Goal: Use online tool/utility: Utilize a website feature to perform a specific function

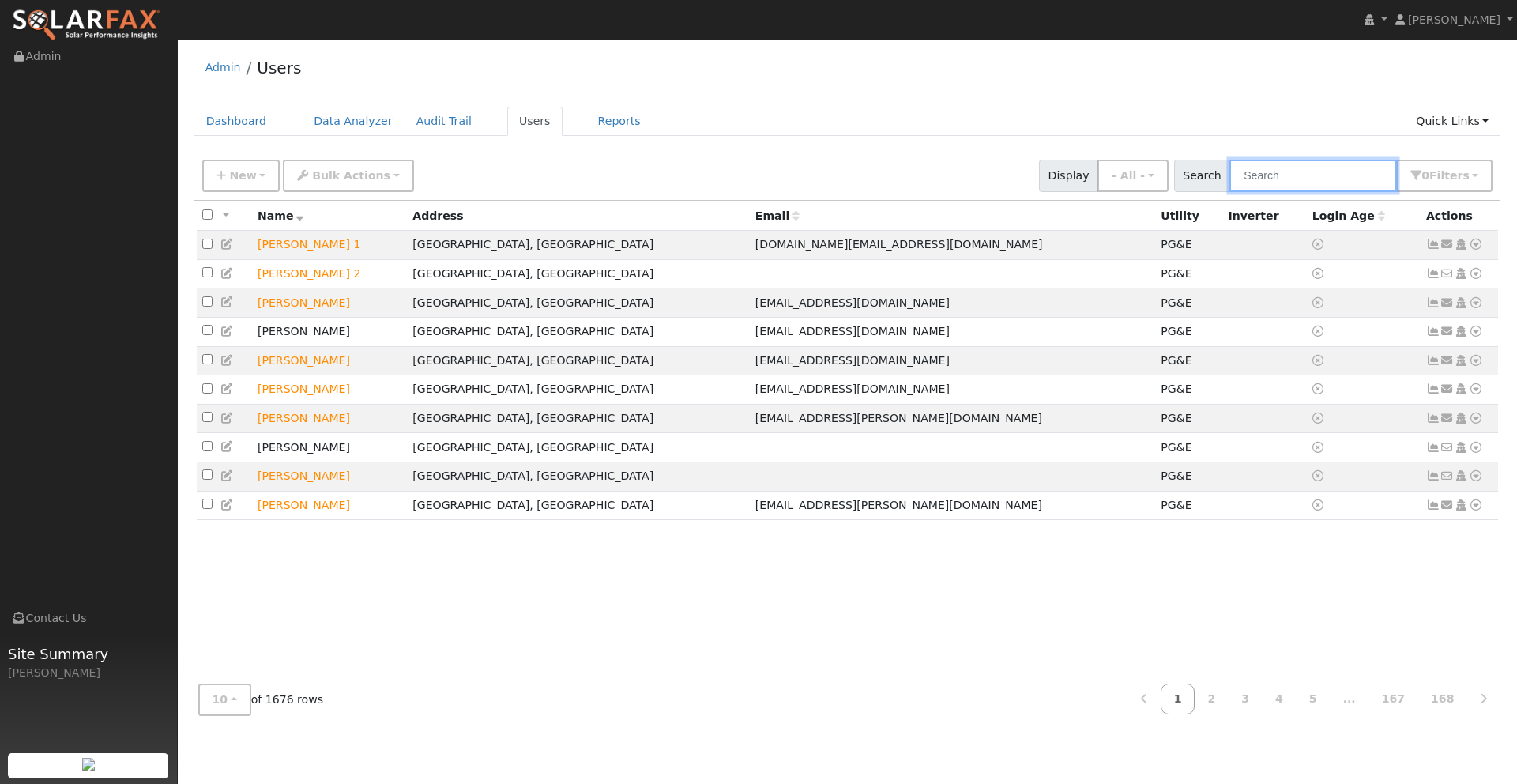
click at [1265, 174] on input "text" at bounding box center [1313, 176] width 167 height 32
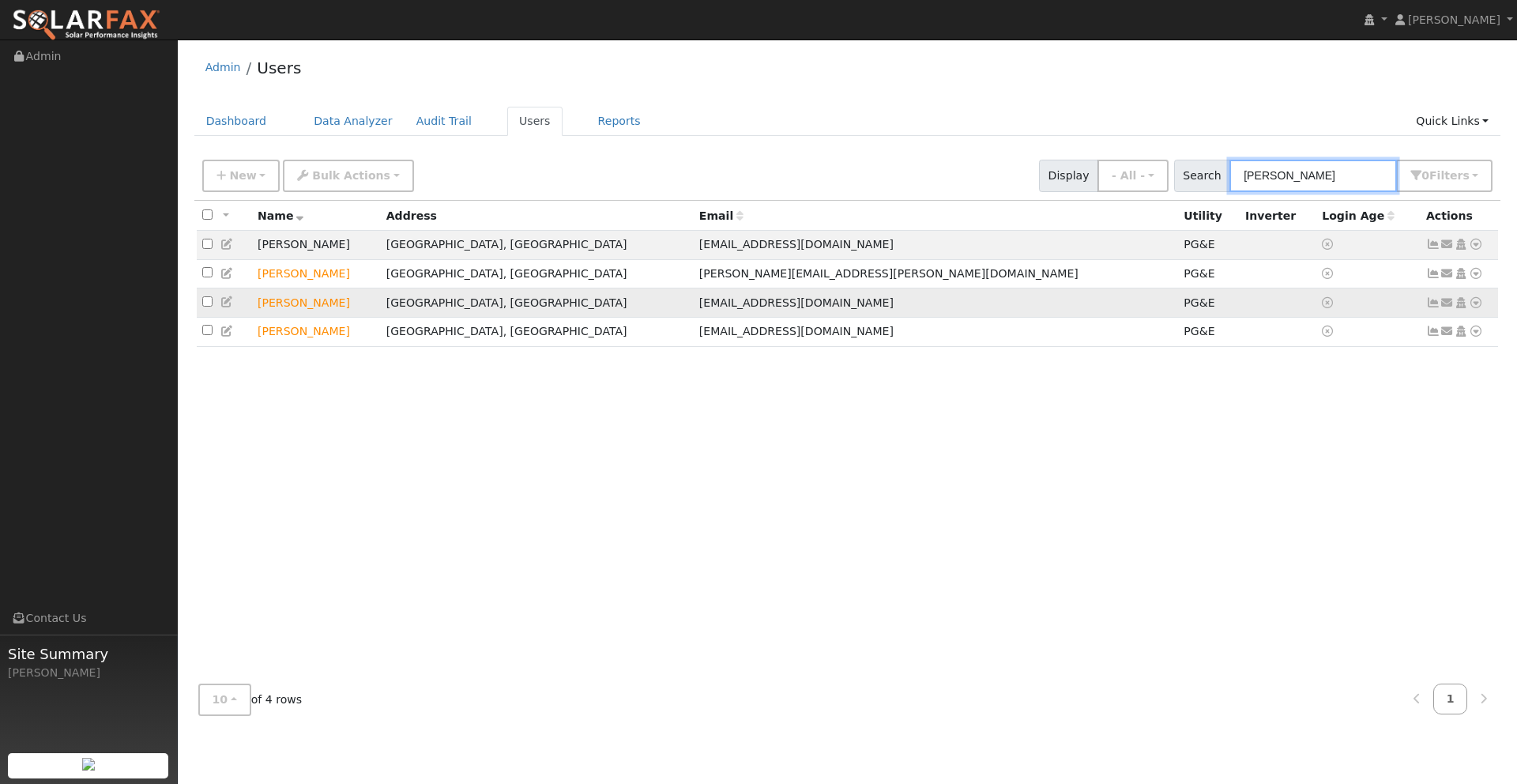
type input "Travis"
click at [1475, 306] on icon at bounding box center [1475, 302] width 14 height 11
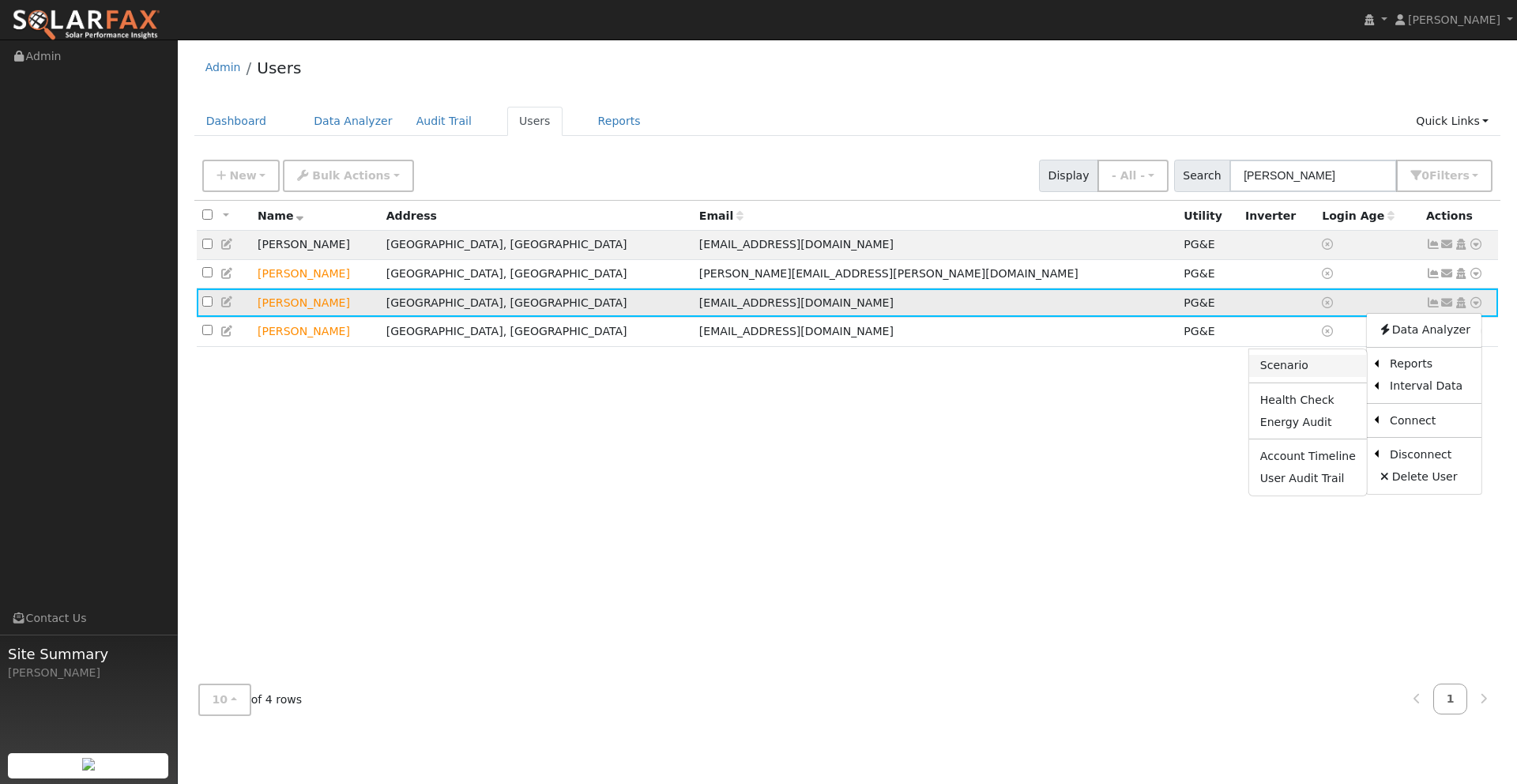
click at [1318, 366] on link "Scenario" at bounding box center [1308, 365] width 117 height 22
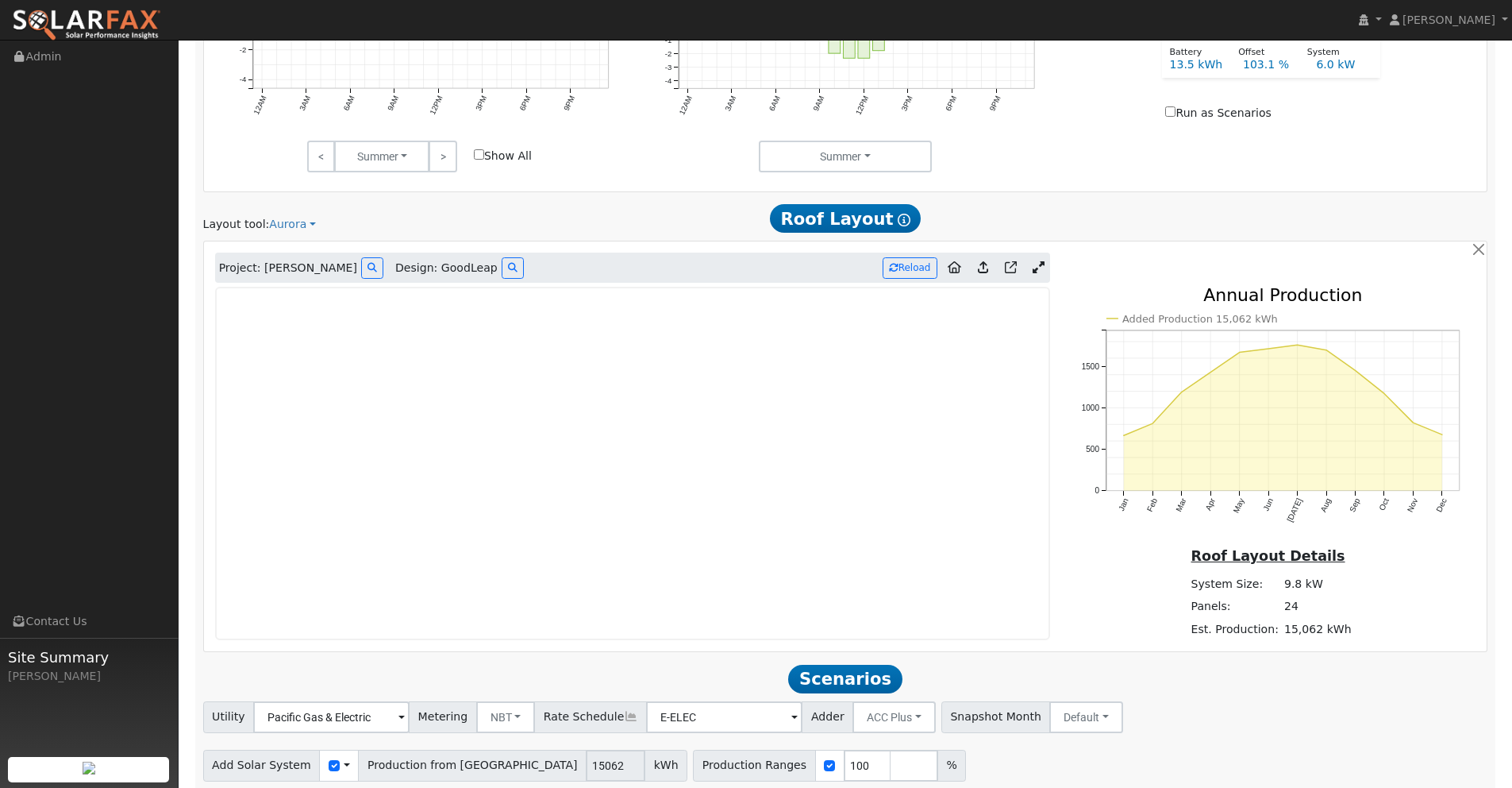
scroll to position [873, 0]
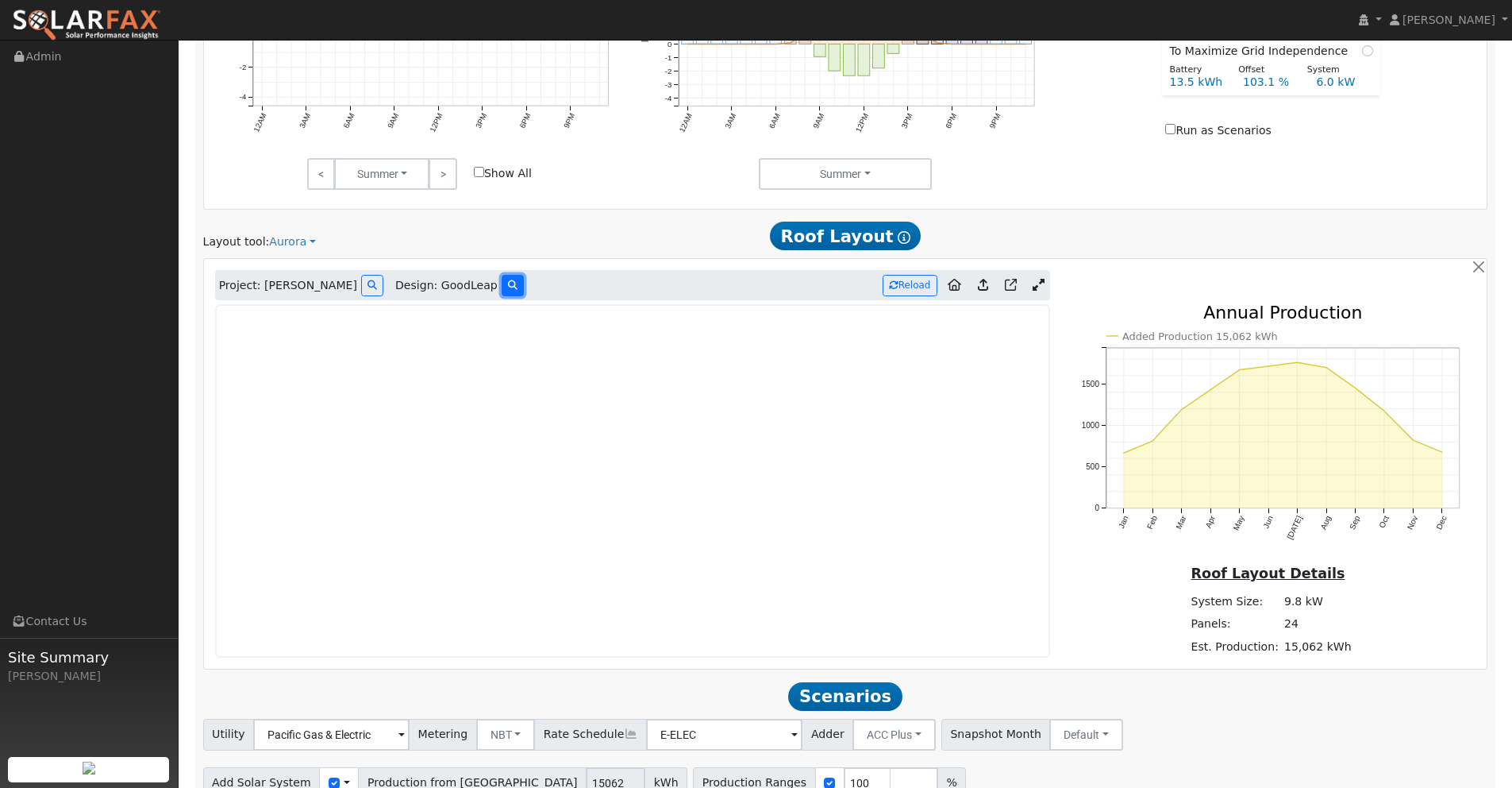
click at [508, 286] on icon at bounding box center [512, 284] width 9 height 9
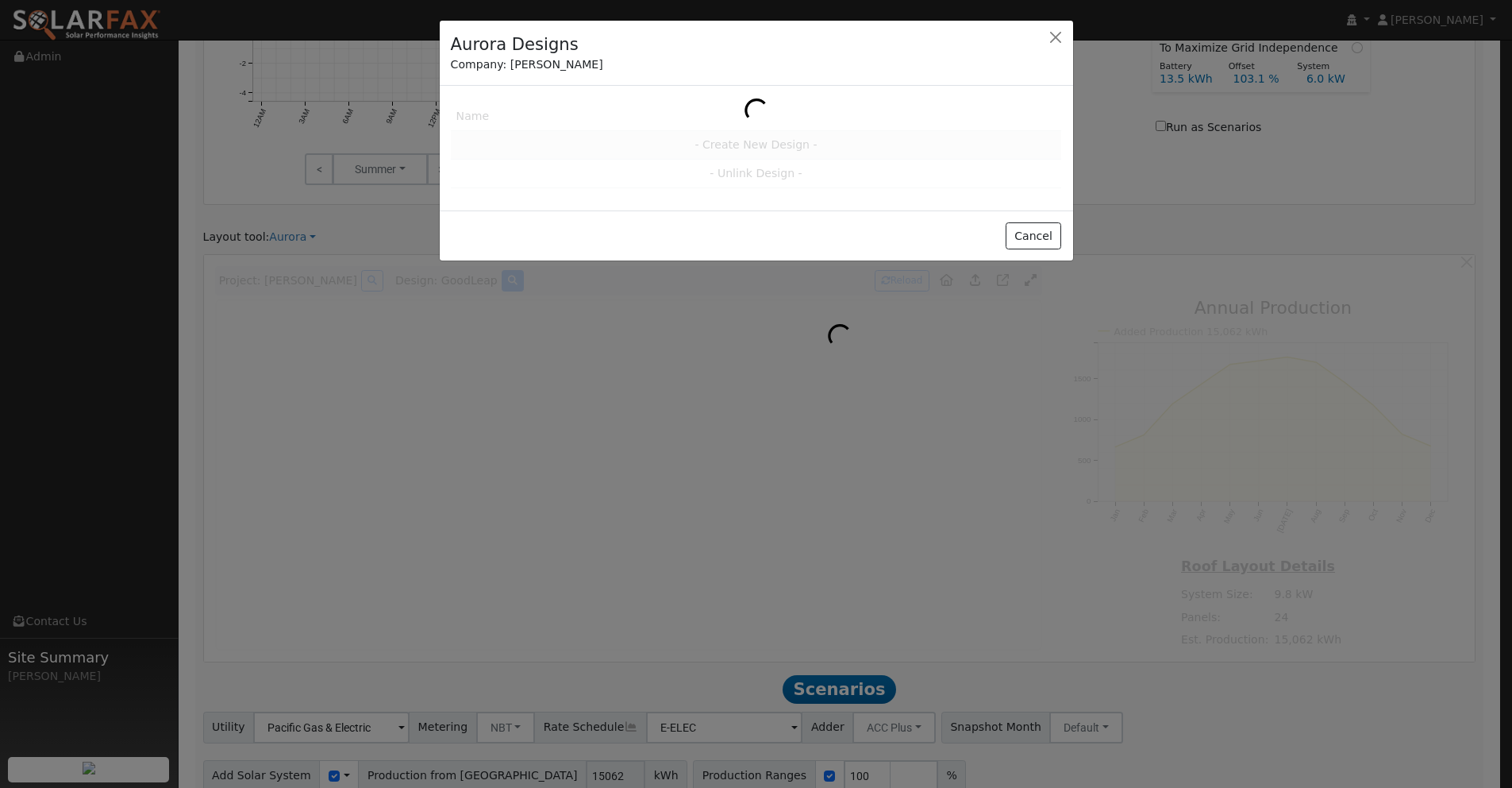
scroll to position [876, 0]
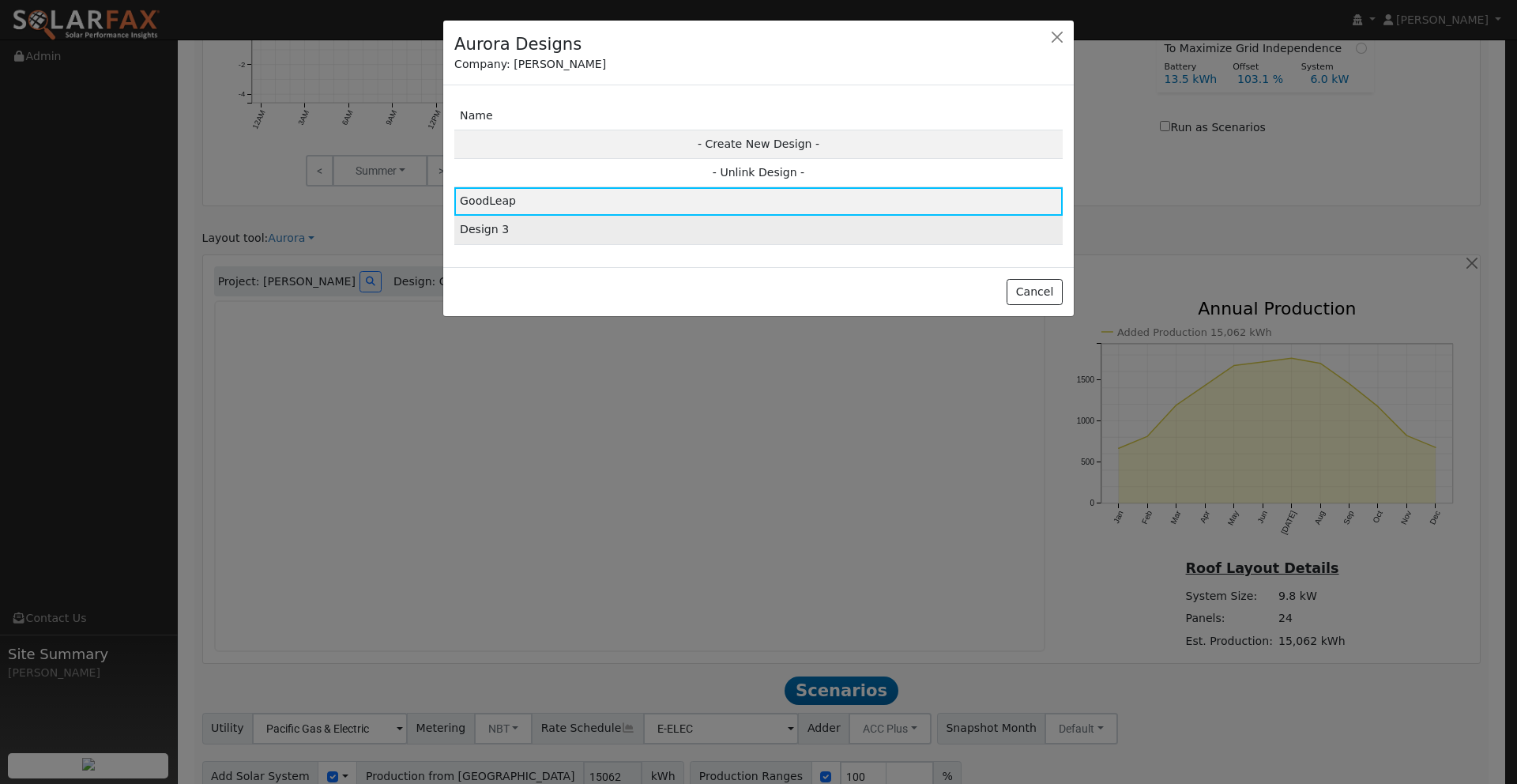
click at [540, 226] on td "Design 3" at bounding box center [758, 230] width 609 height 28
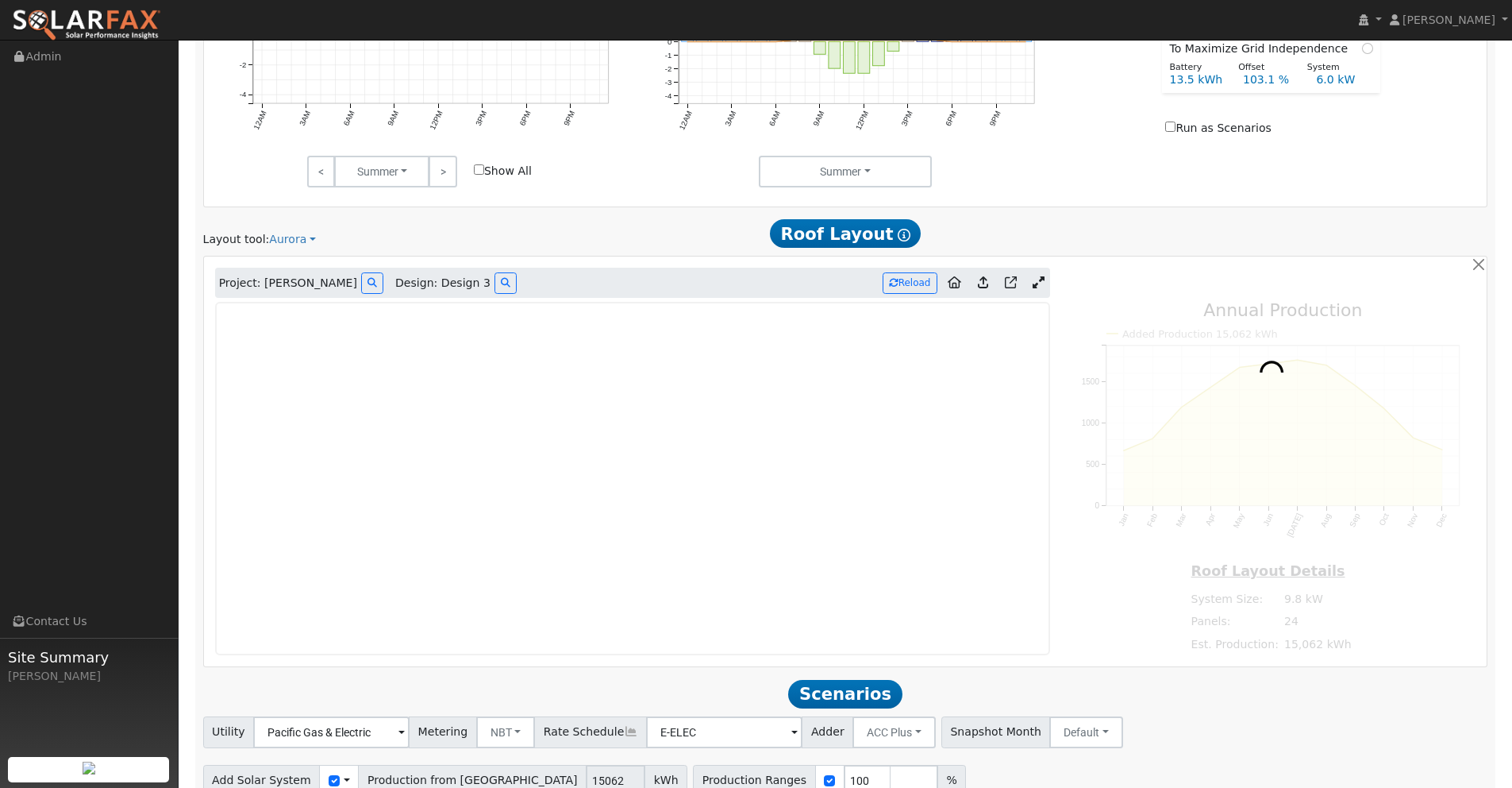
type input "16935"
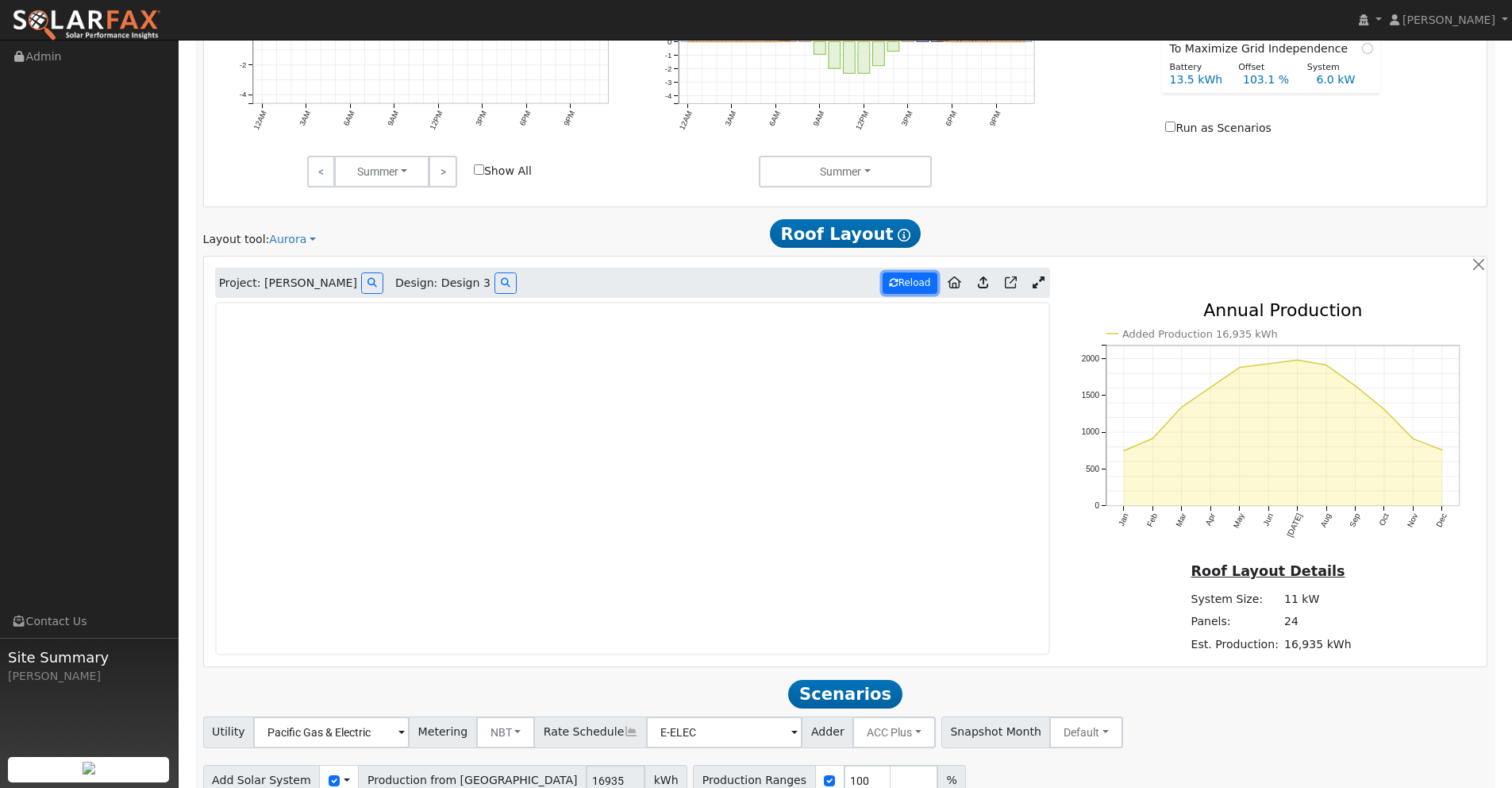
click at [905, 279] on button "Reload" at bounding box center [909, 284] width 54 height 22
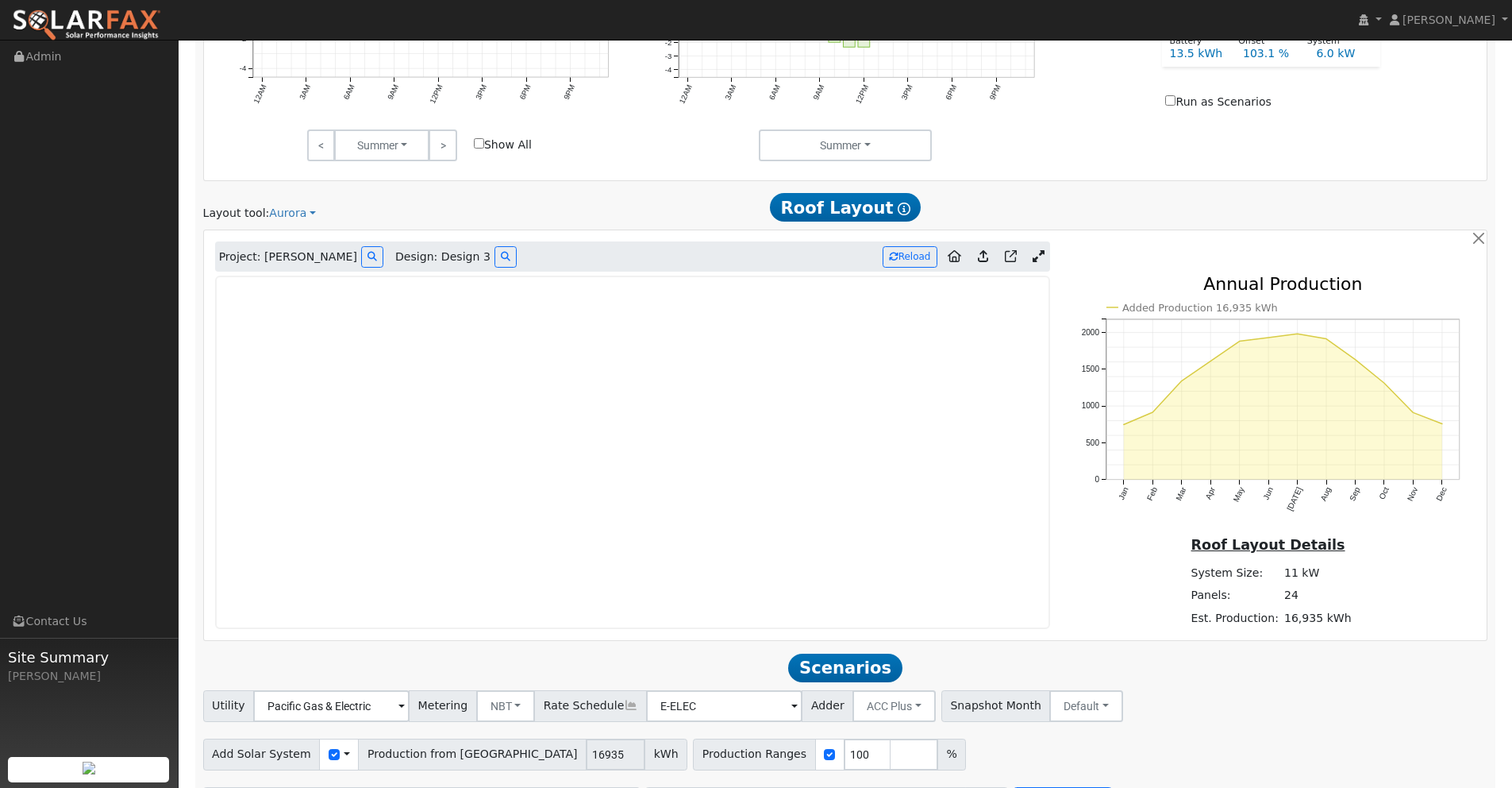
scroll to position [893, 0]
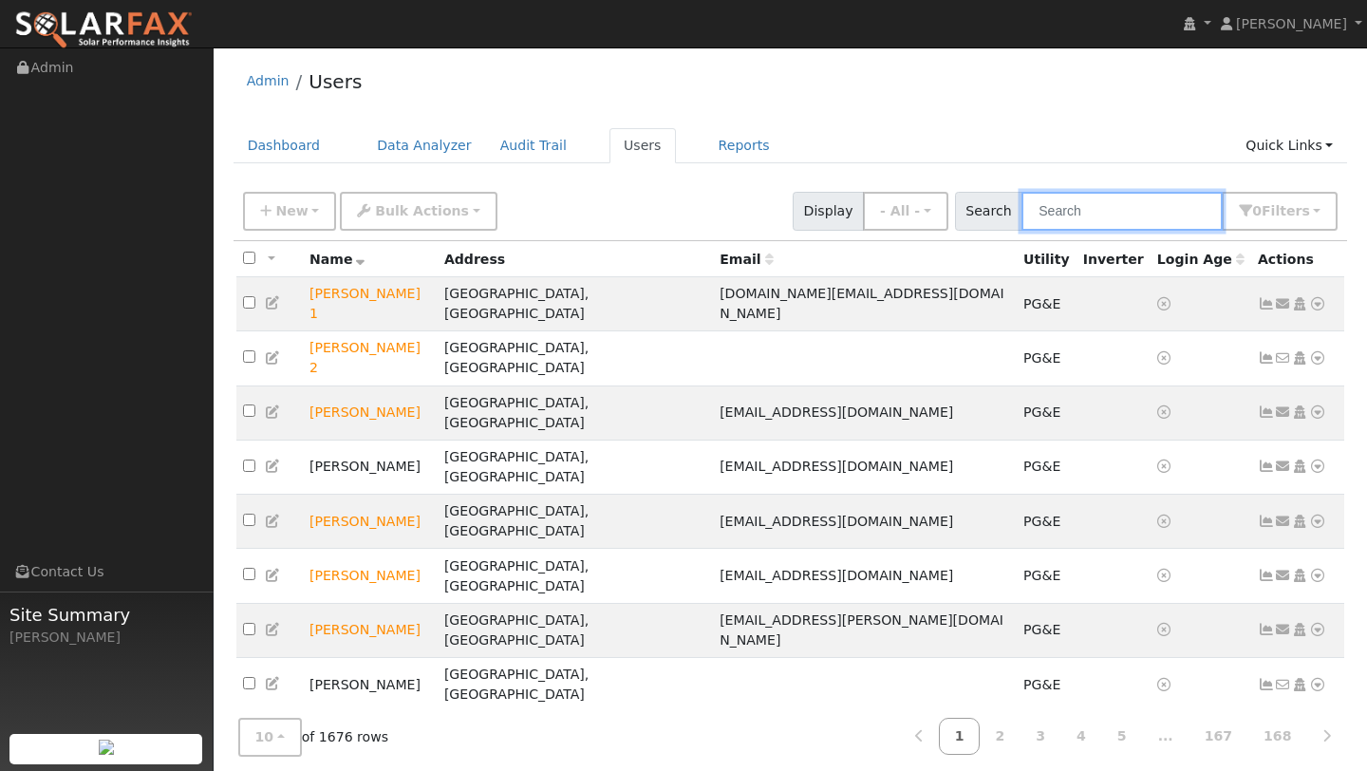
click at [1092, 218] on input "text" at bounding box center [1121, 211] width 201 height 39
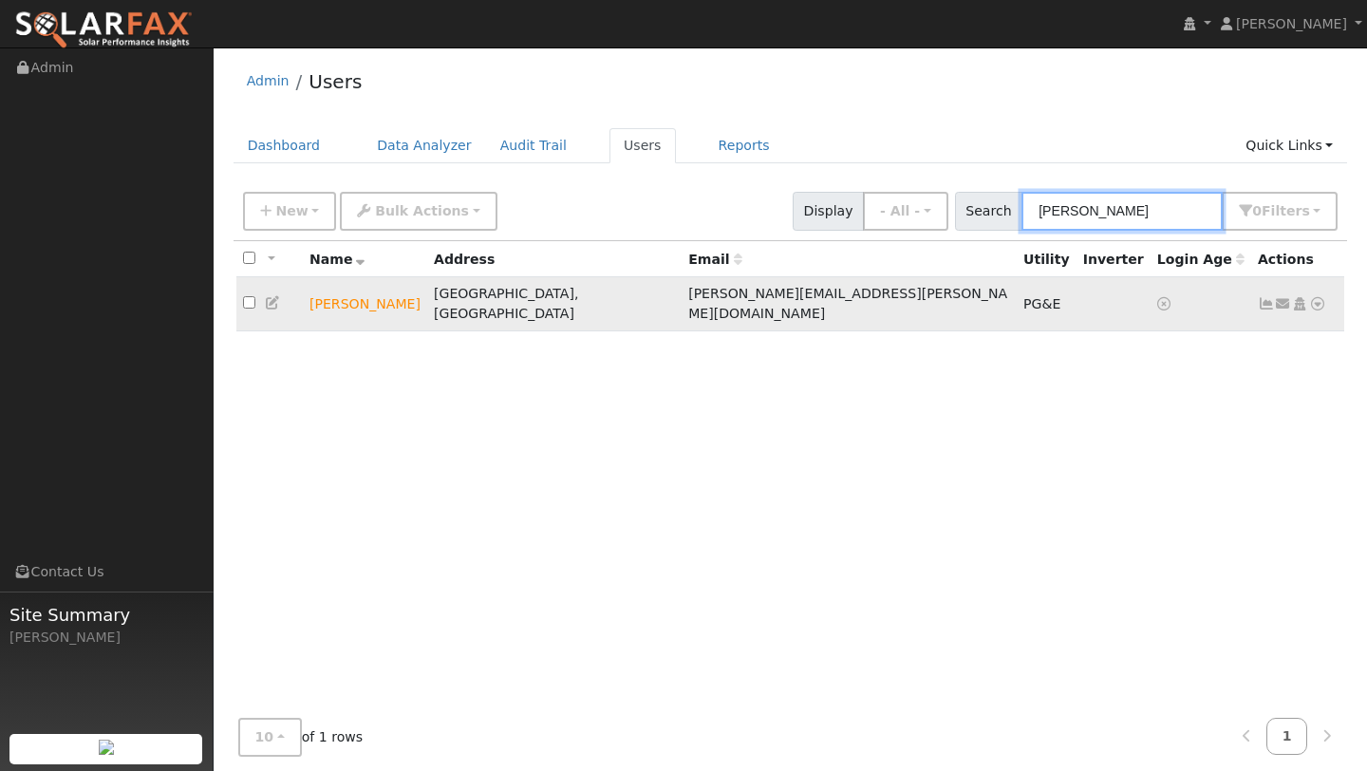
type input "Ray Hor"
click at [1322, 297] on icon at bounding box center [1317, 303] width 17 height 13
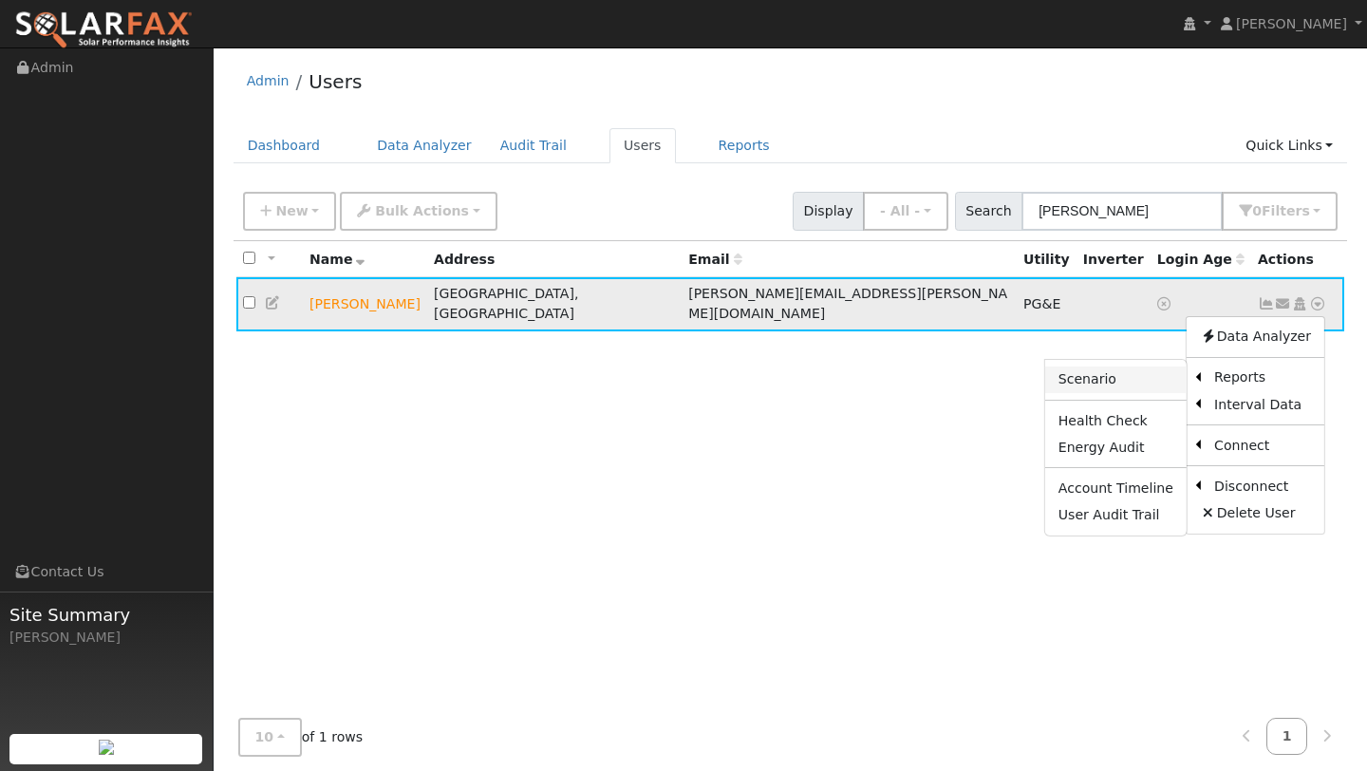
click at [1136, 368] on link "Scenario" at bounding box center [1115, 379] width 141 height 27
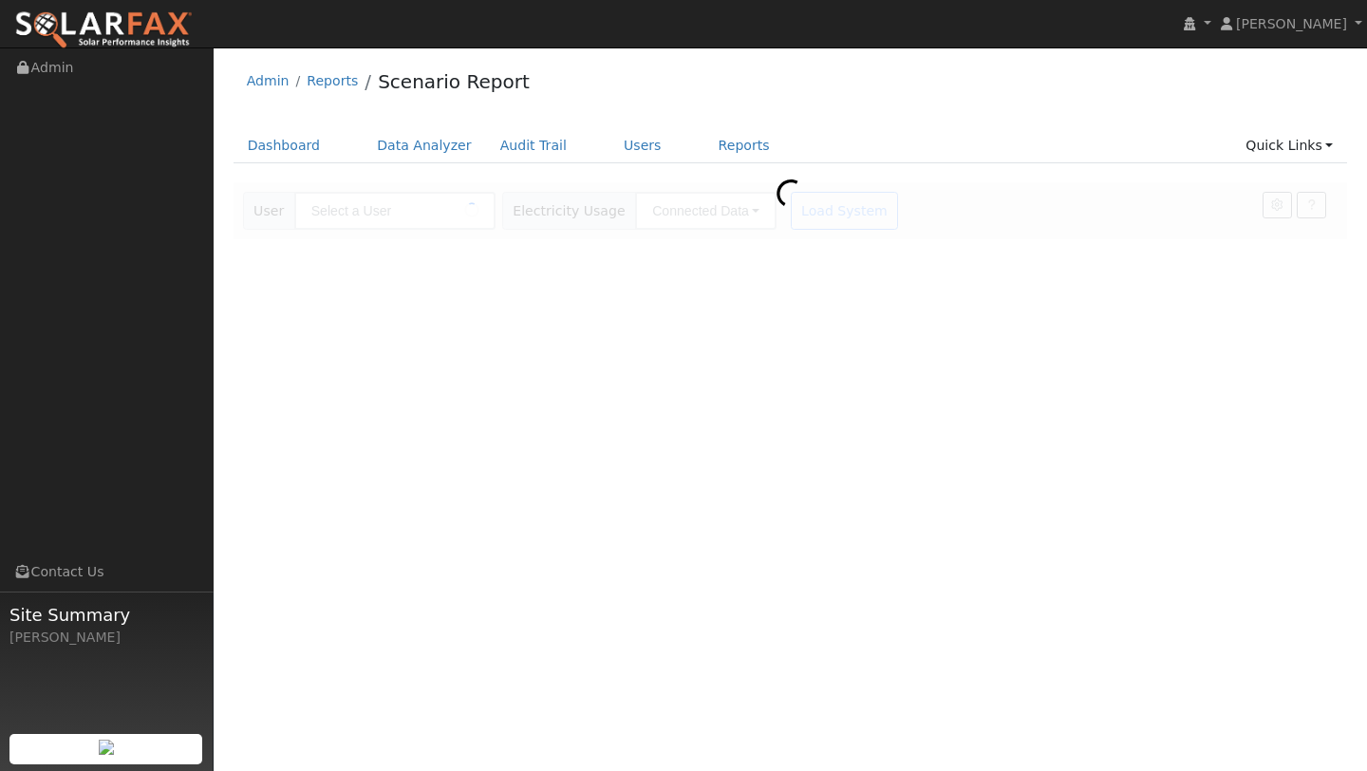
type input "[PERSON_NAME]"
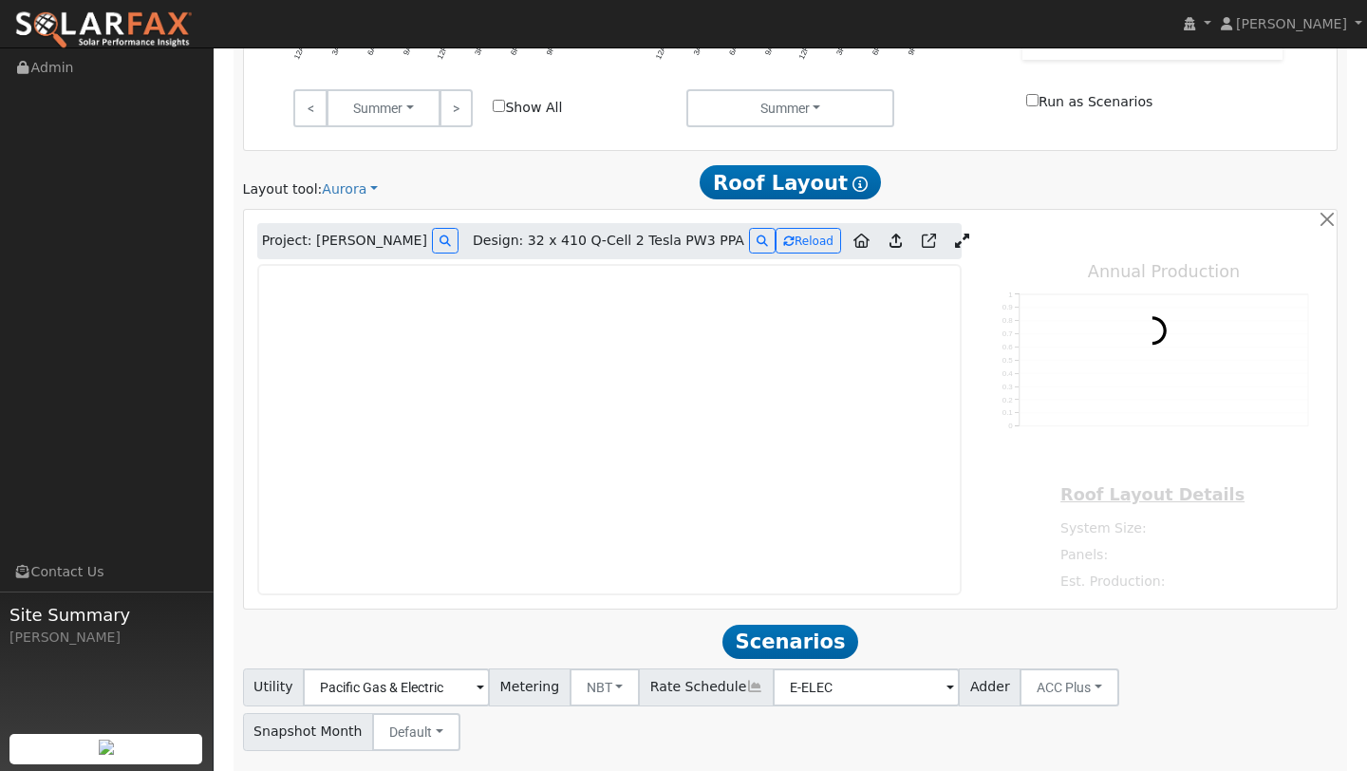
scroll to position [1043, 0]
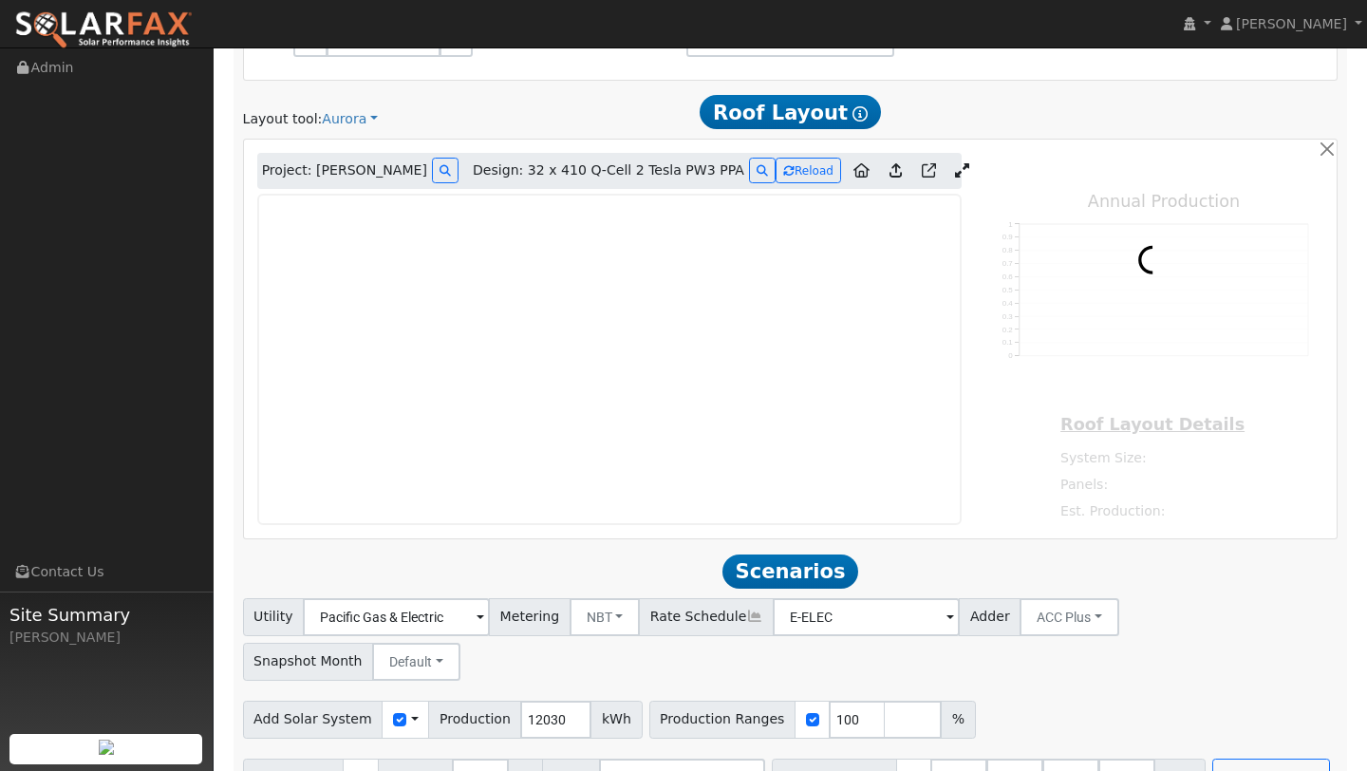
type input "16121"
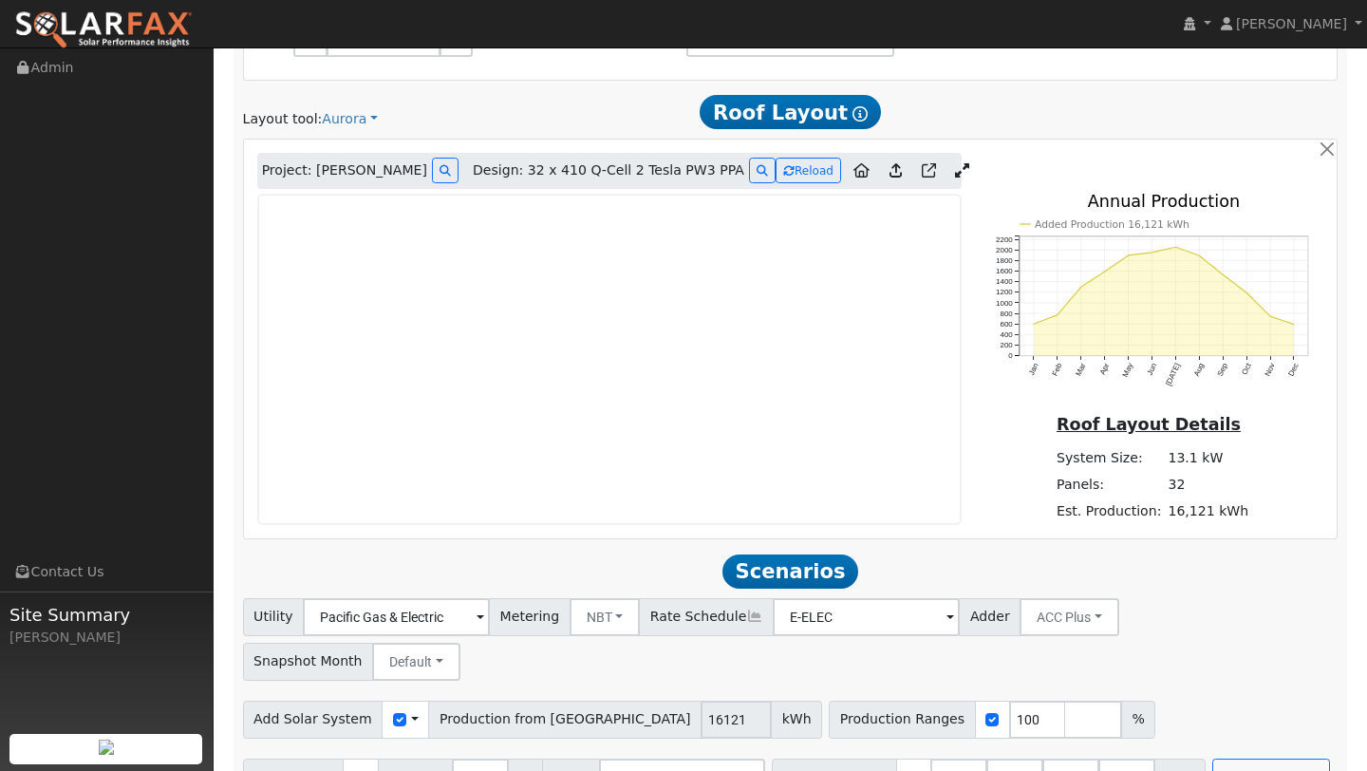
click at [955, 172] on icon at bounding box center [962, 170] width 14 height 14
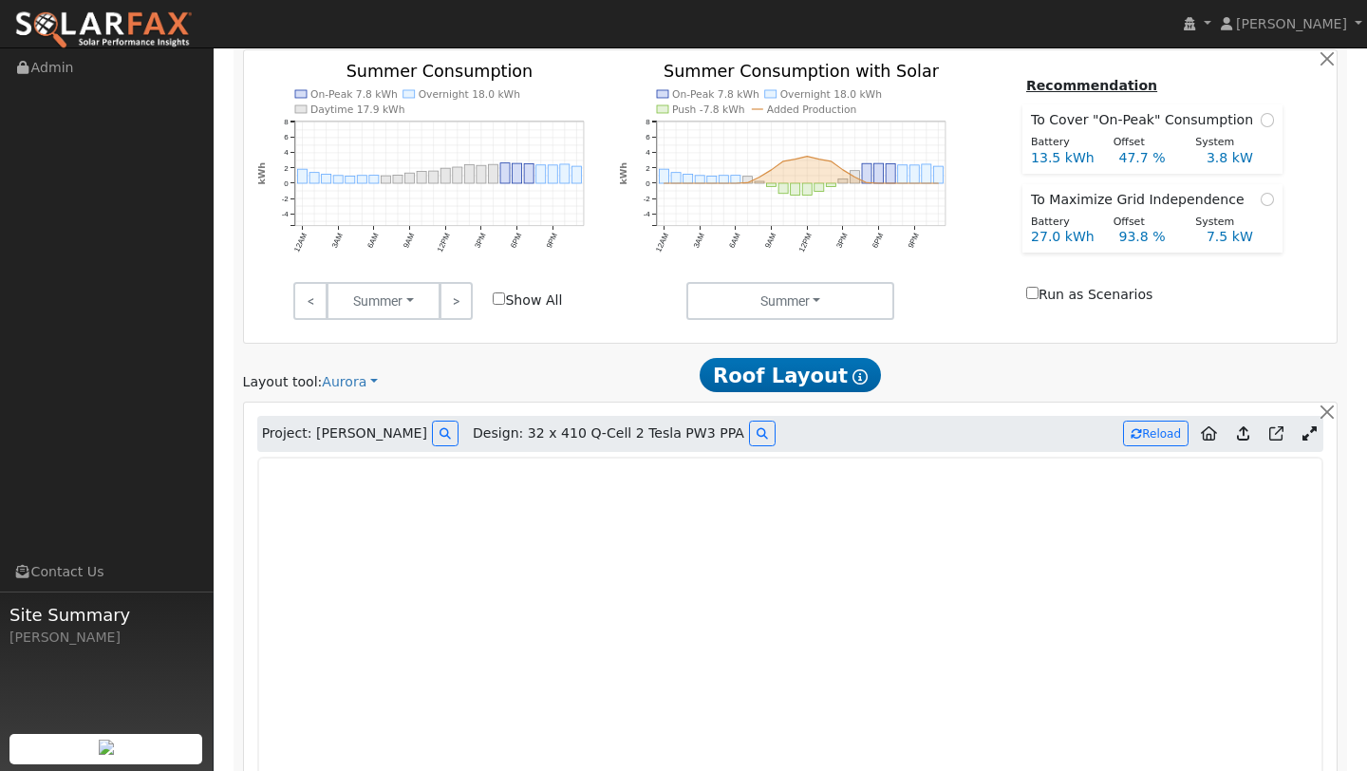
scroll to position [922, 0]
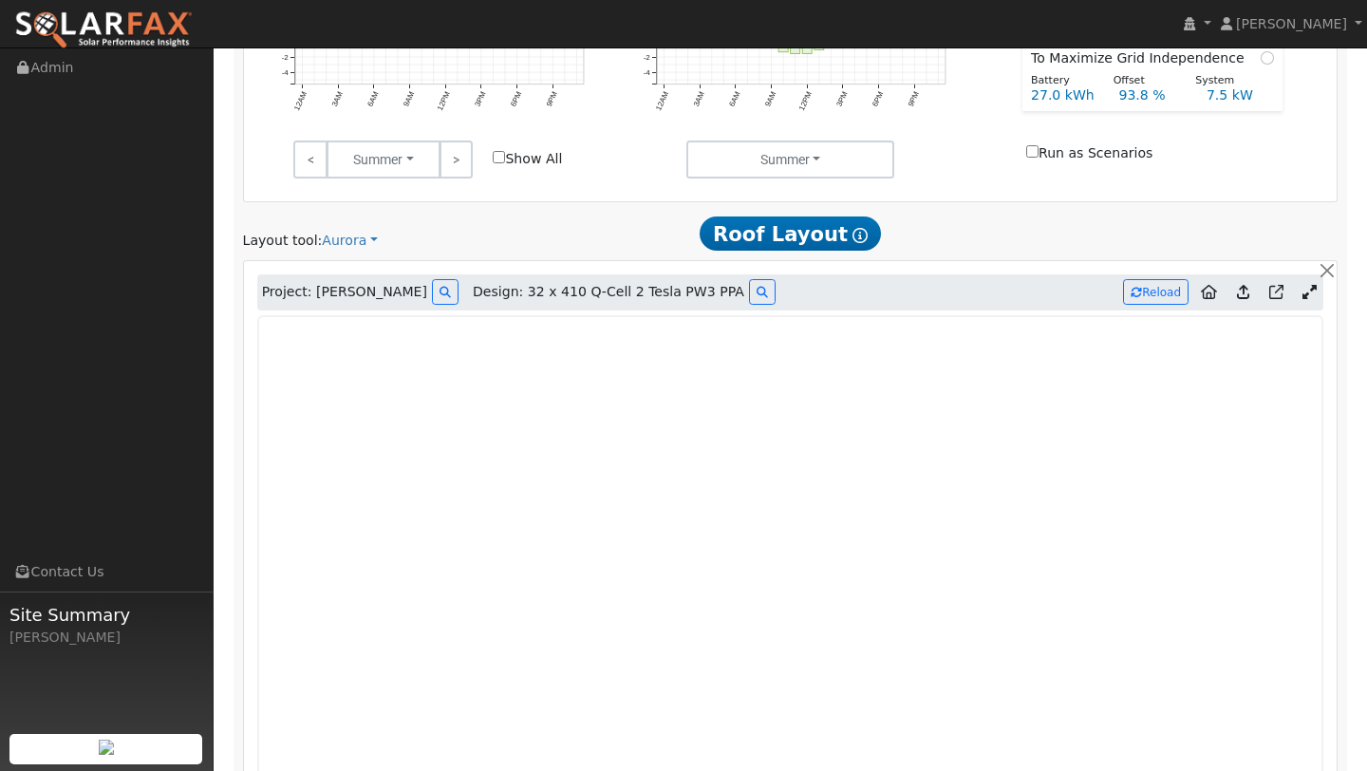
click at [161, 24] on img at bounding box center [103, 30] width 178 height 40
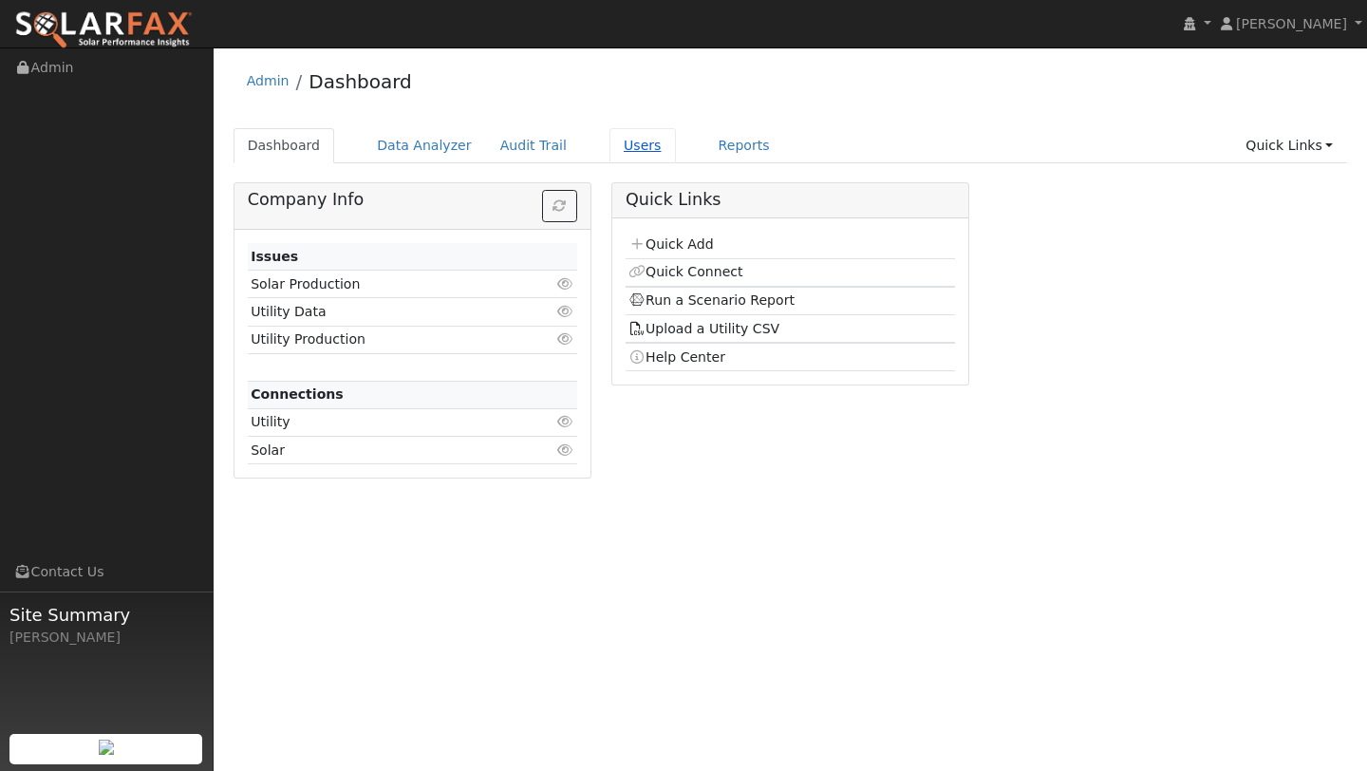
click at [626, 155] on link "Users" at bounding box center [642, 145] width 66 height 35
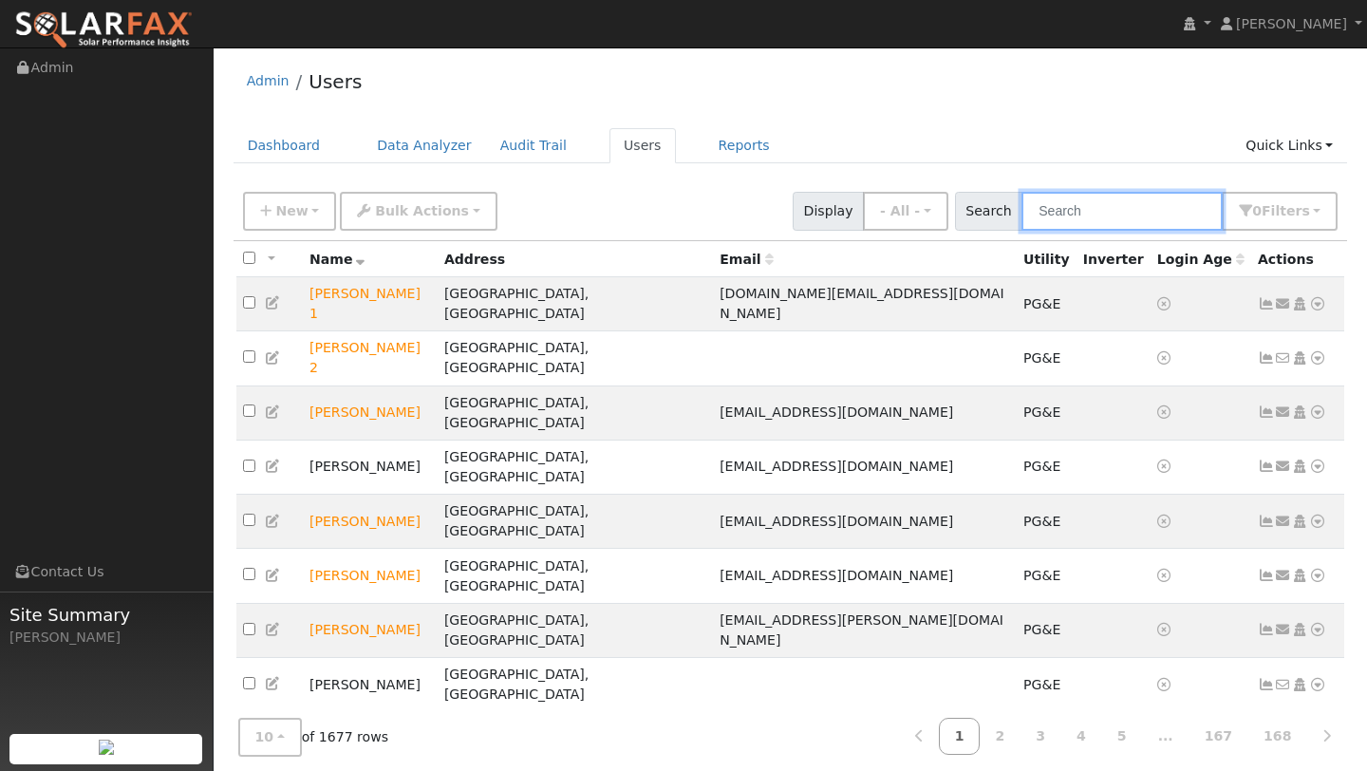
click at [1125, 219] on input "text" at bounding box center [1121, 211] width 201 height 39
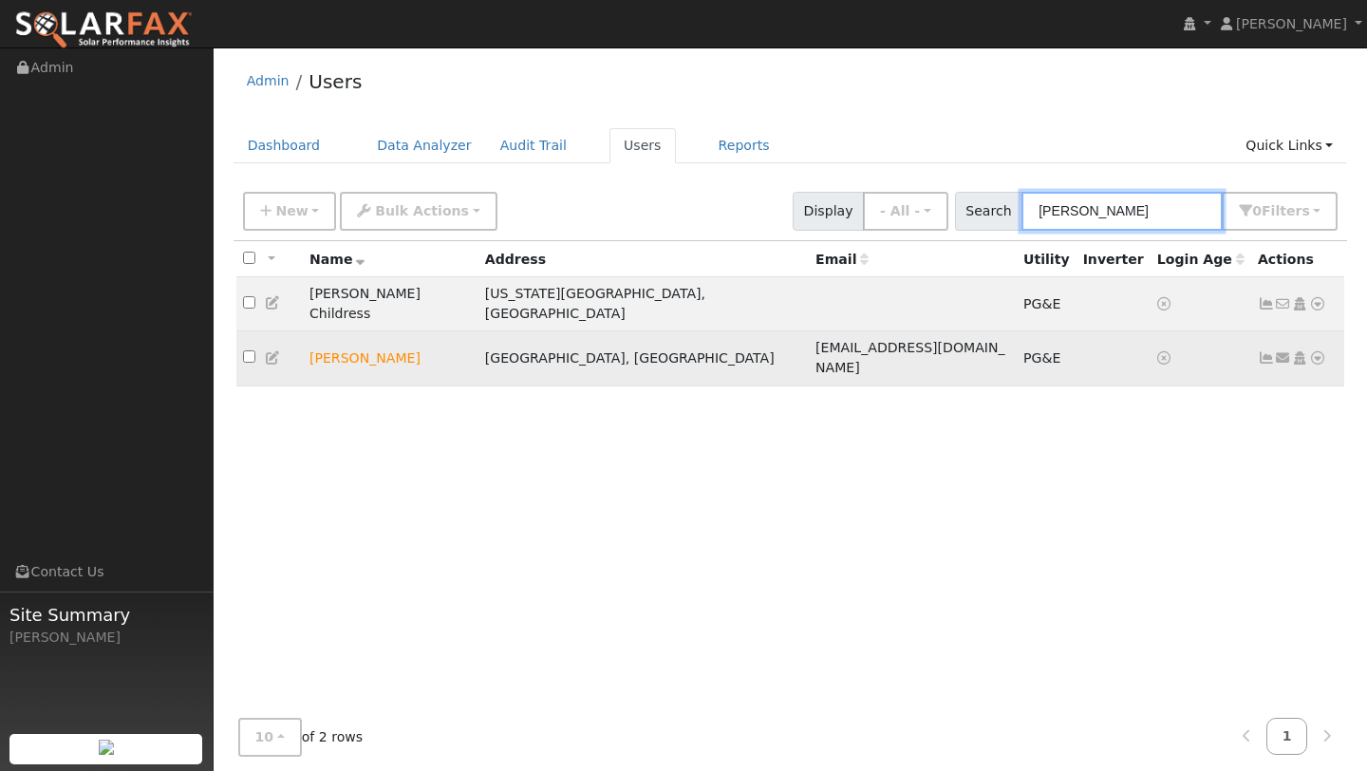
type input "lela"
click at [1317, 351] on icon at bounding box center [1317, 357] width 17 height 13
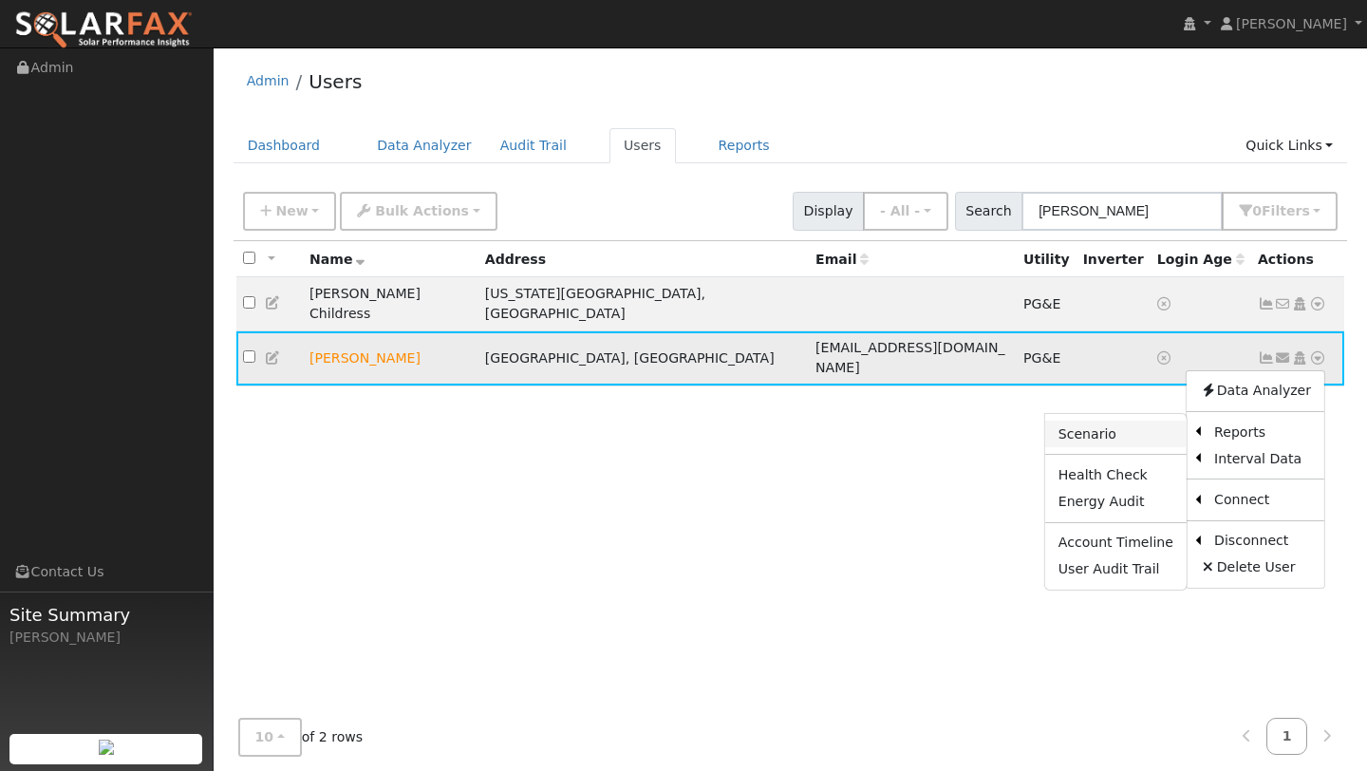
click at [1123, 420] on link "Scenario" at bounding box center [1115, 433] width 141 height 27
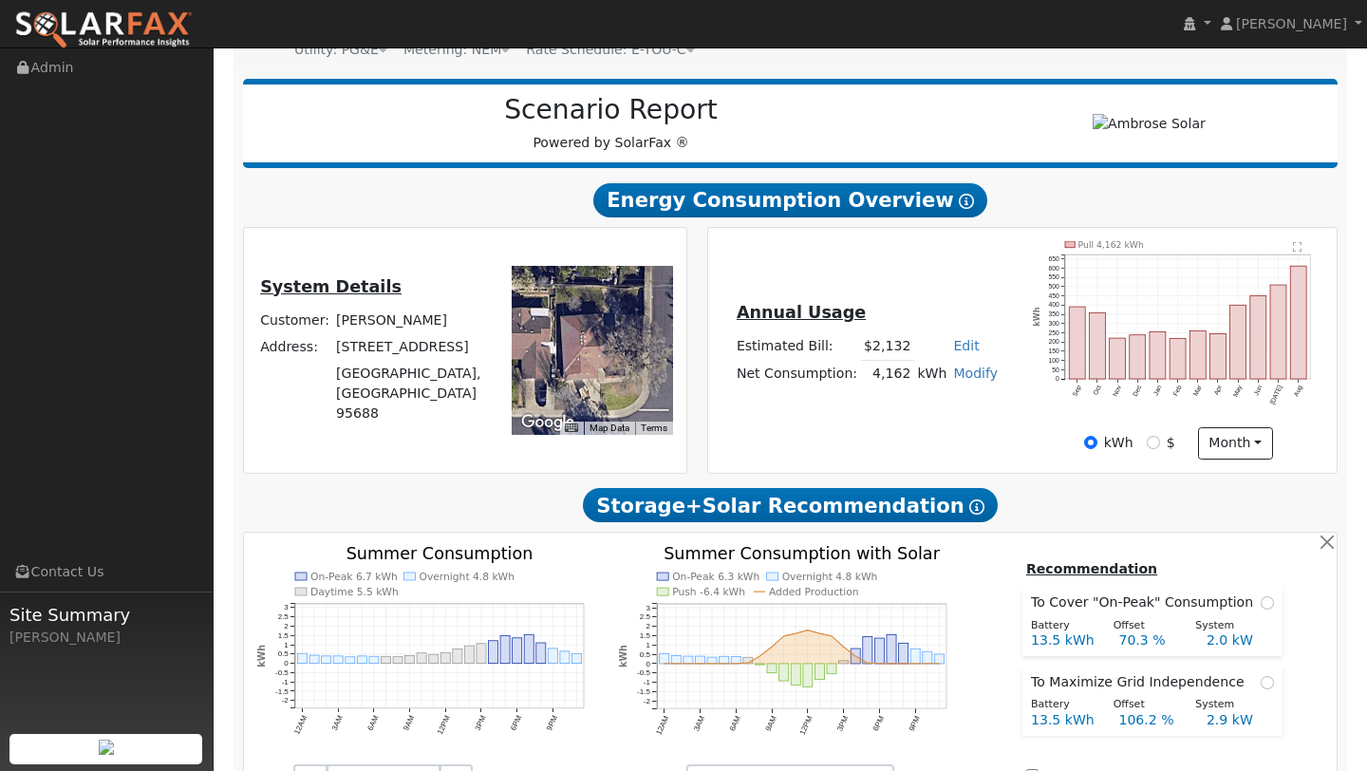
scroll to position [210, 0]
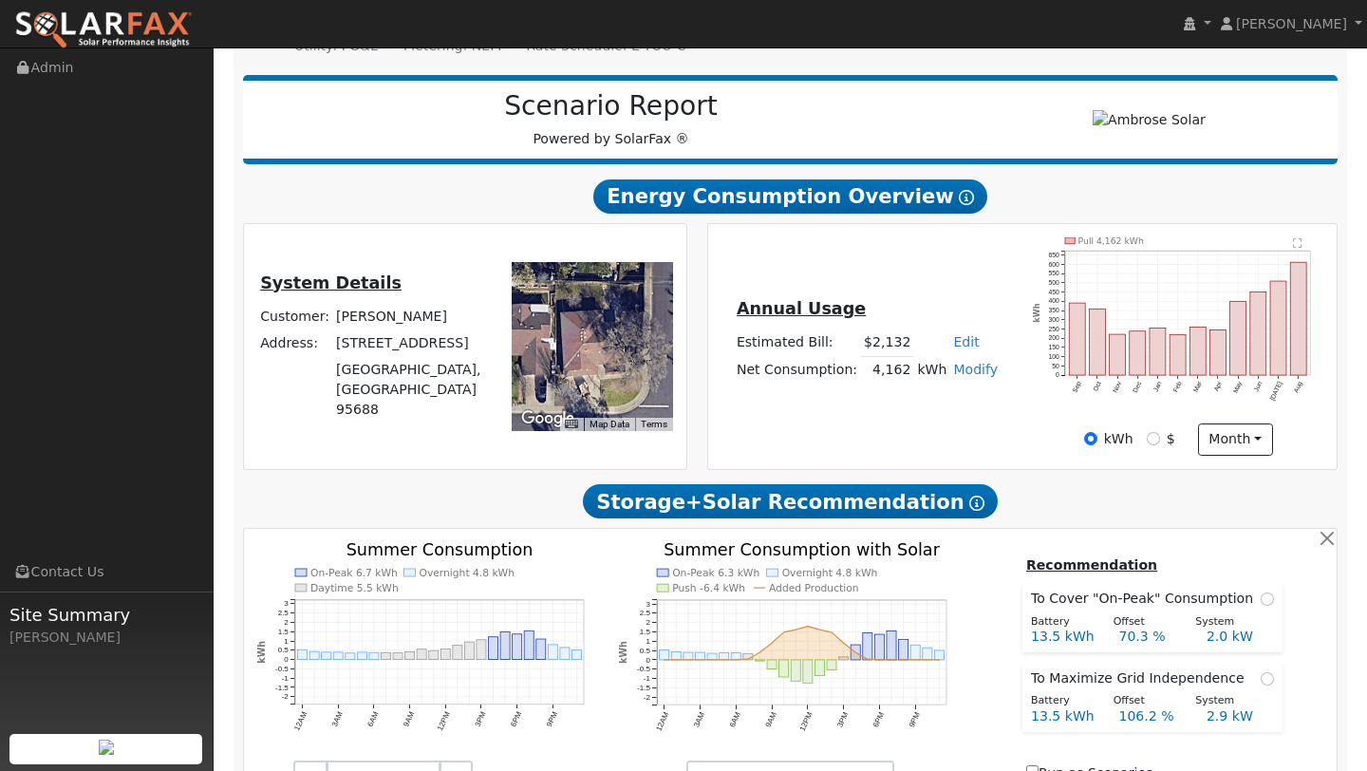
drag, startPoint x: 472, startPoint y: 366, endPoint x: 344, endPoint y: 367, distance: 128.1
click at [344, 356] on td "[STREET_ADDRESS]" at bounding box center [412, 342] width 159 height 27
copy td "[STREET_ADDRESS]"
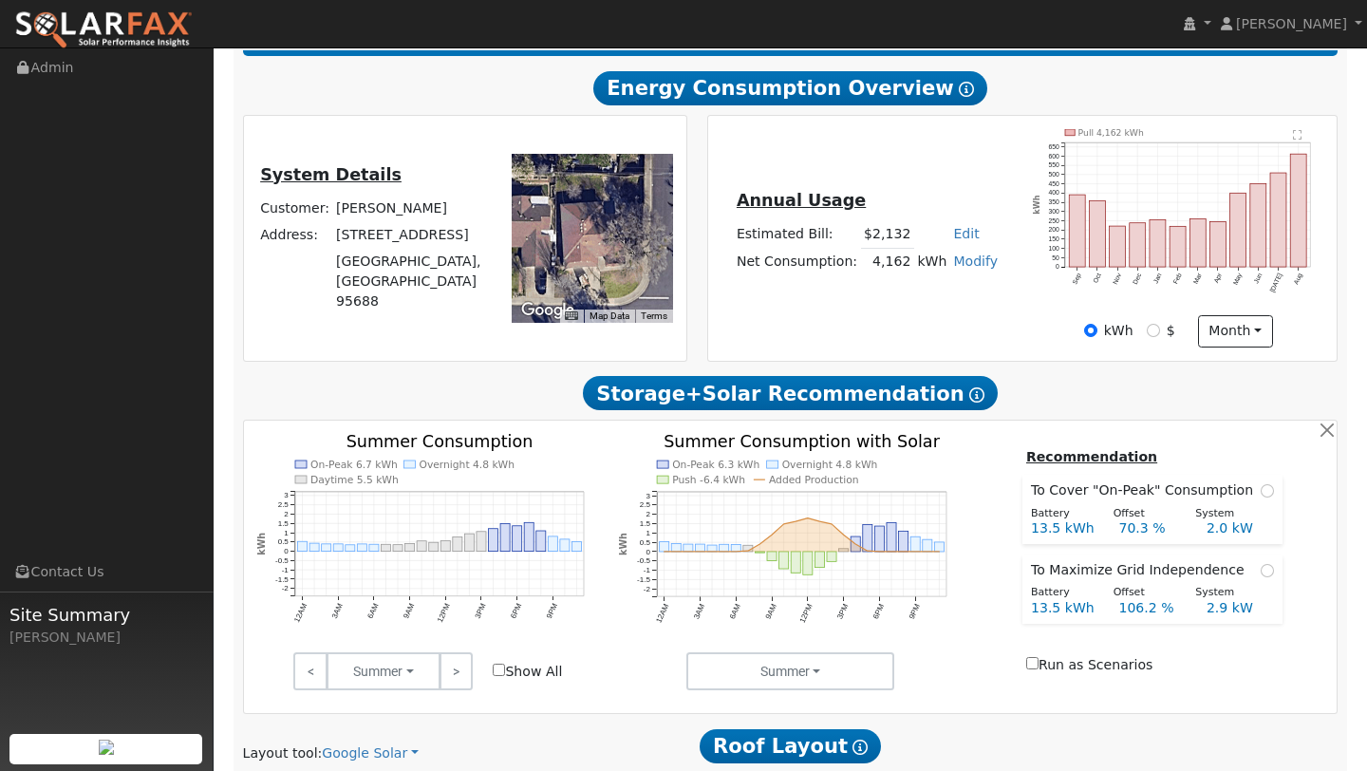
scroll to position [316, 0]
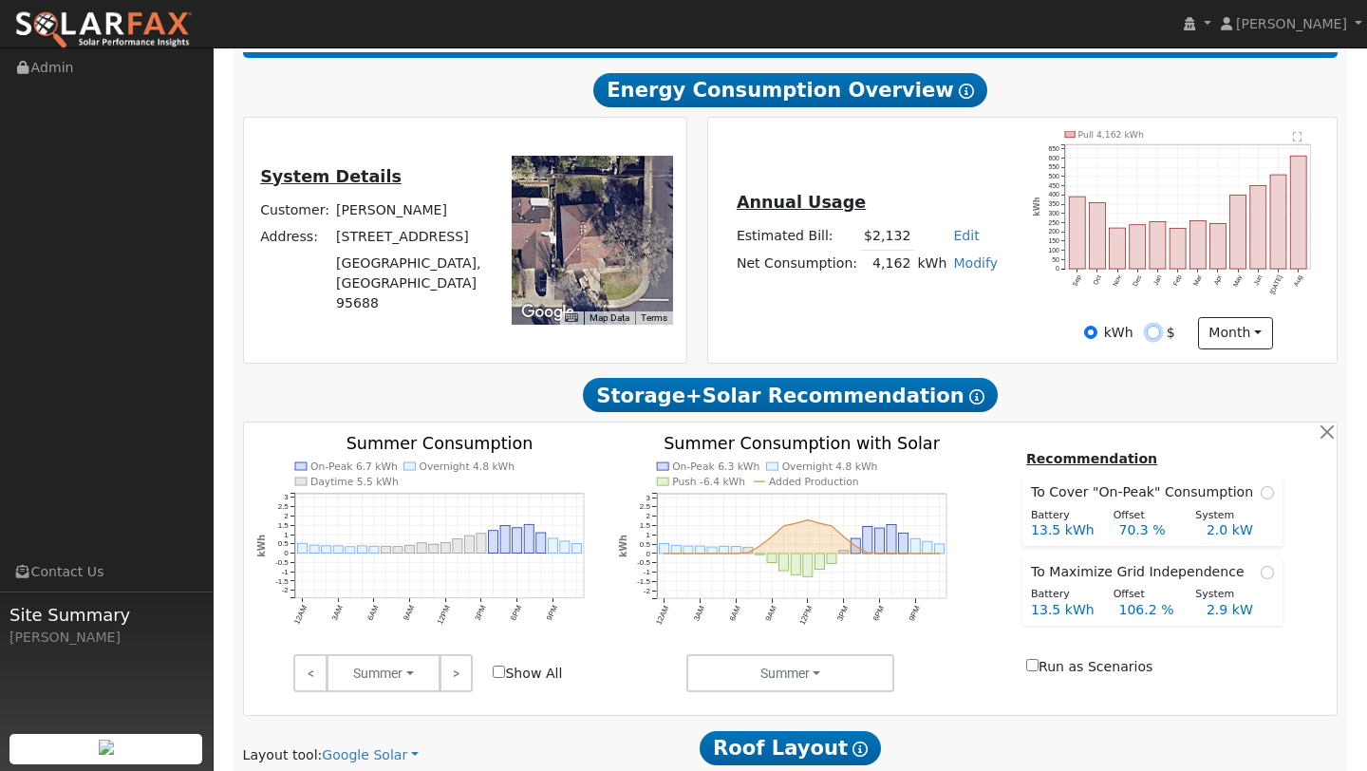
click at [1151, 331] on input "$" at bounding box center [1153, 332] width 13 height 13
radio input "true"
radio input "false"
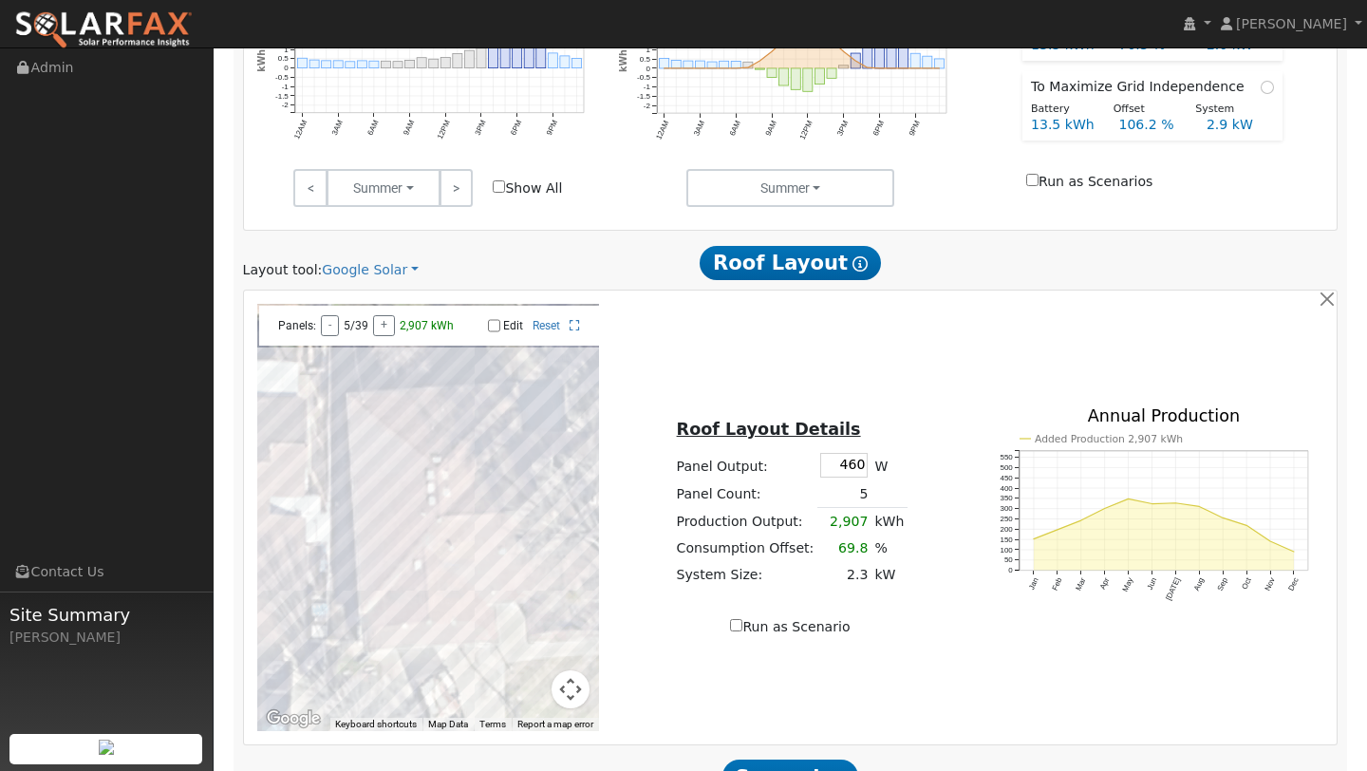
scroll to position [764, 0]
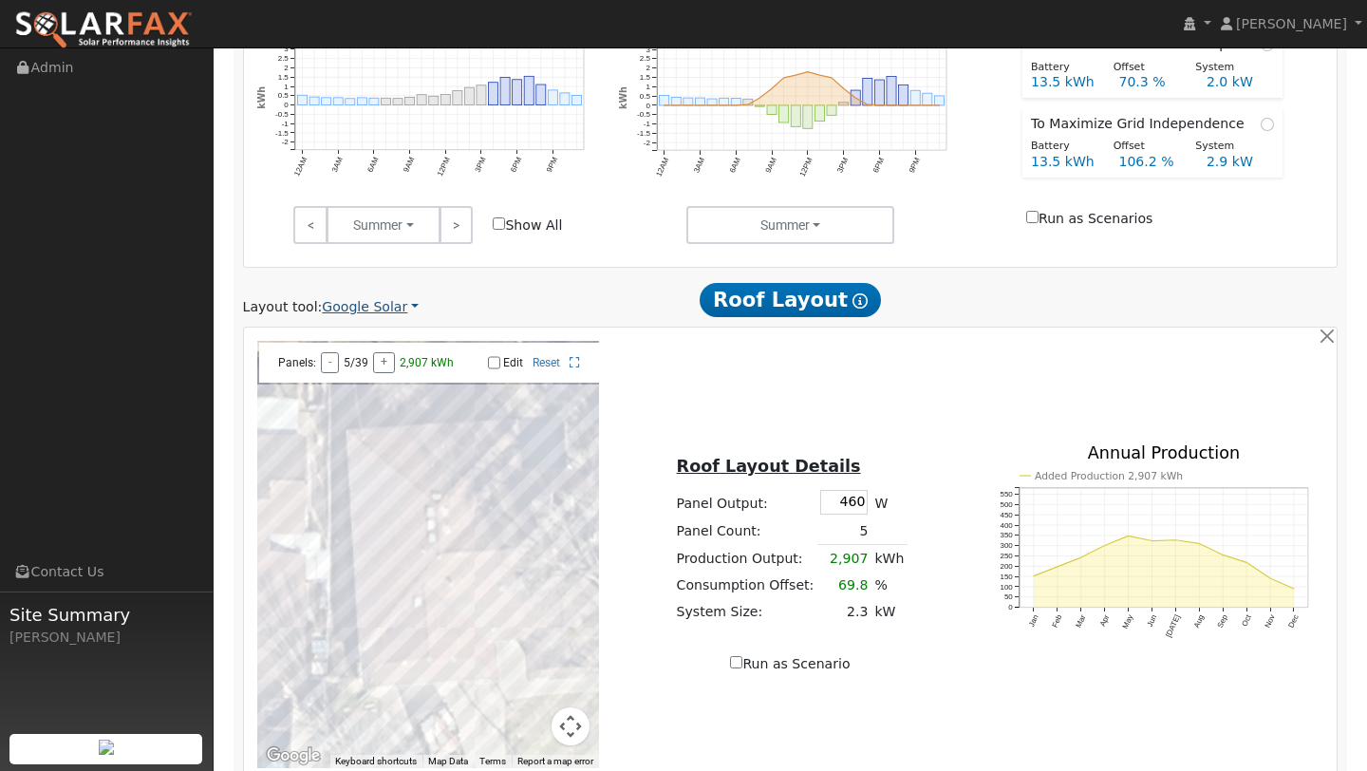
click at [365, 306] on link "Google Solar" at bounding box center [370, 307] width 97 height 20
click at [360, 395] on link "Aurora" at bounding box center [386, 394] width 132 height 27
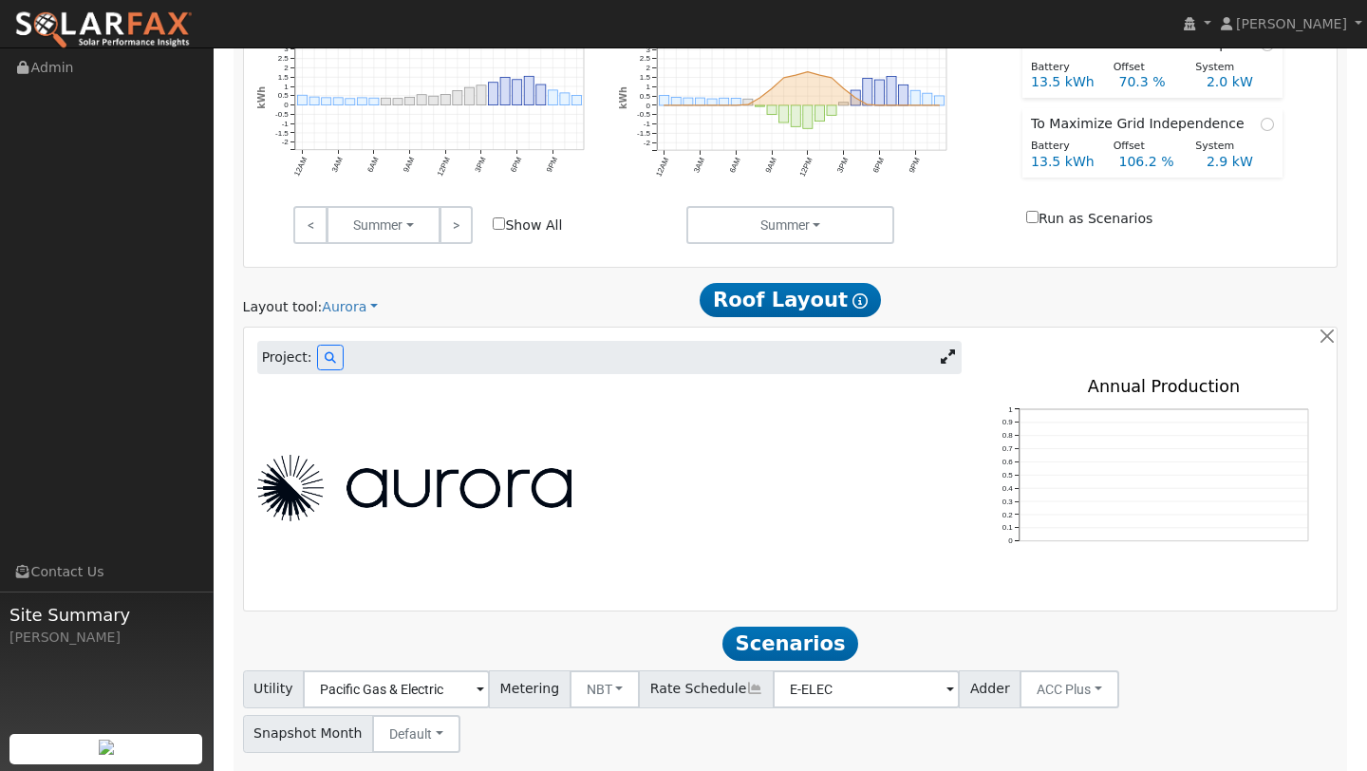
scroll to position [639, 0]
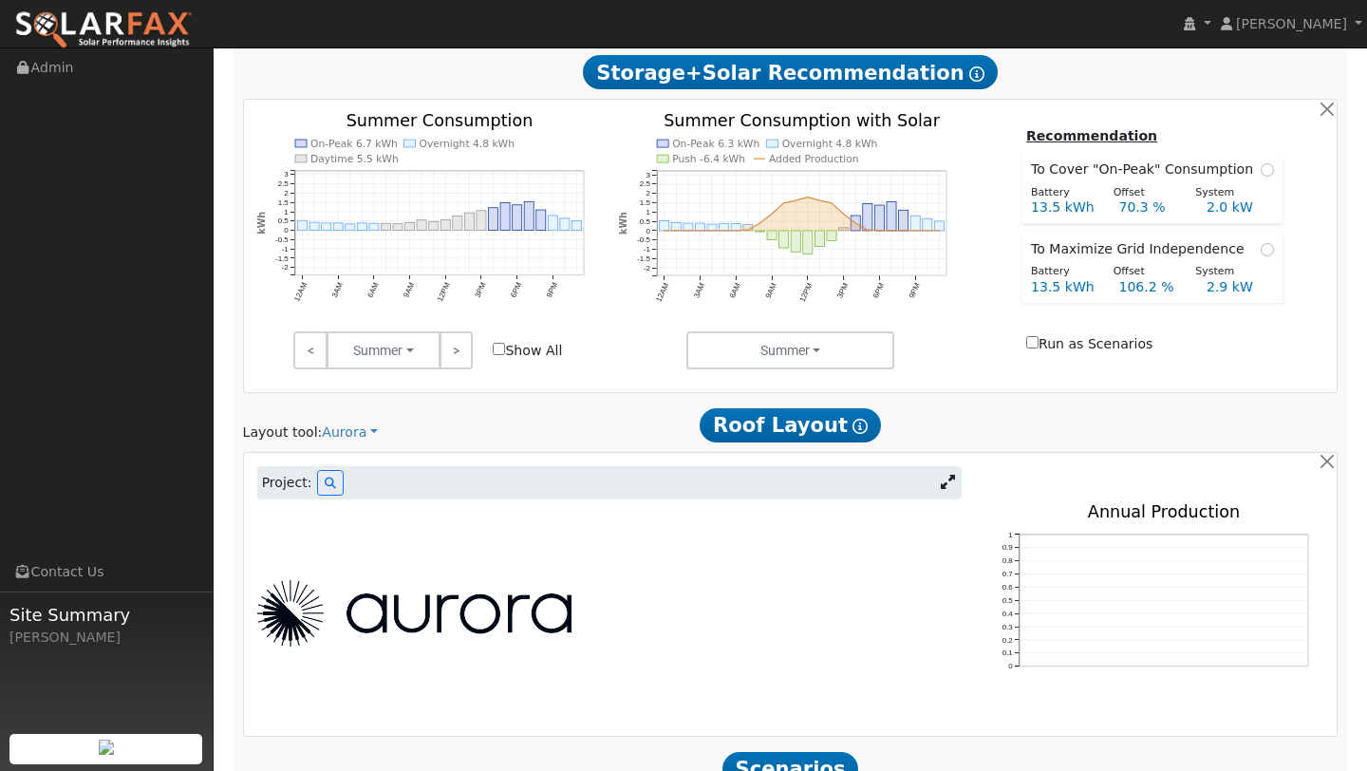
click at [949, 481] on icon at bounding box center [948, 482] width 14 height 14
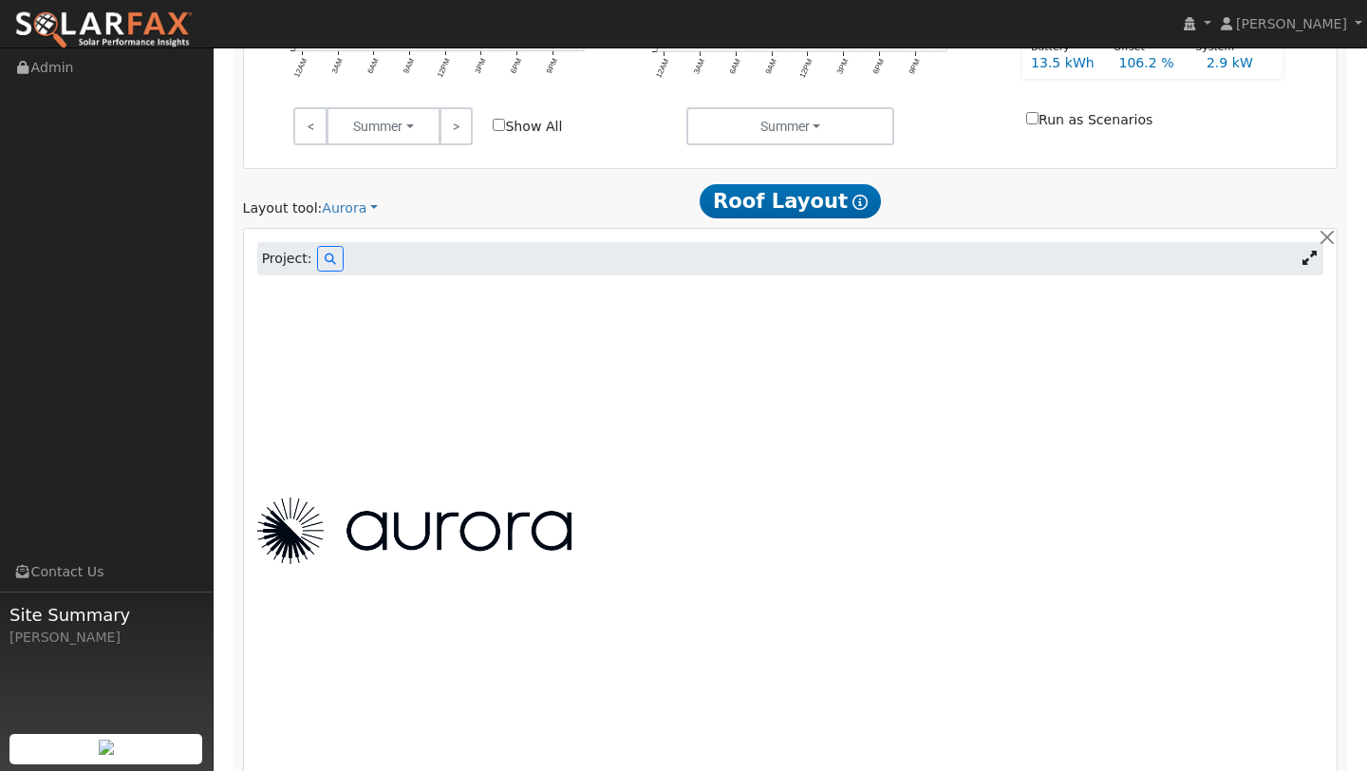
scroll to position [864, 0]
click at [330, 258] on icon at bounding box center [330, 257] width 11 height 11
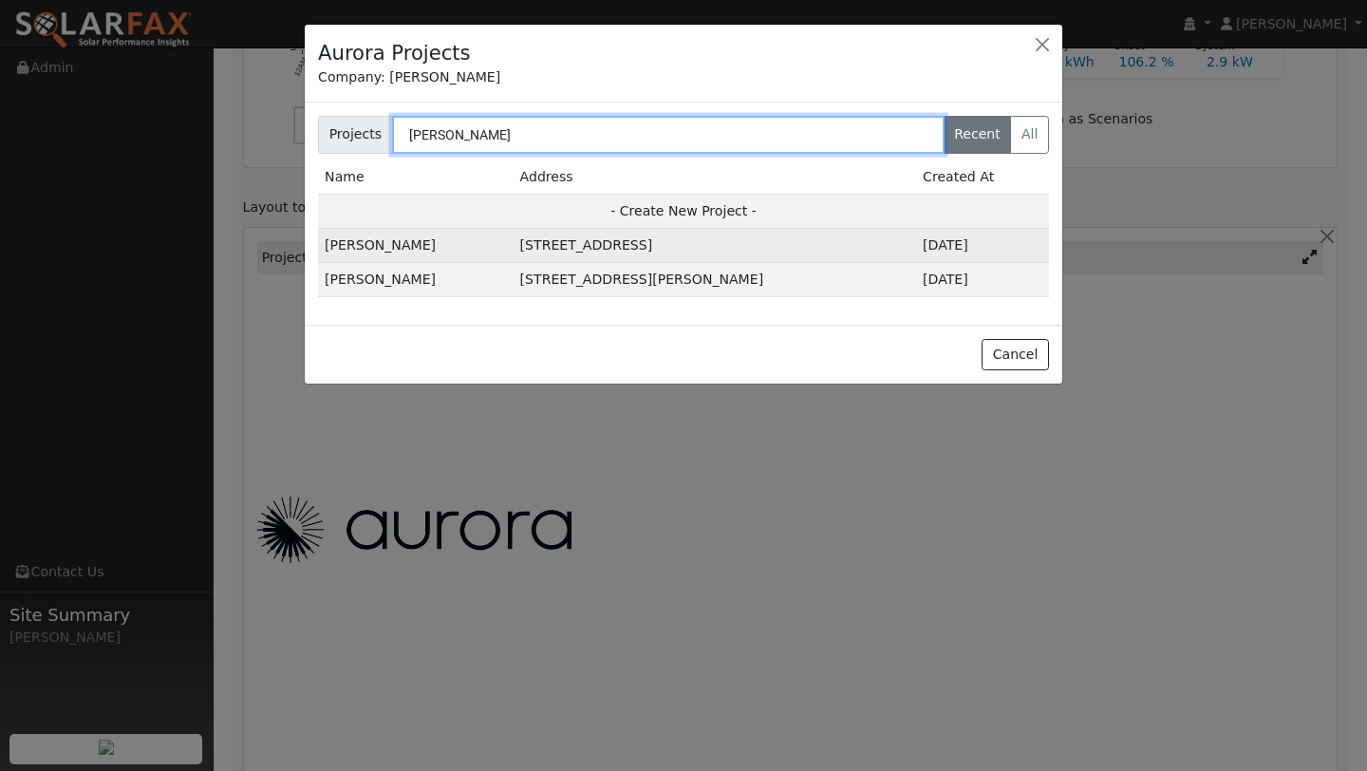
type input "[PERSON_NAME]"
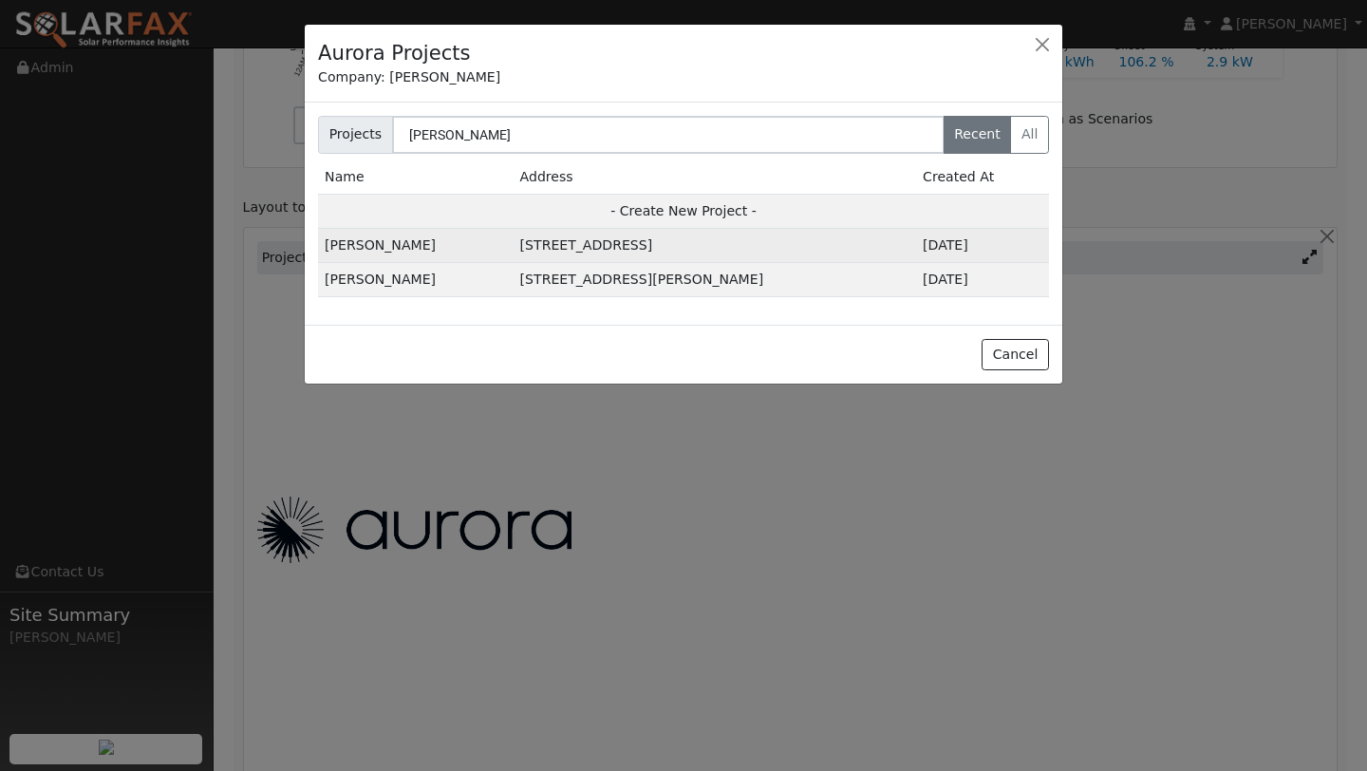
click at [658, 242] on td "[STREET_ADDRESS]" at bounding box center [714, 246] width 402 height 34
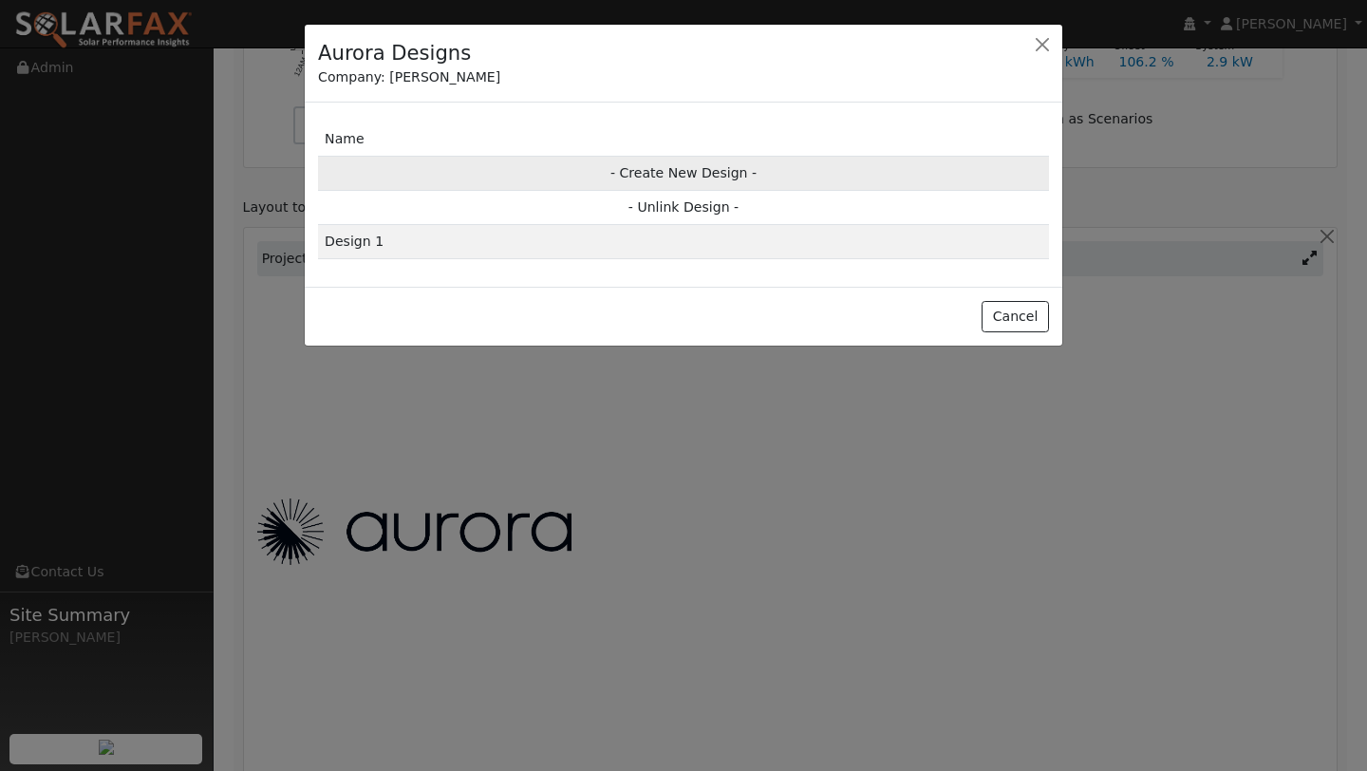
click at [746, 176] on td "- Create New Design -" at bounding box center [683, 173] width 731 height 34
type input "Design"
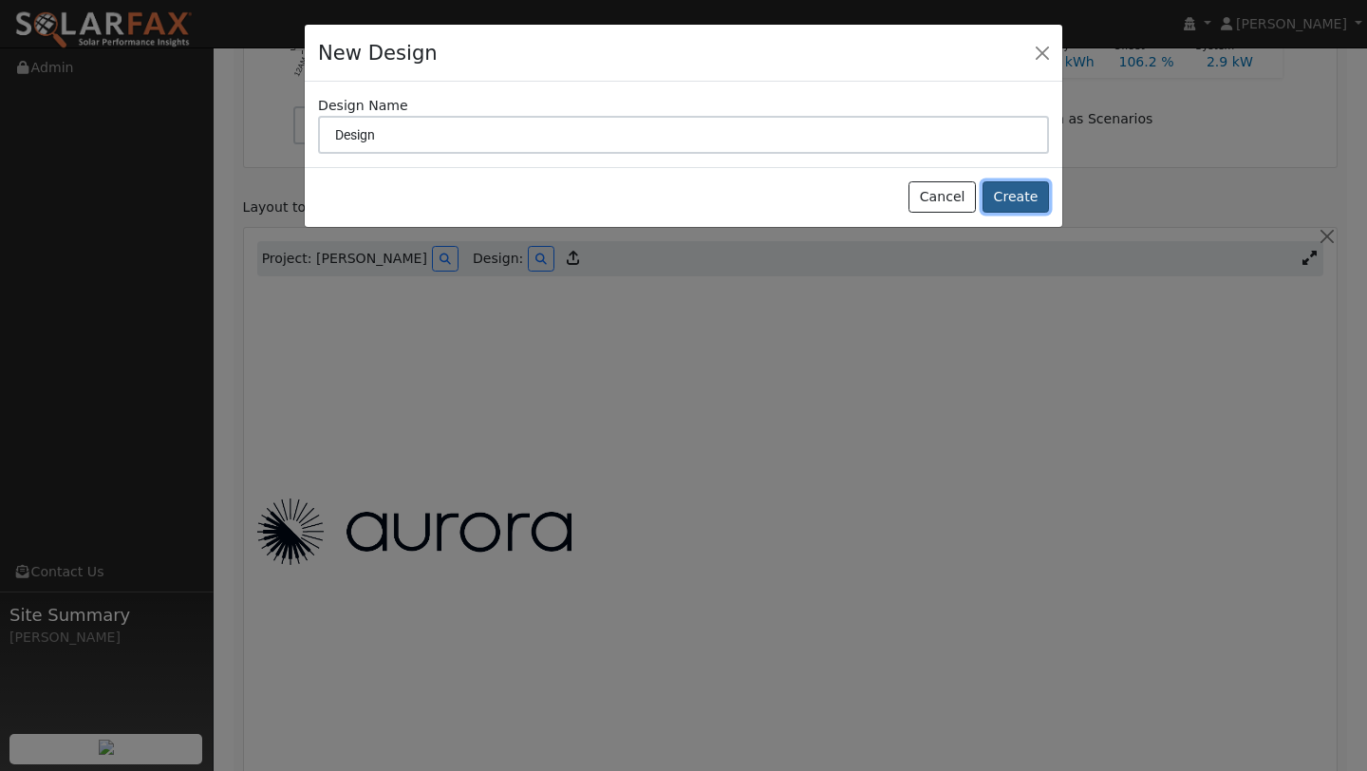
click at [1008, 191] on button "Create" at bounding box center [1015, 197] width 66 height 32
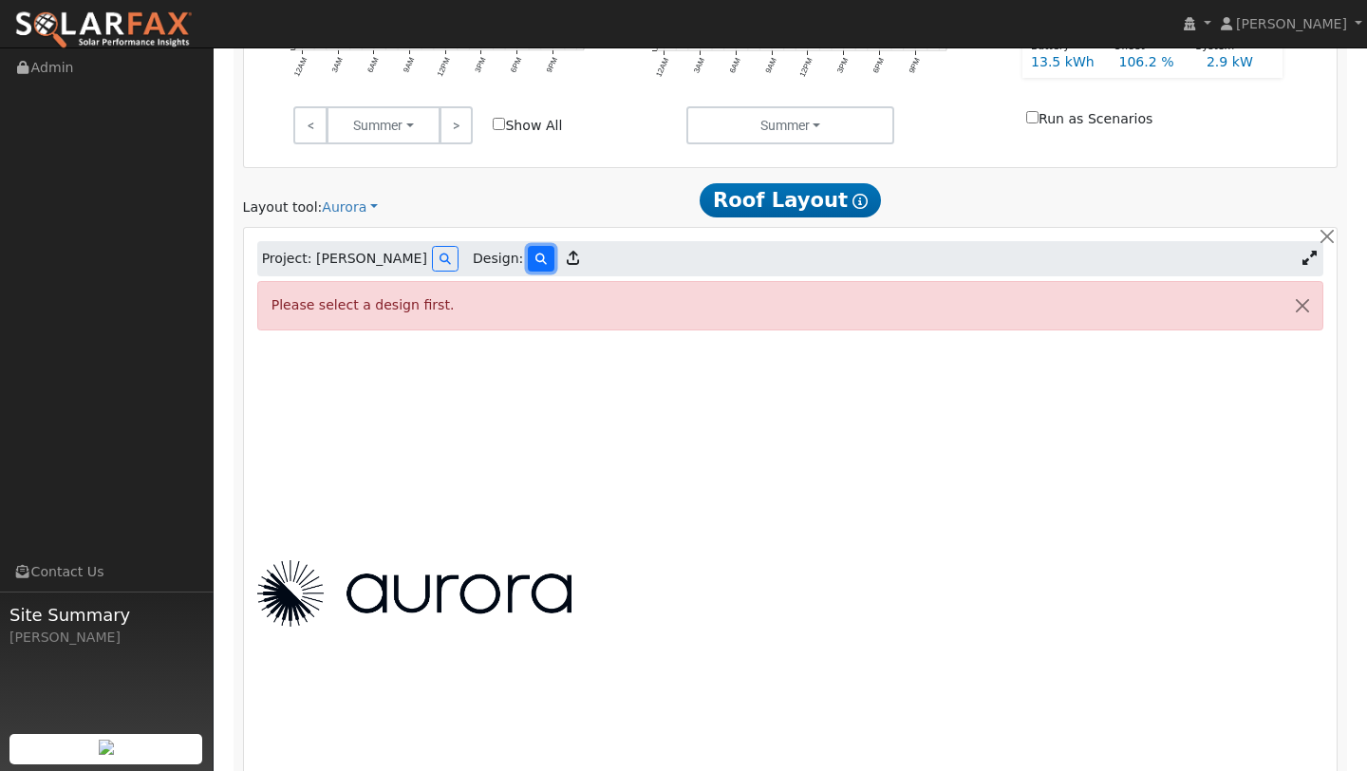
click at [535, 260] on icon at bounding box center [540, 258] width 11 height 11
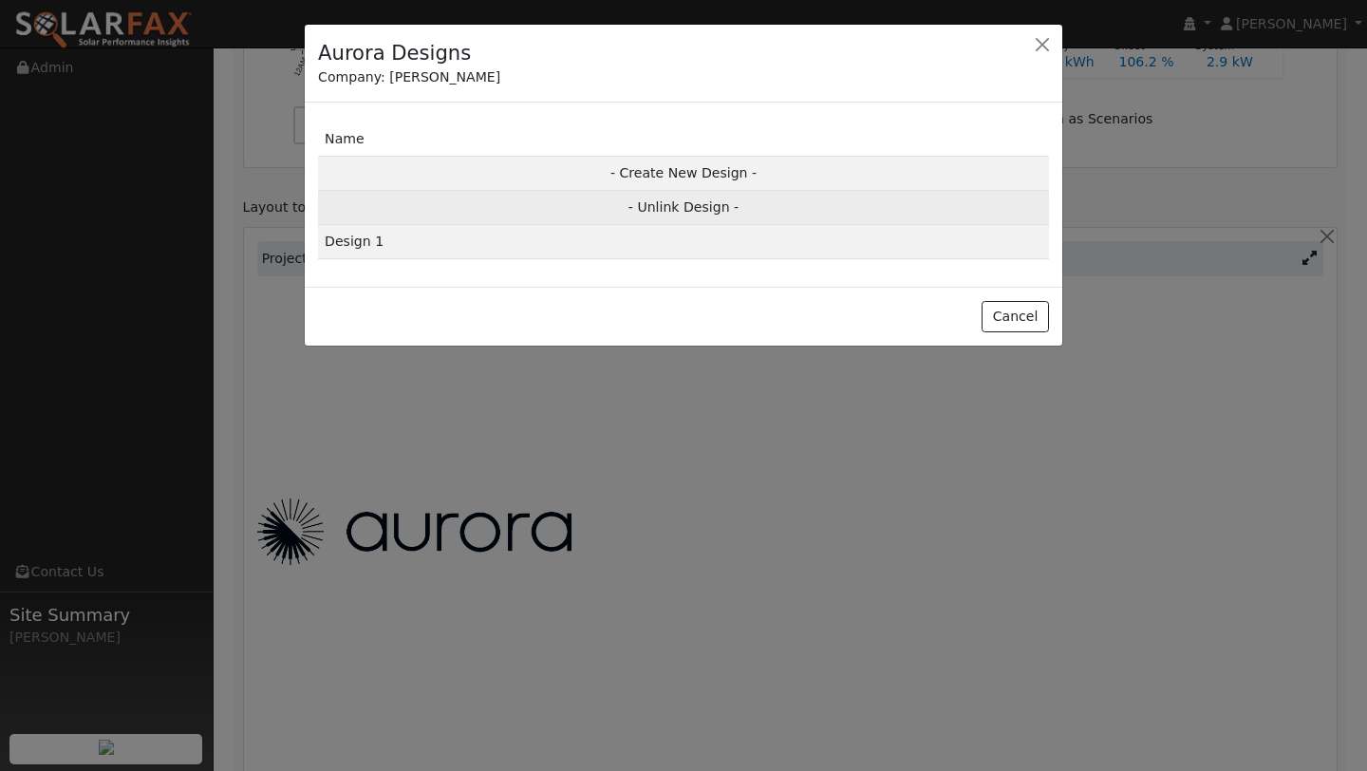
click at [676, 207] on td "- Unlink Design -" at bounding box center [683, 208] width 731 height 34
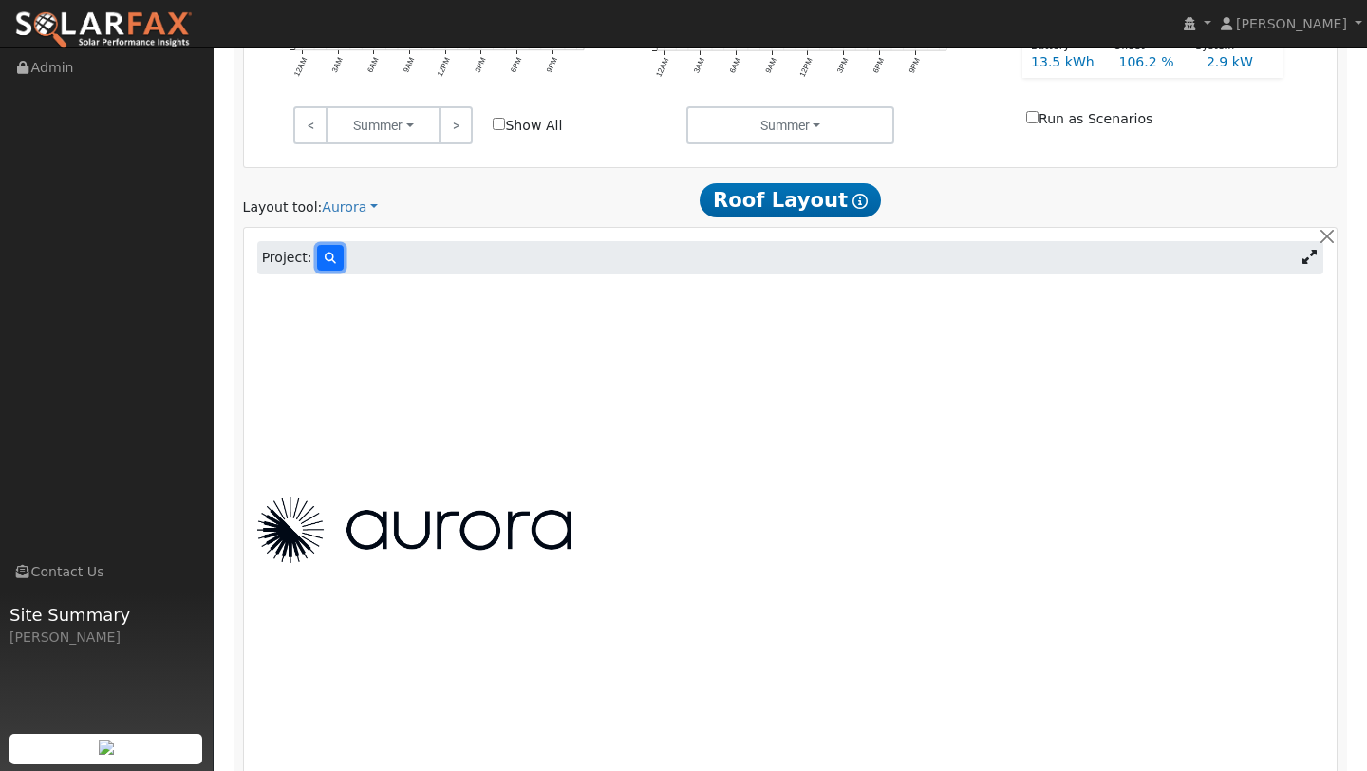
click at [330, 260] on icon at bounding box center [330, 257] width 11 height 11
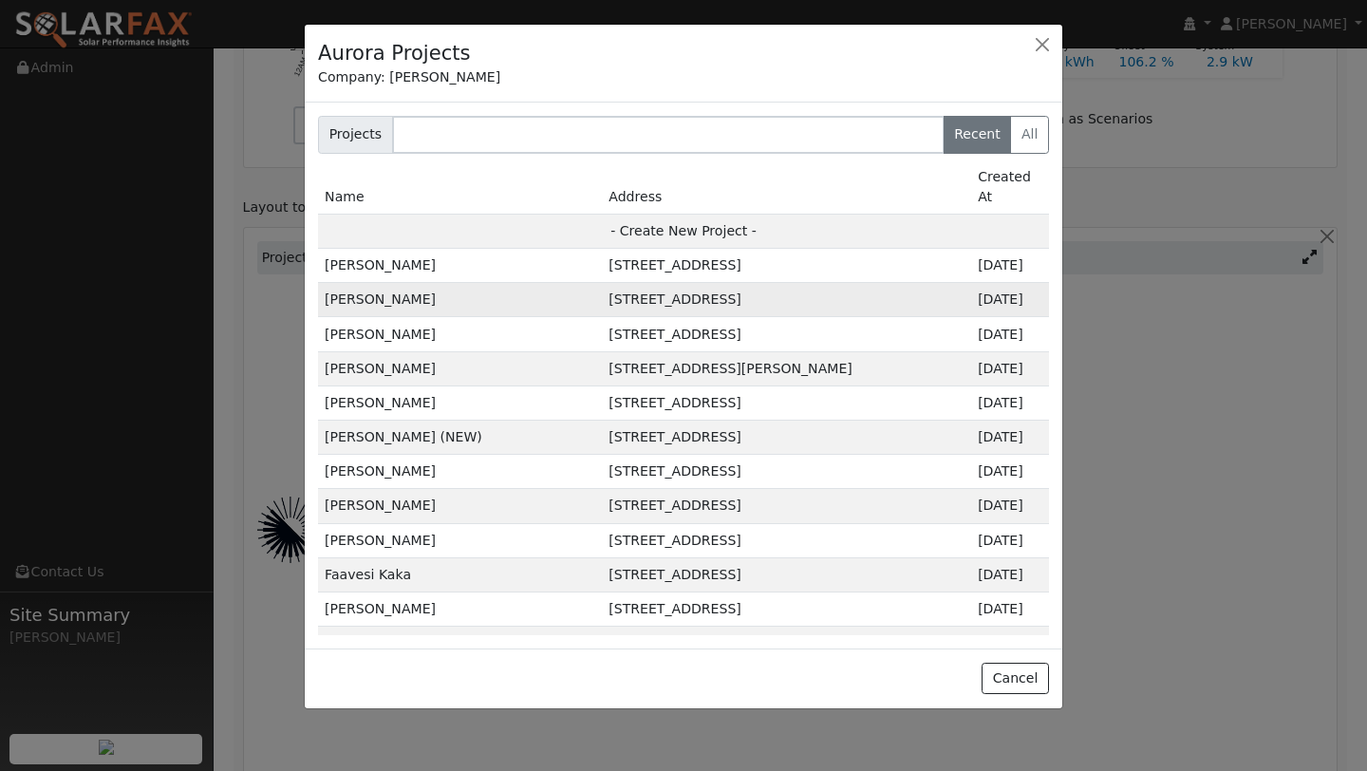
click at [723, 283] on td "554 Buckeye St, Vacaville, CA 95688, USA" at bounding box center [786, 300] width 369 height 34
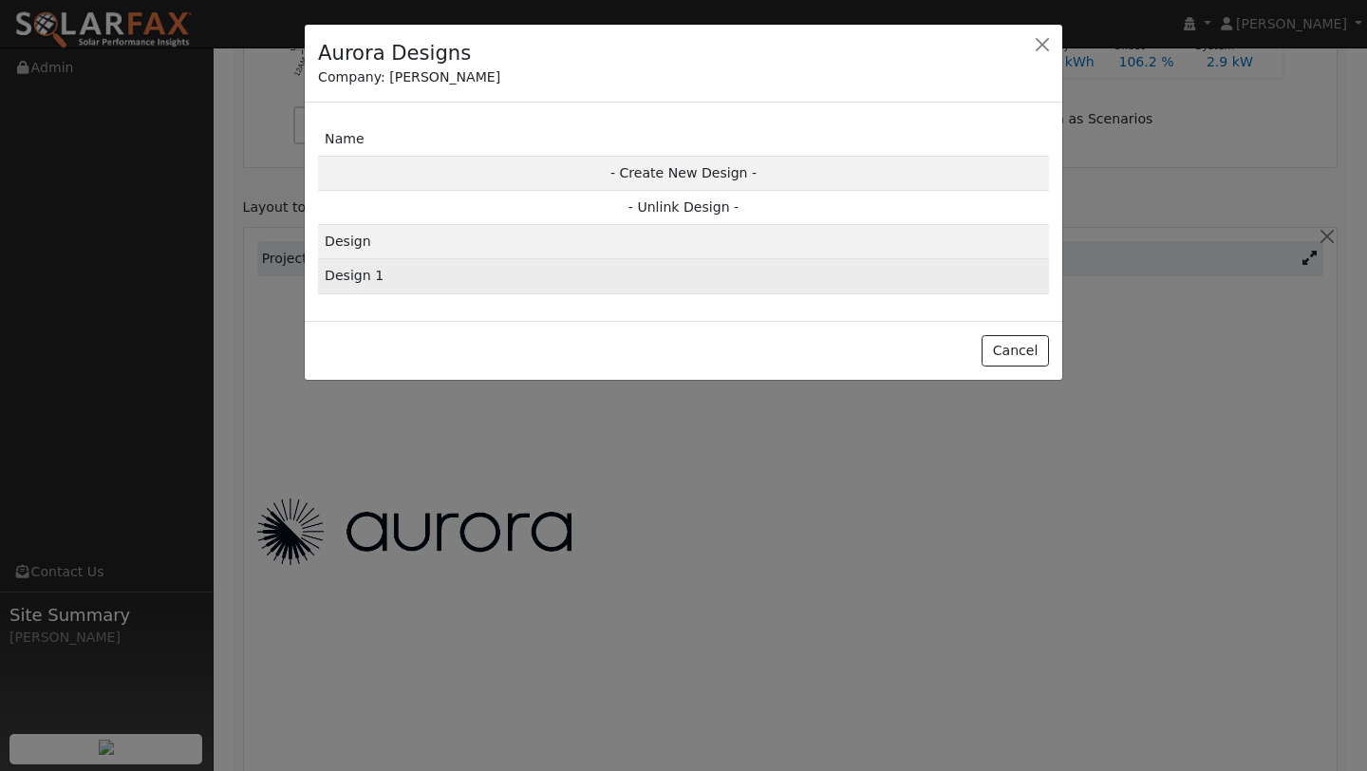
click at [434, 279] on td "Design 1" at bounding box center [683, 276] width 731 height 34
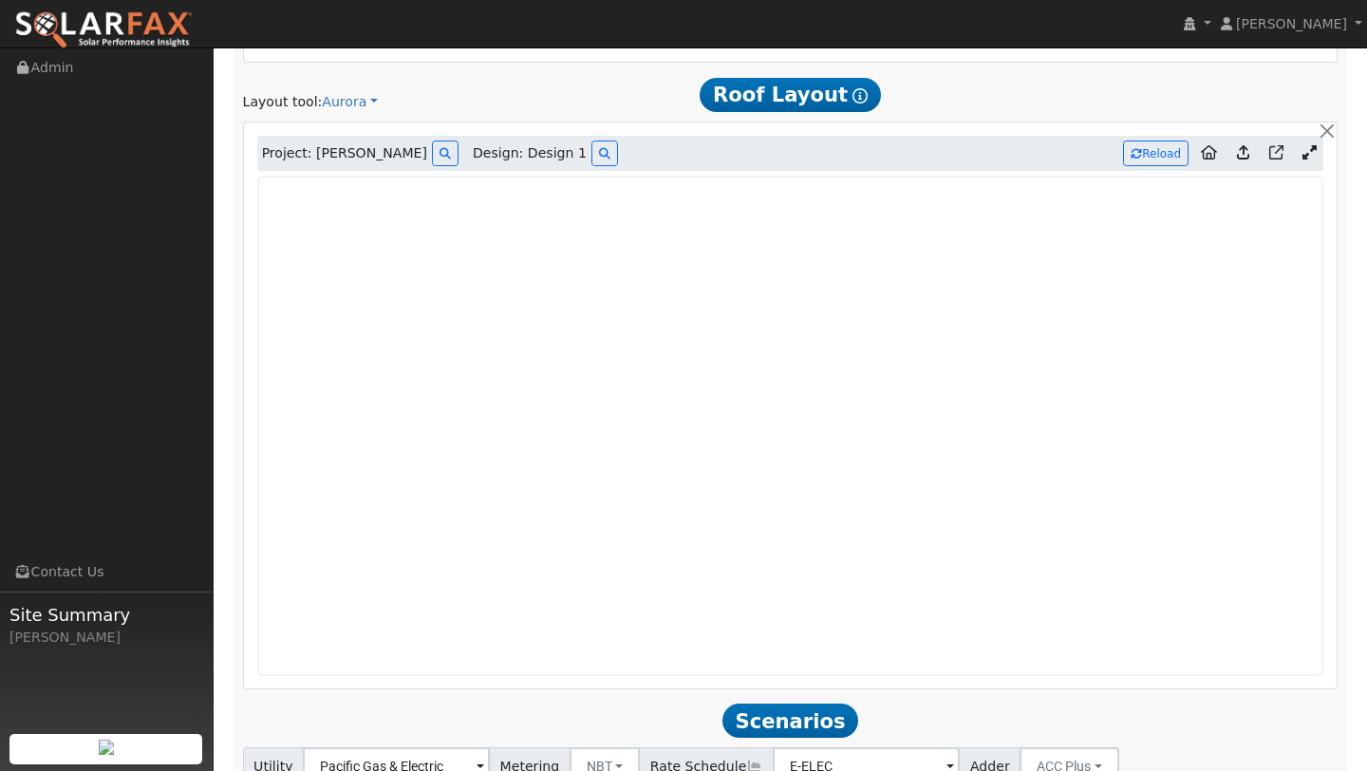
scroll to position [965, 0]
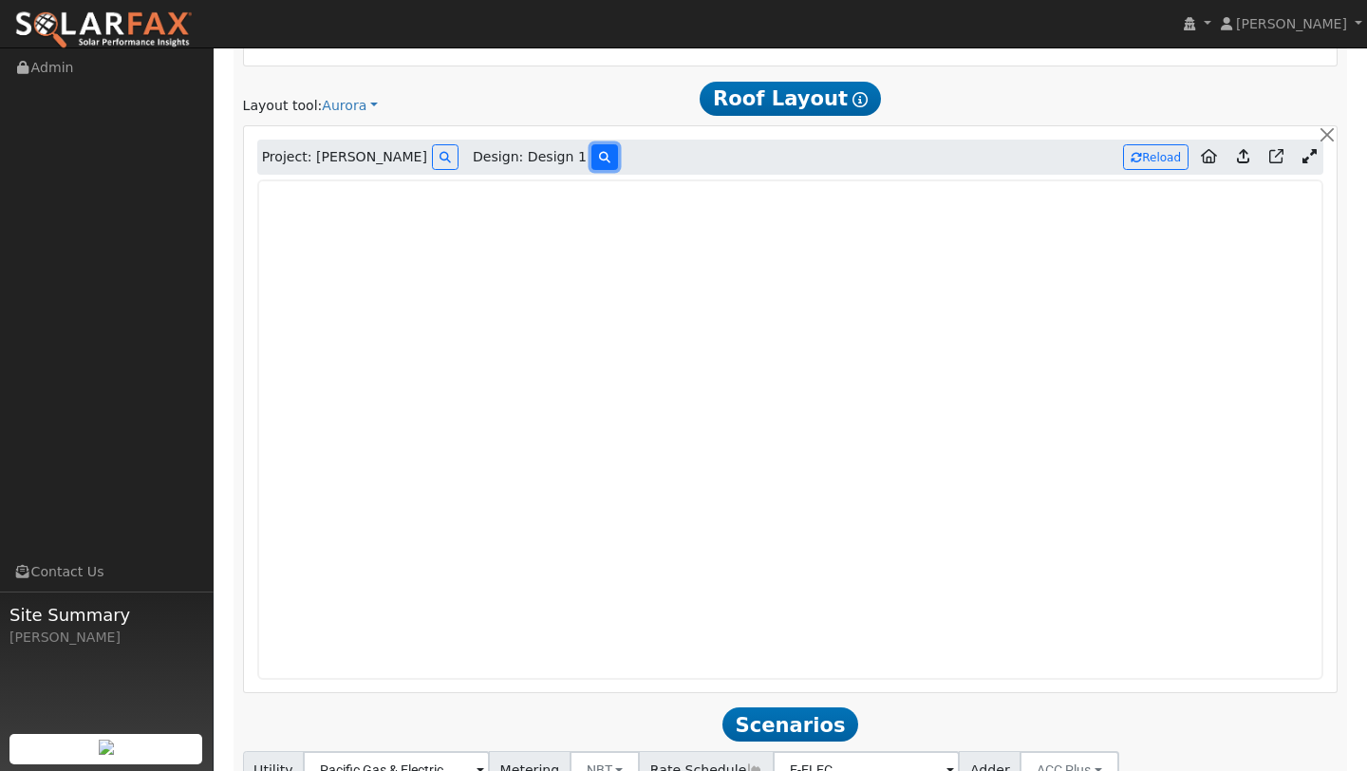
click at [596, 158] on button at bounding box center [604, 157] width 27 height 26
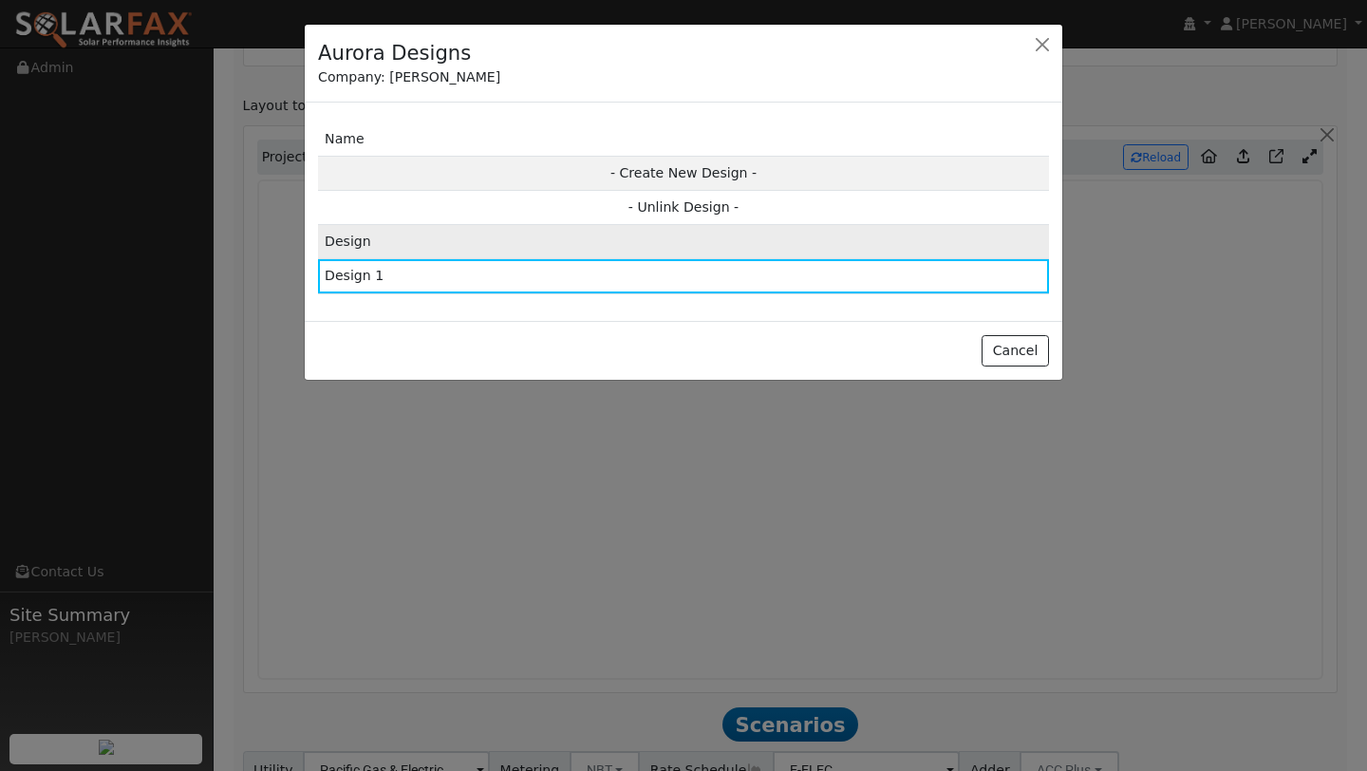
click at [599, 238] on td "Design" at bounding box center [683, 242] width 731 height 34
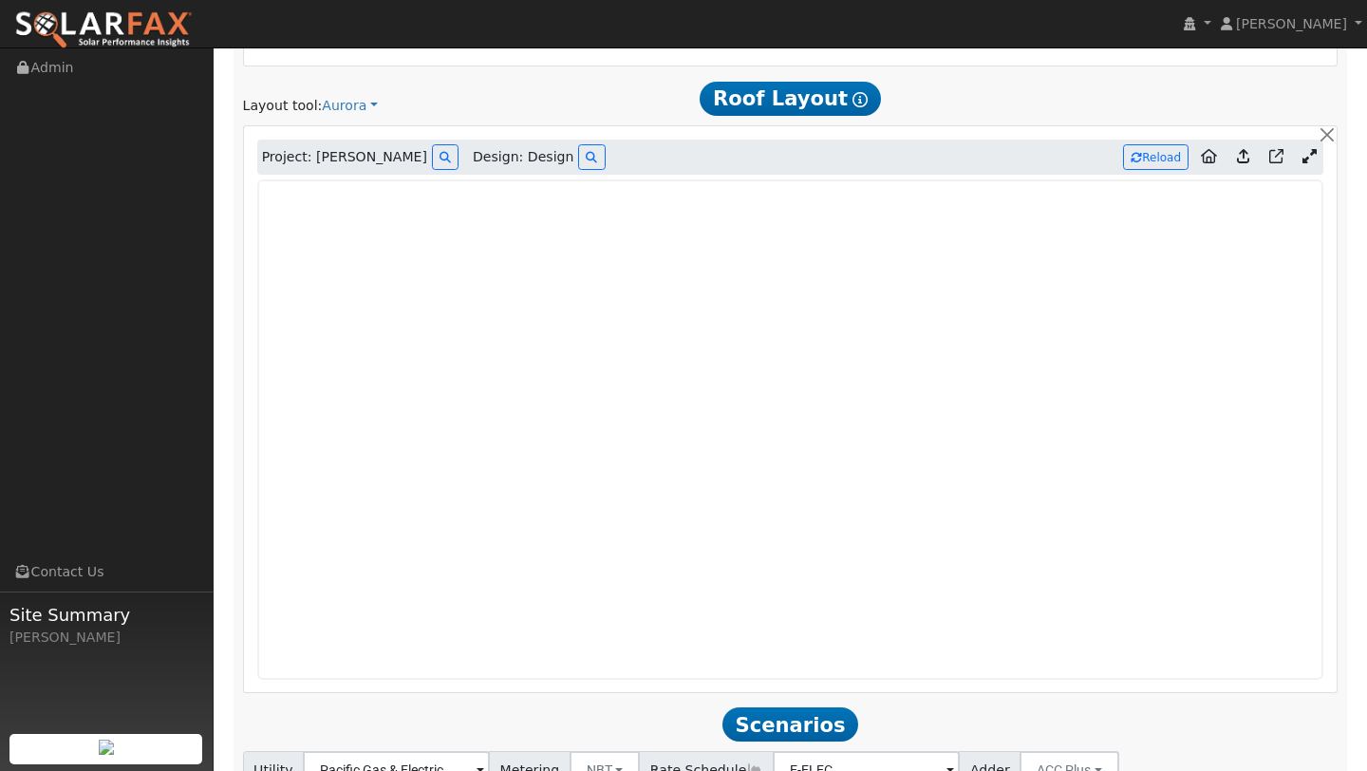
click at [1246, 159] on icon at bounding box center [1243, 156] width 12 height 14
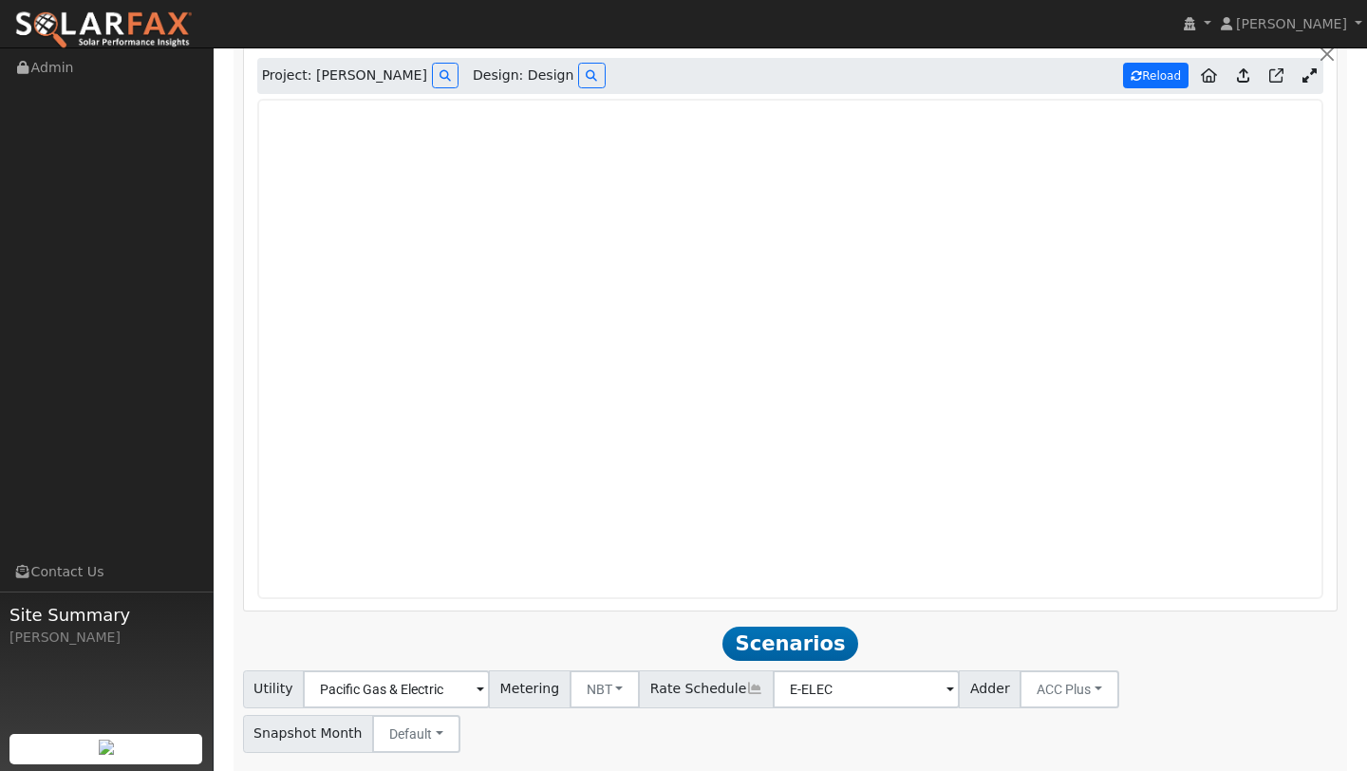
scroll to position [1046, 0]
click at [1144, 77] on button "Reload" at bounding box center [1155, 77] width 65 height 26
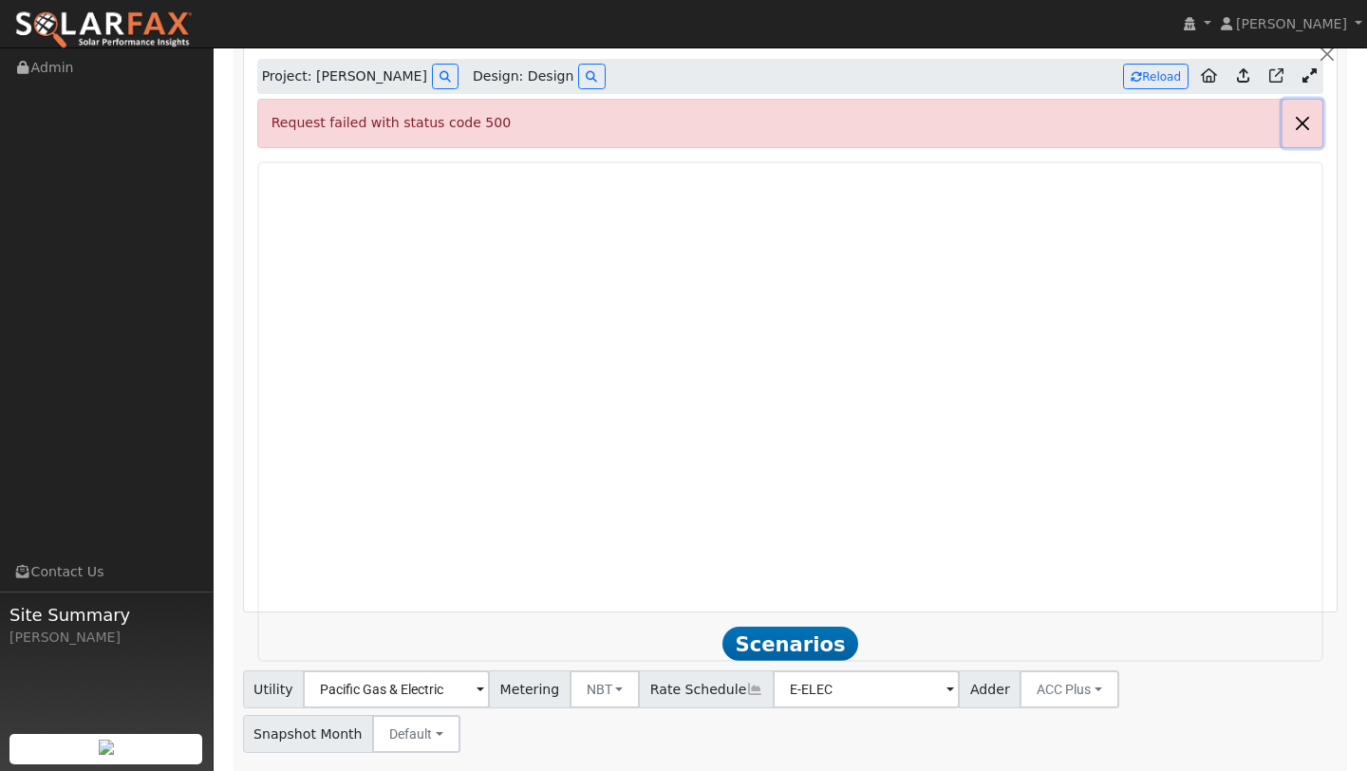
click at [1308, 133] on button "button" at bounding box center [1302, 123] width 40 height 47
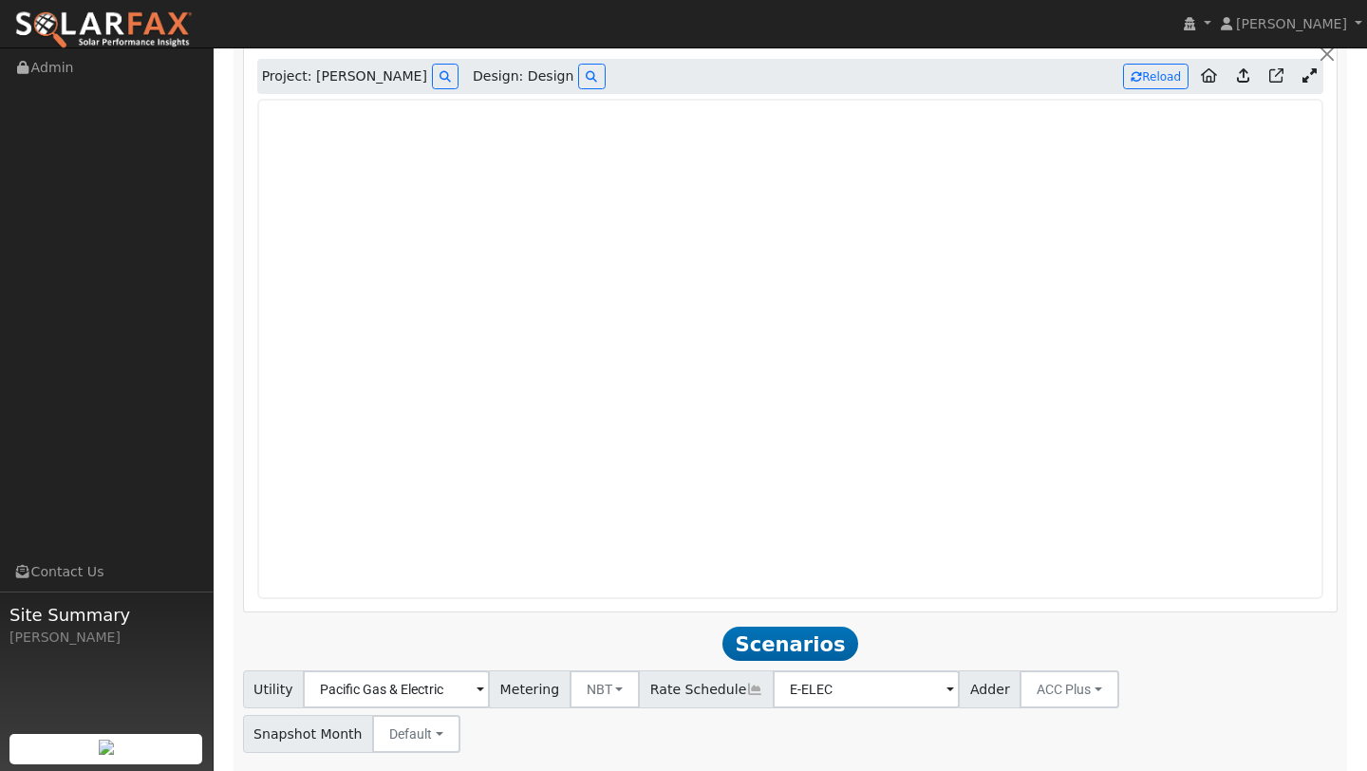
click at [1243, 81] on icon at bounding box center [1243, 75] width 12 height 14
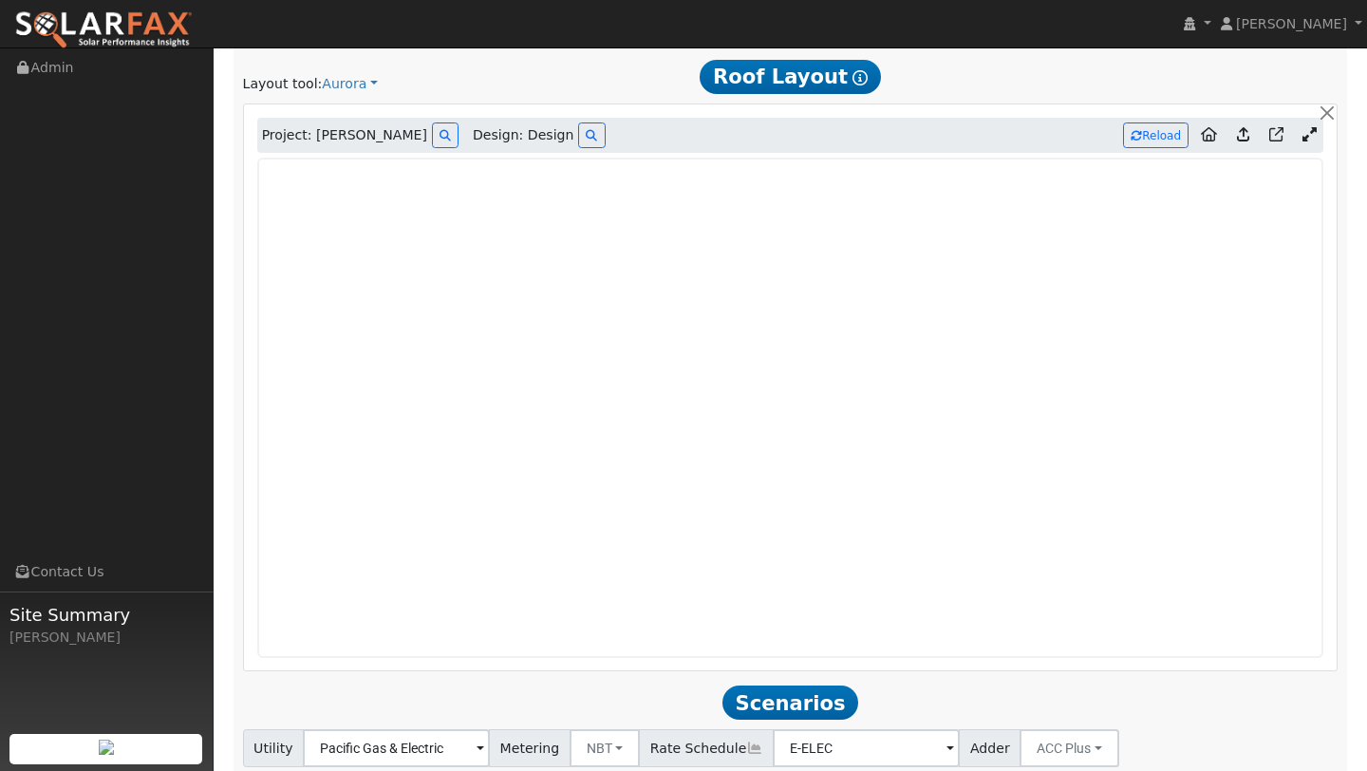
scroll to position [992, 0]
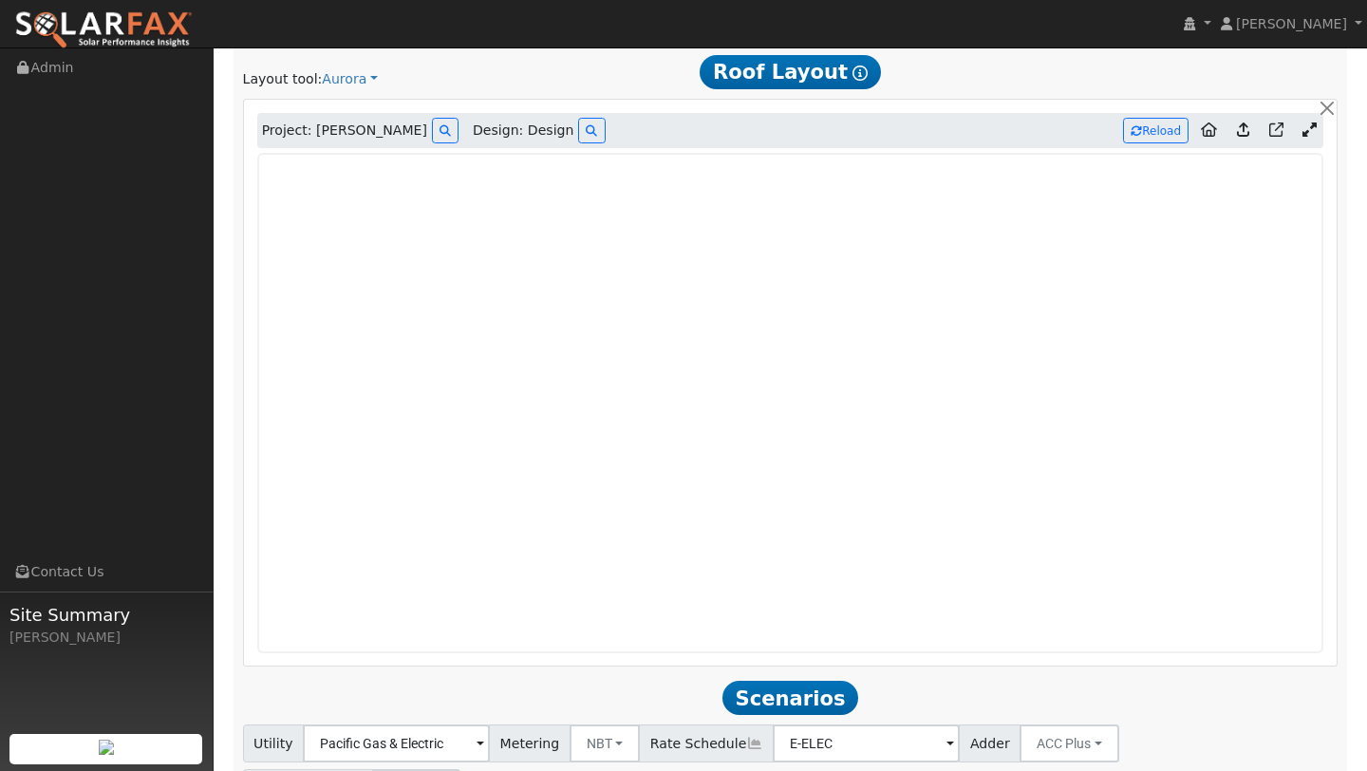
click at [1244, 132] on icon at bounding box center [1243, 129] width 12 height 14
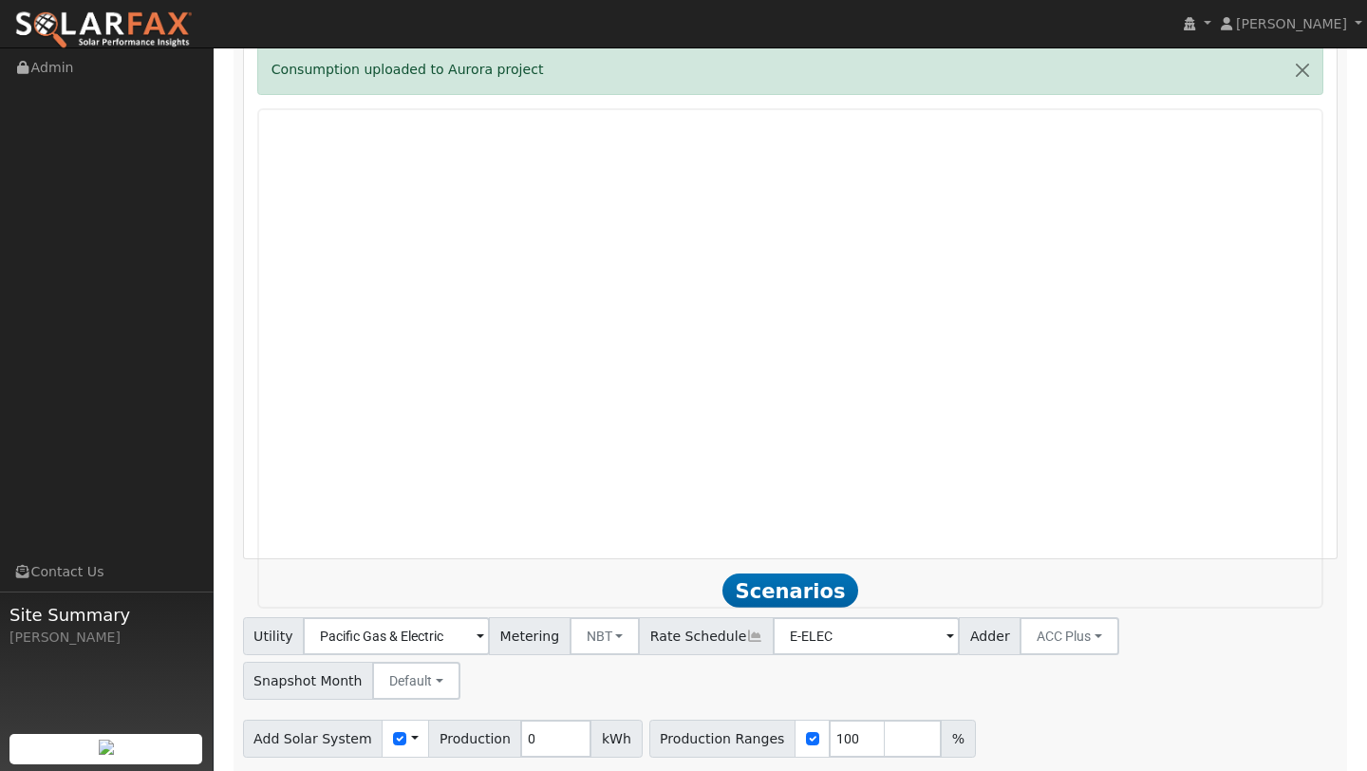
scroll to position [1119, 0]
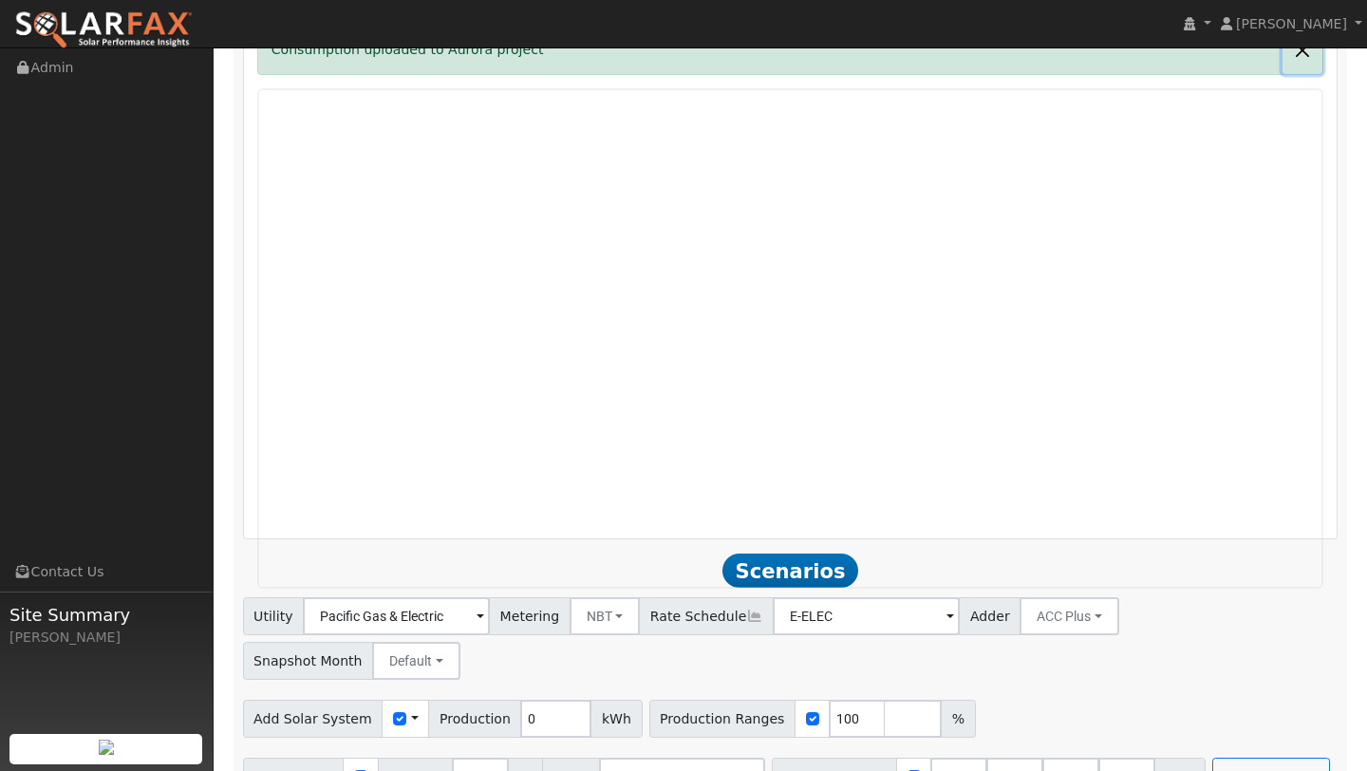
click at [1307, 52] on button "button" at bounding box center [1302, 50] width 40 height 47
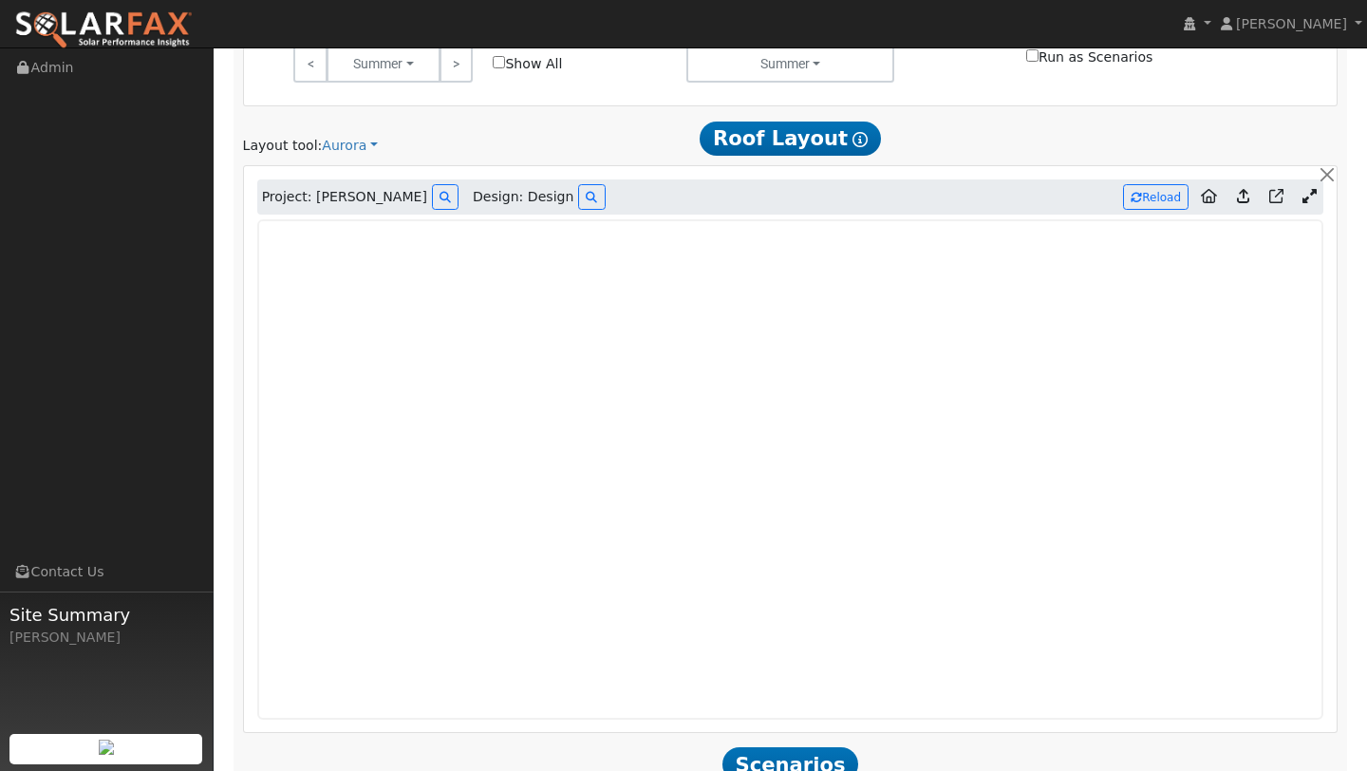
scroll to position [927, 0]
click at [1308, 196] on icon at bounding box center [1309, 194] width 14 height 14
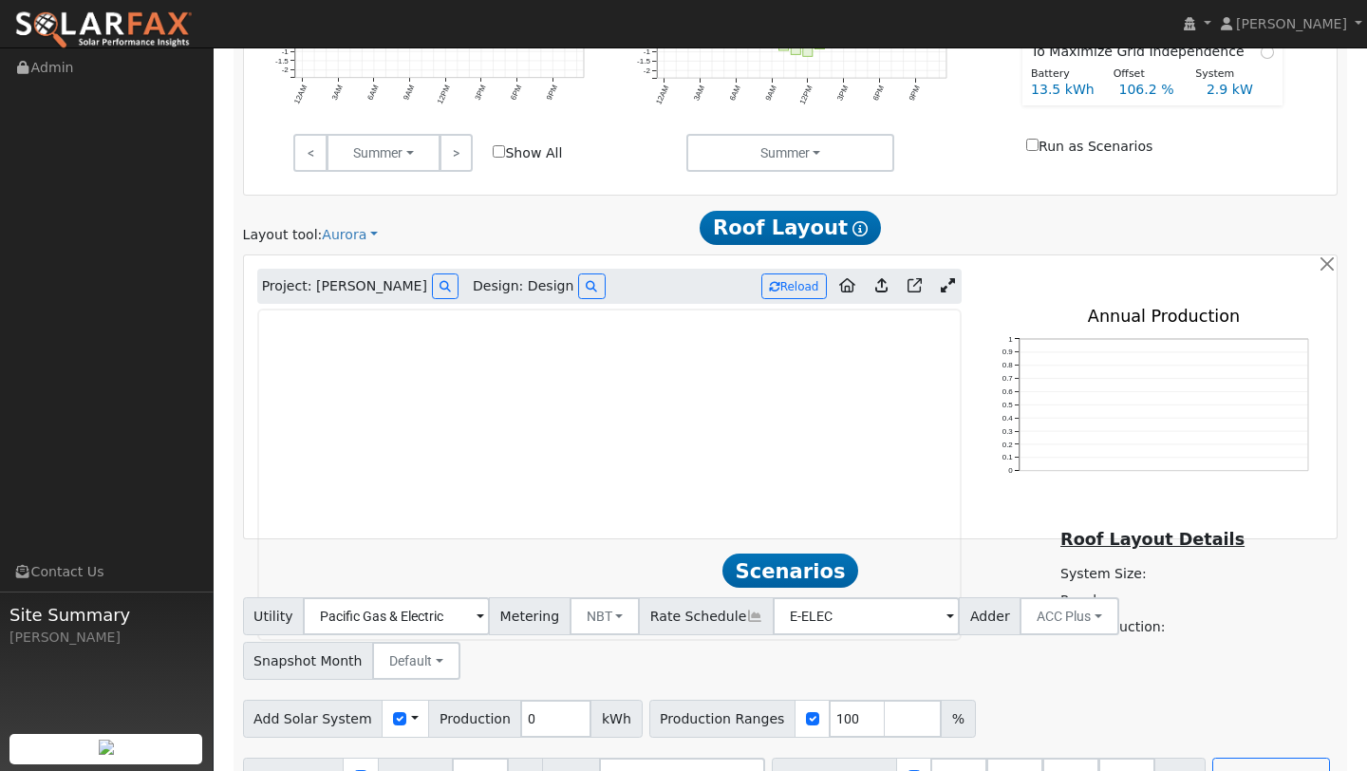
click at [946, 288] on icon at bounding box center [948, 285] width 14 height 14
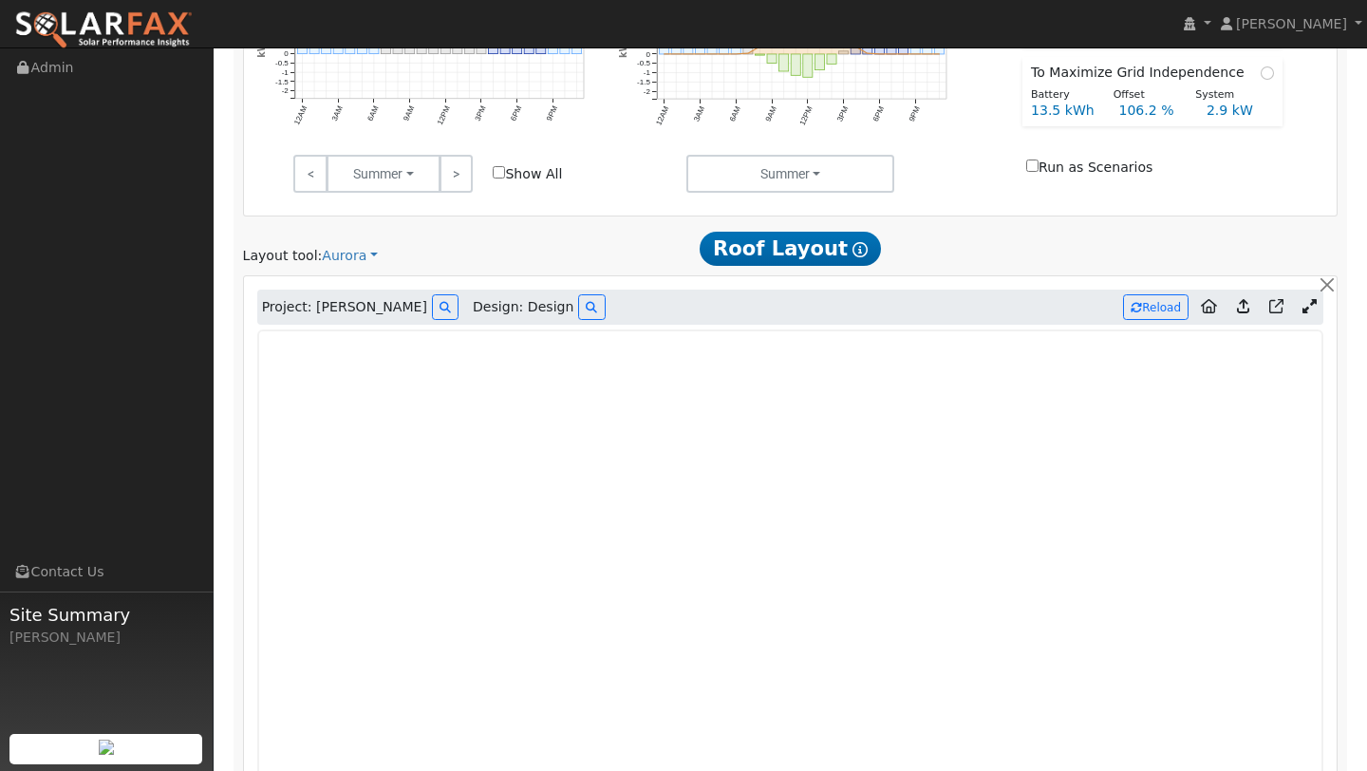
scroll to position [817, 0]
click at [1166, 301] on button "Reload" at bounding box center [1155, 305] width 65 height 26
click at [1307, 306] on icon at bounding box center [1309, 304] width 14 height 14
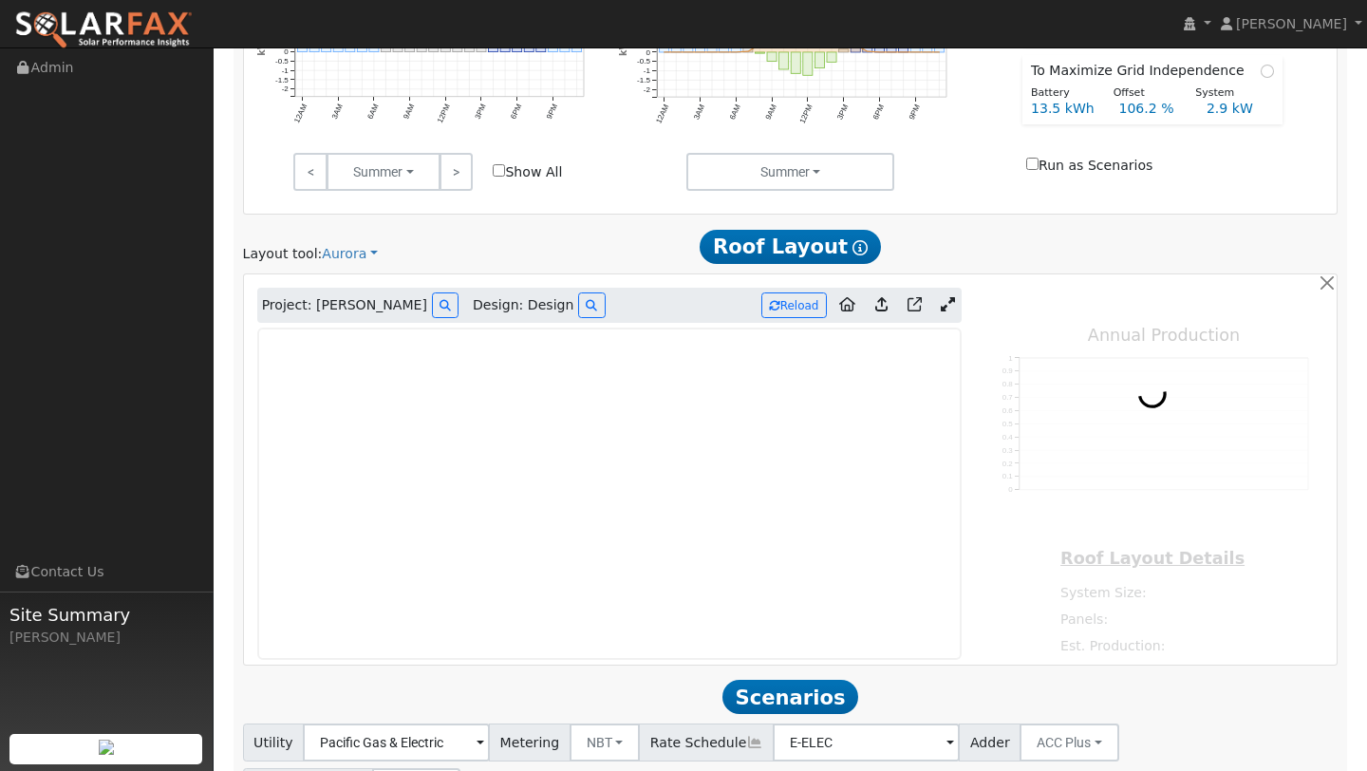
type input "6925"
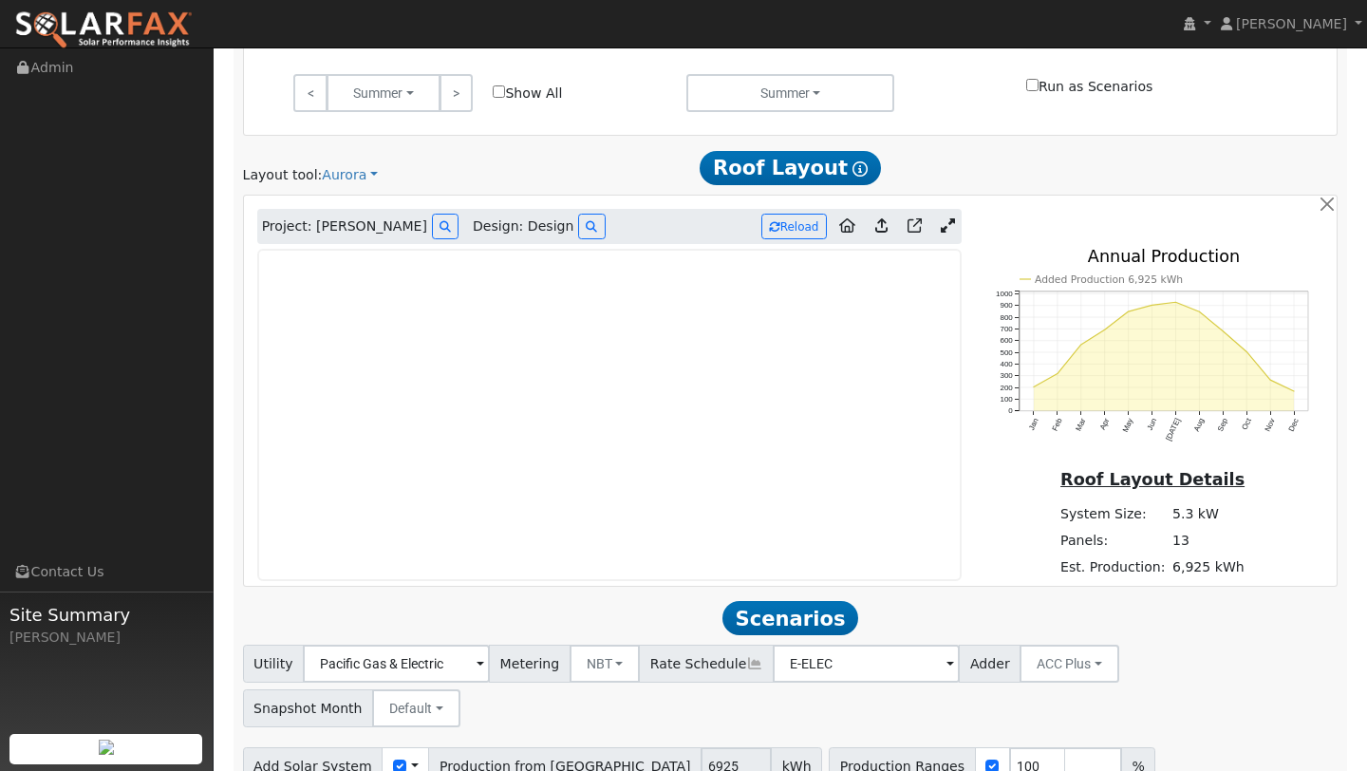
scroll to position [943, 0]
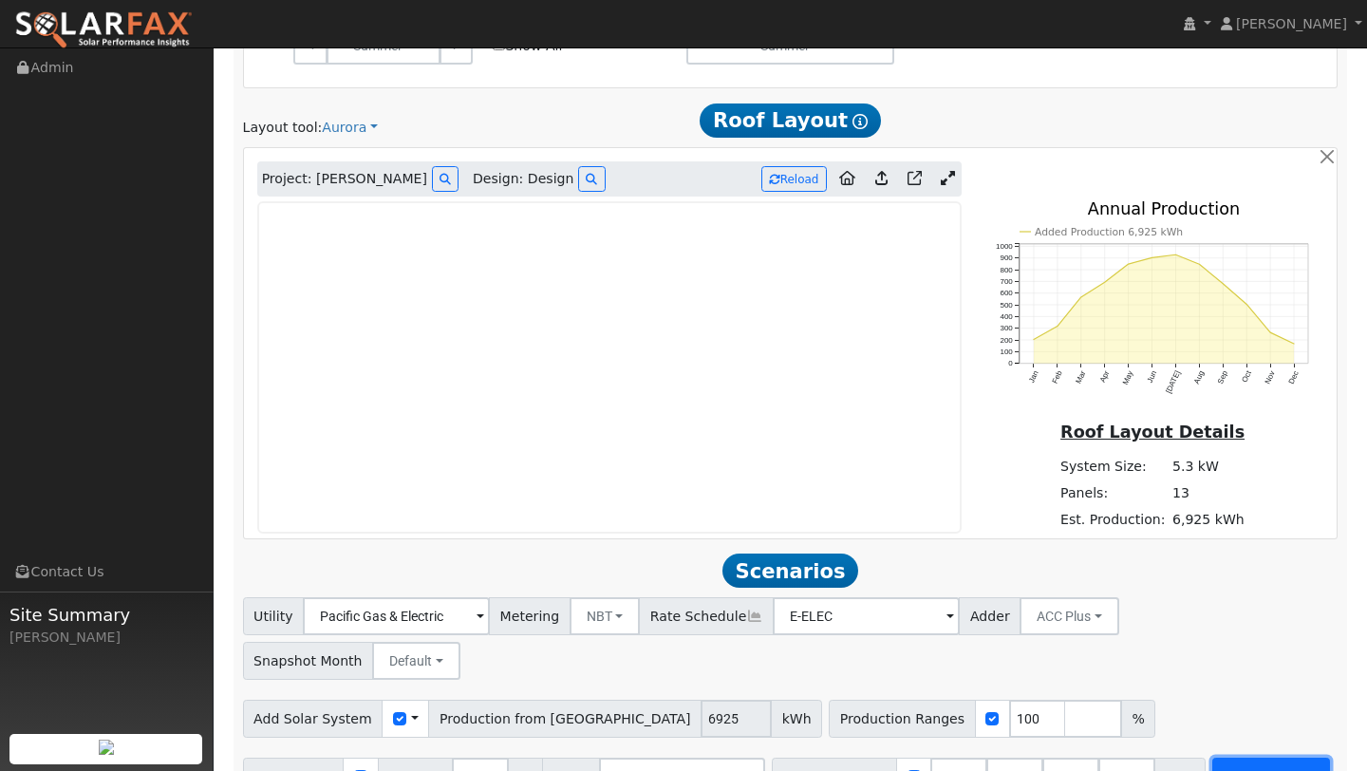
click at [1232, 757] on button "Run Scenarios" at bounding box center [1270, 776] width 117 height 38
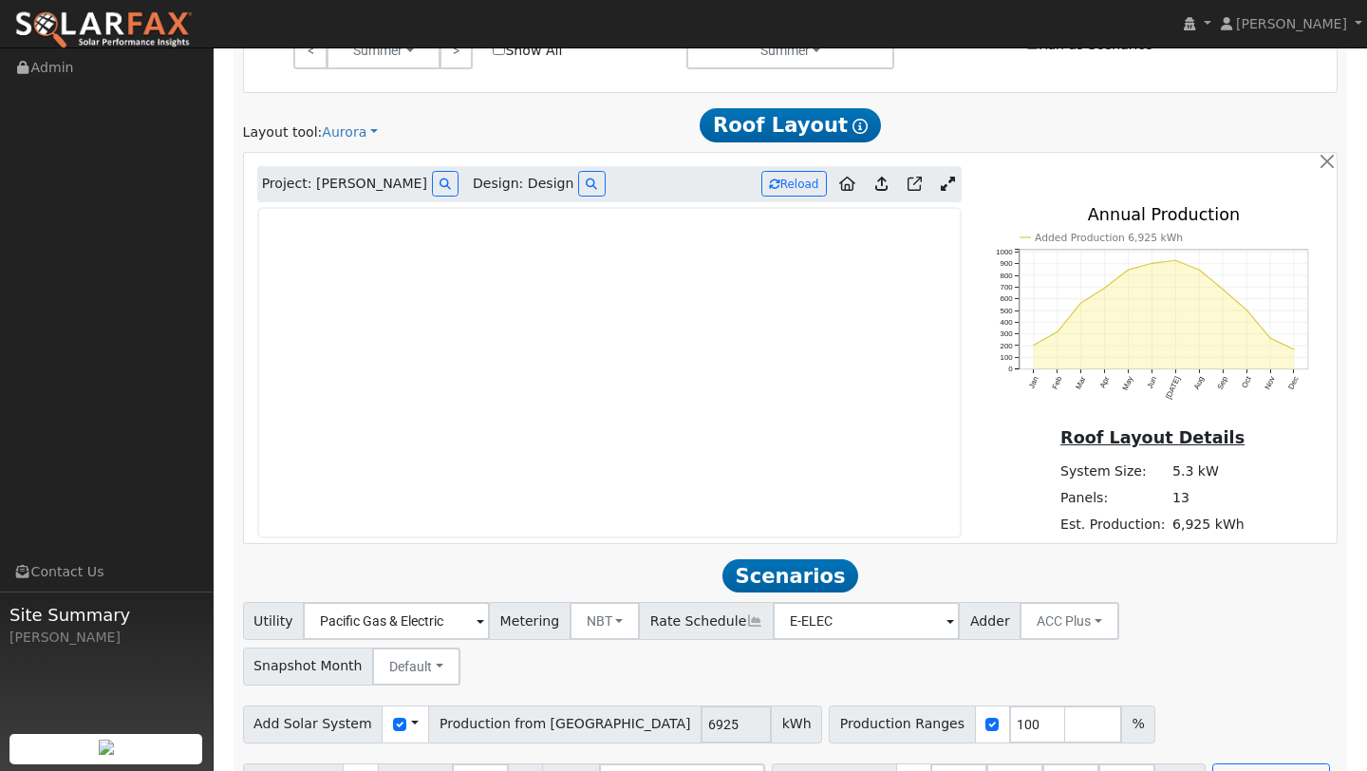
scroll to position [1007, 0]
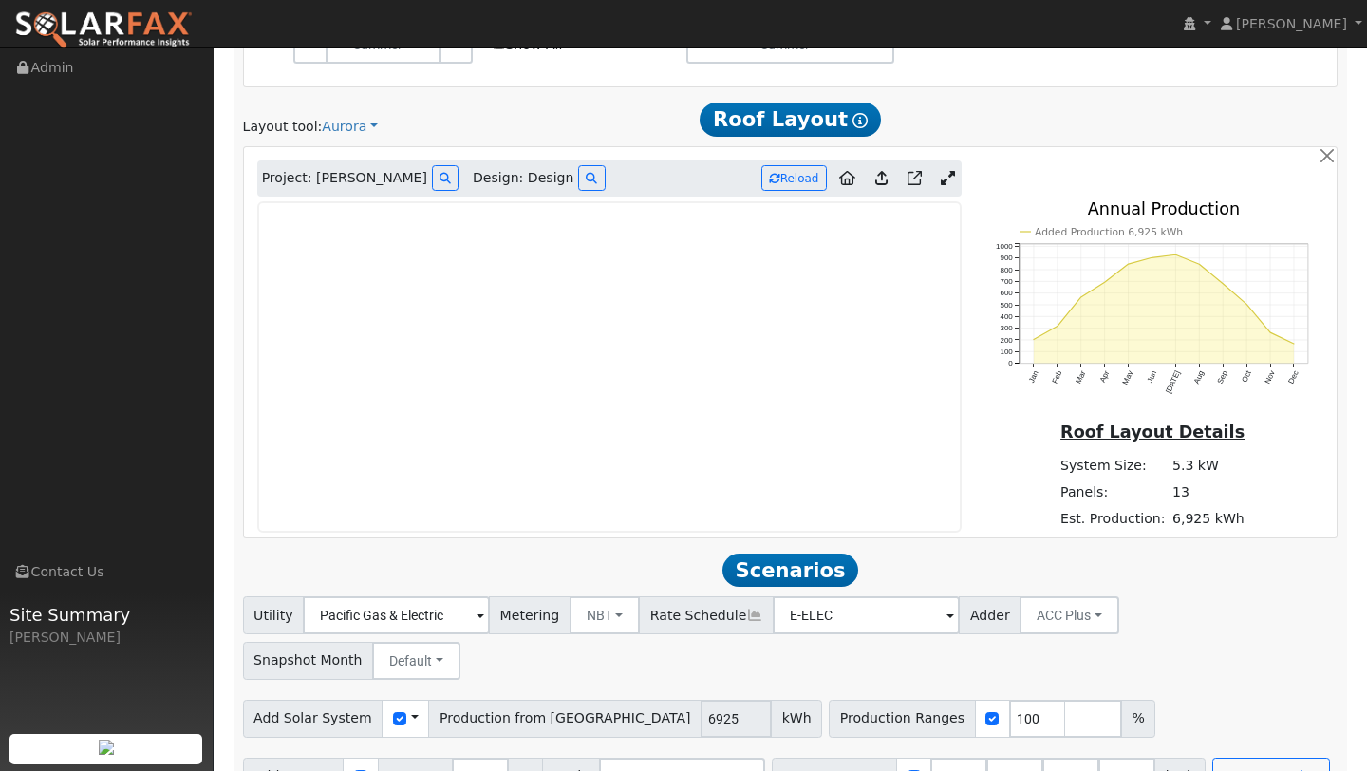
click at [945, 177] on icon at bounding box center [948, 178] width 14 height 14
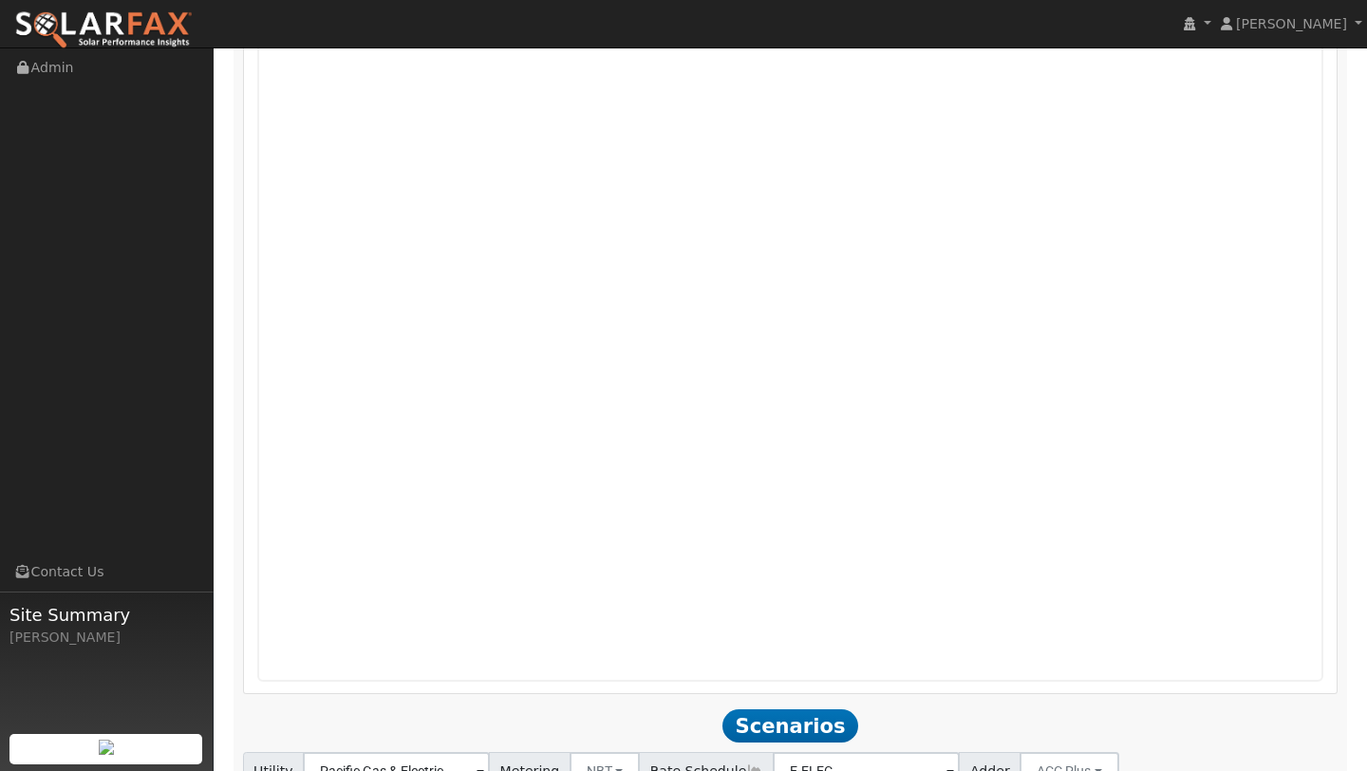
scroll to position [1397, 0]
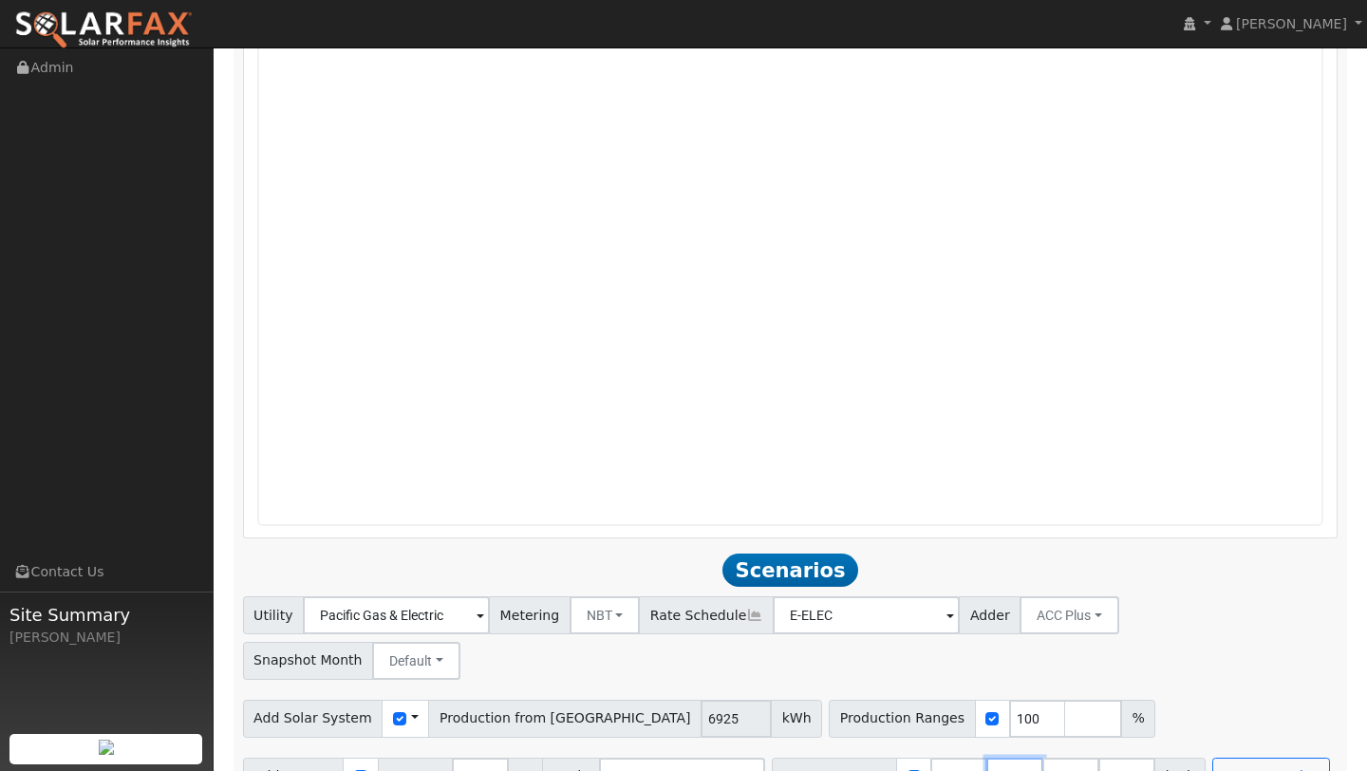
drag, startPoint x: 997, startPoint y: 731, endPoint x: 852, endPoint y: 731, distance: 144.3
click at [852, 757] on div "Battery Ranges 13.5 Overrides Reserve % Mode None None Self Consumption Peak Sa…" at bounding box center [989, 776] width 434 height 38
type input "0"
type input "13.5"
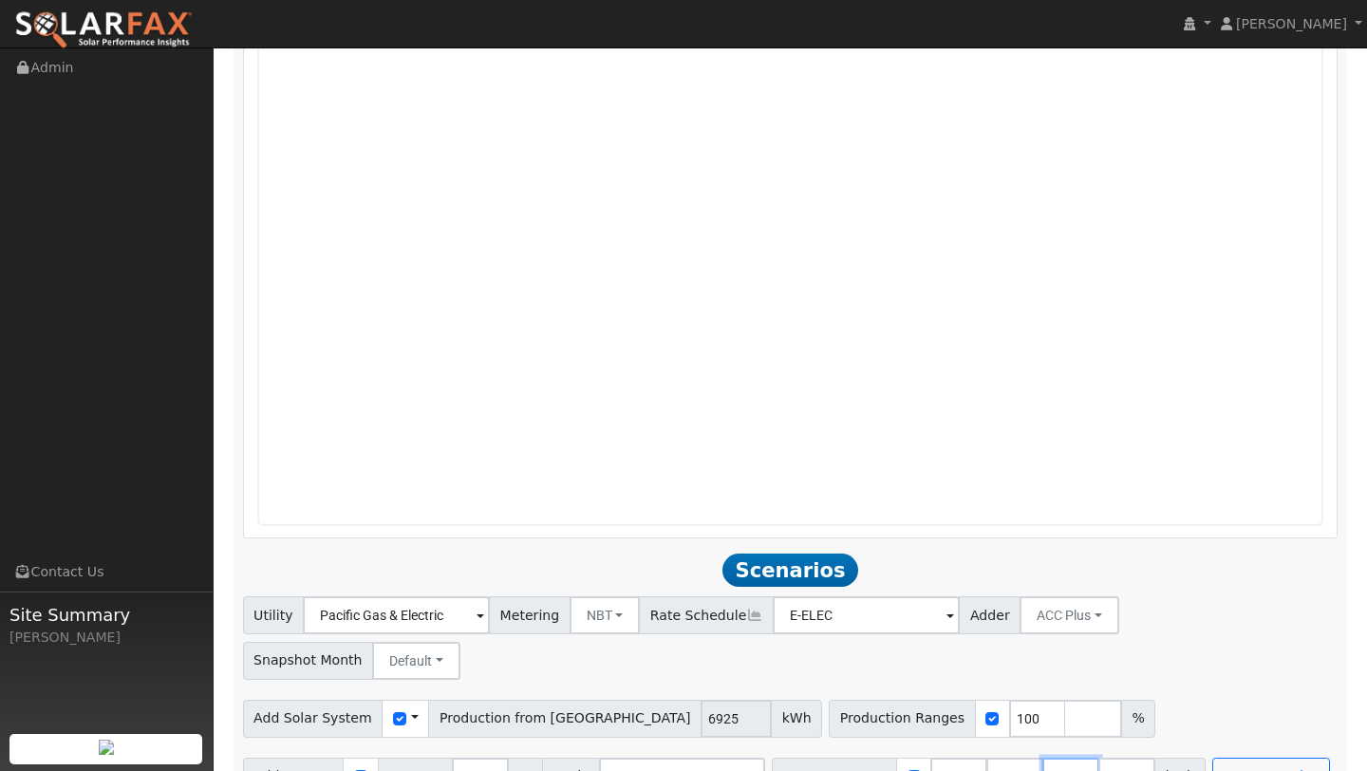
drag, startPoint x: 1065, startPoint y: 729, endPoint x: 937, endPoint y: 731, distance: 128.1
click at [937, 757] on div "Battery Ranges 0 Overrides Reserve % Mode None None Self Consumption Peak Savin…" at bounding box center [989, 776] width 434 height 38
click at [1216, 757] on button "Run Scenarios" at bounding box center [1214, 776] width 117 height 38
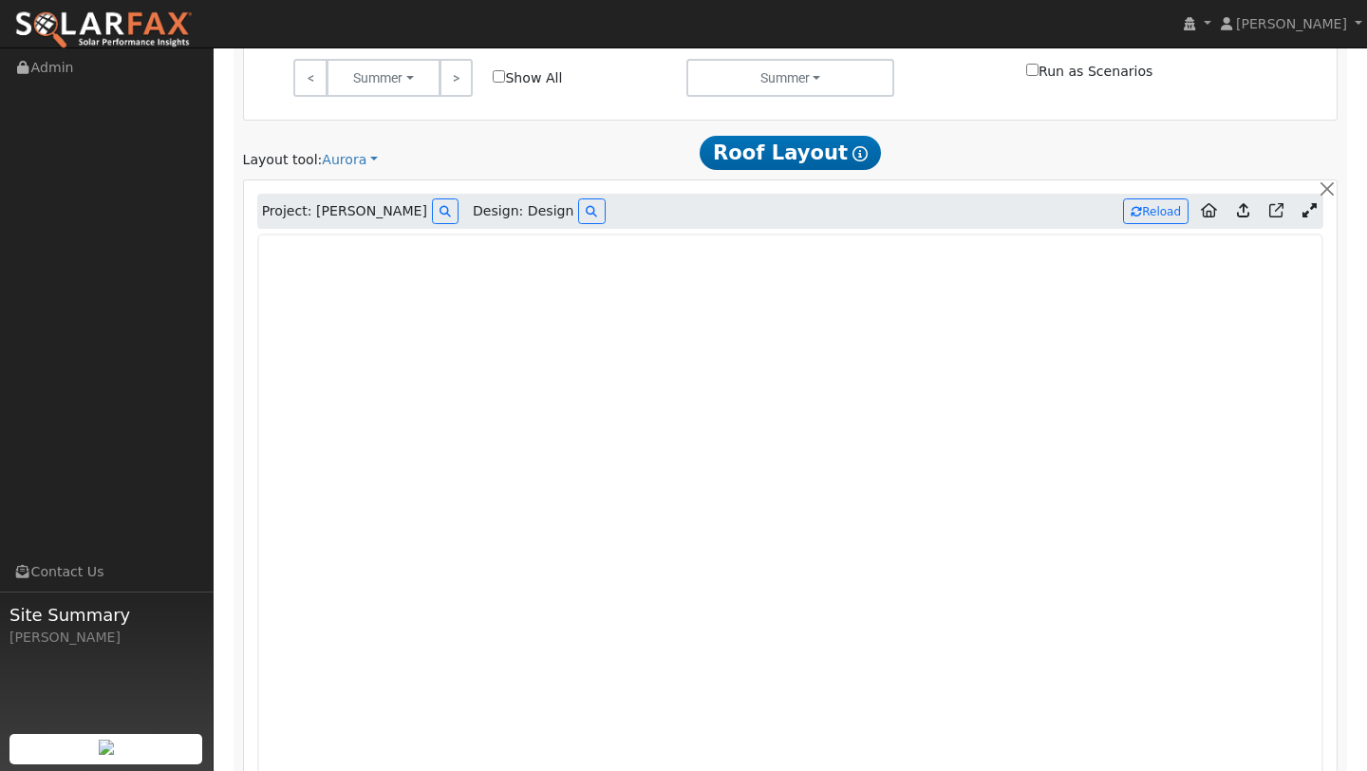
scroll to position [907, 0]
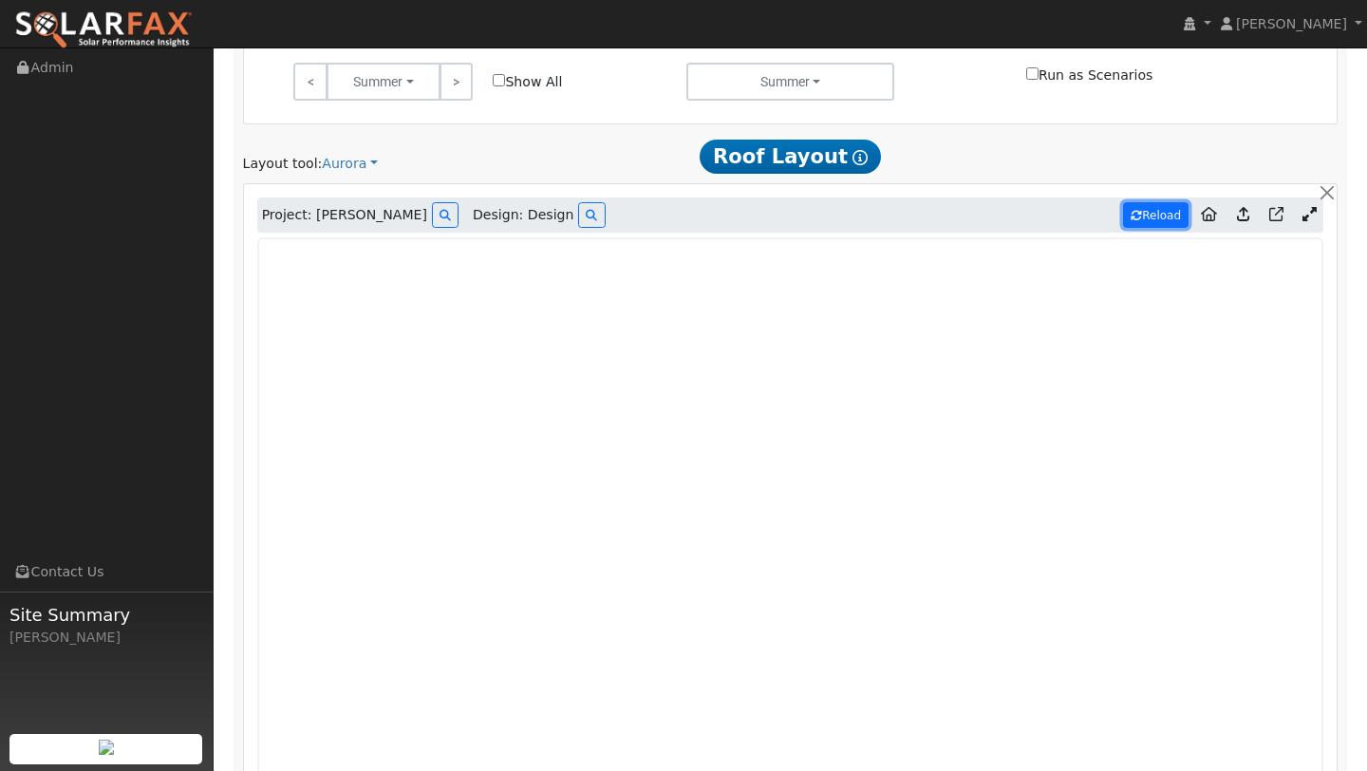
click at [1151, 211] on button "Reload" at bounding box center [1155, 215] width 65 height 26
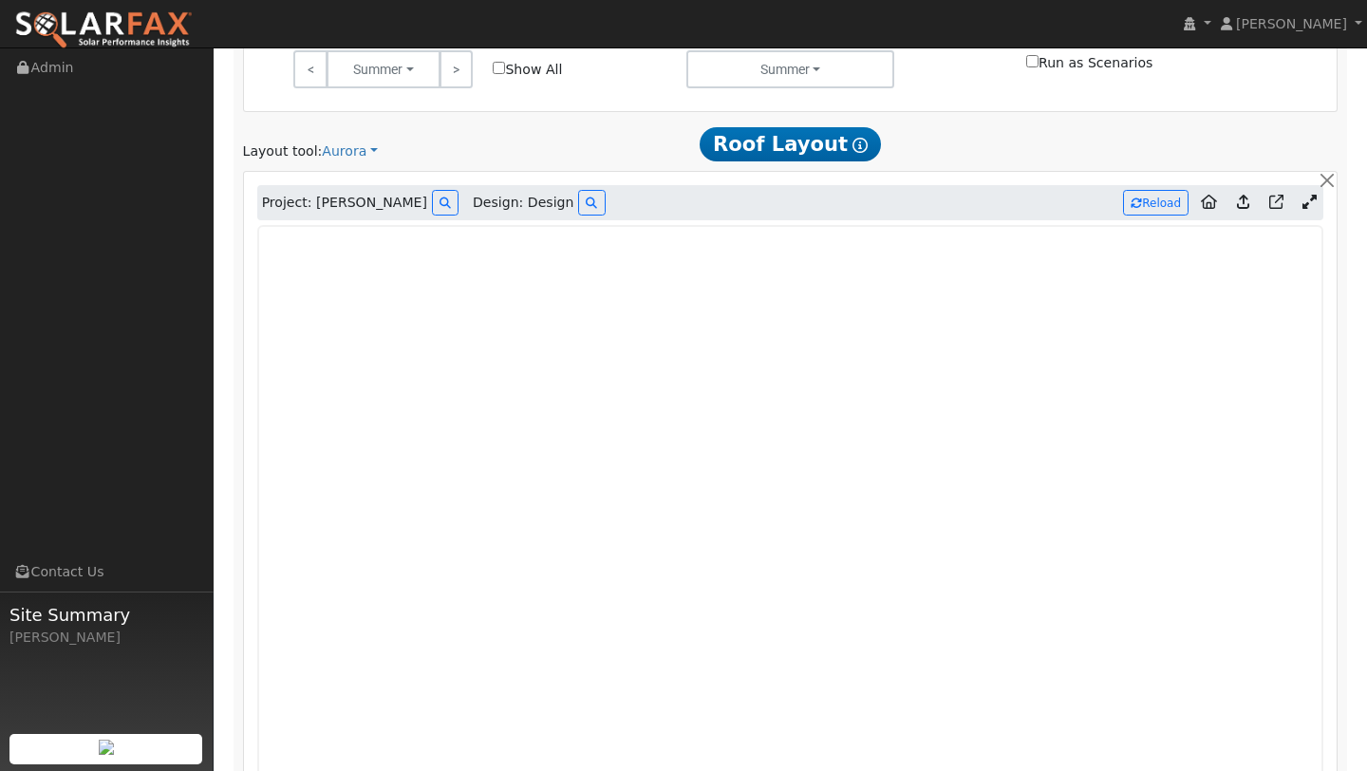
click at [1361, 378] on div "User Profile First name Last name Email Email Notifications No Emails No Emails…" at bounding box center [790, 178] width 1153 height 2100
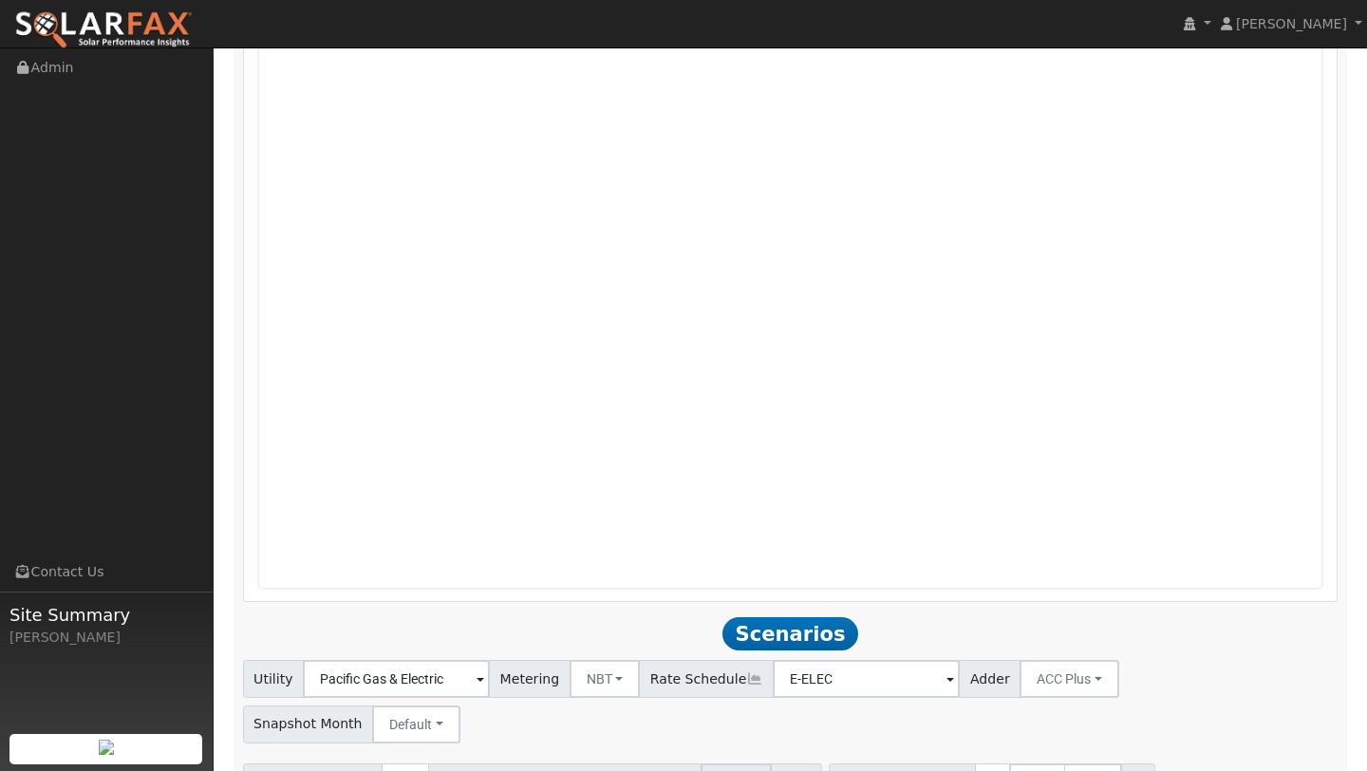
scroll to position [1397, 0]
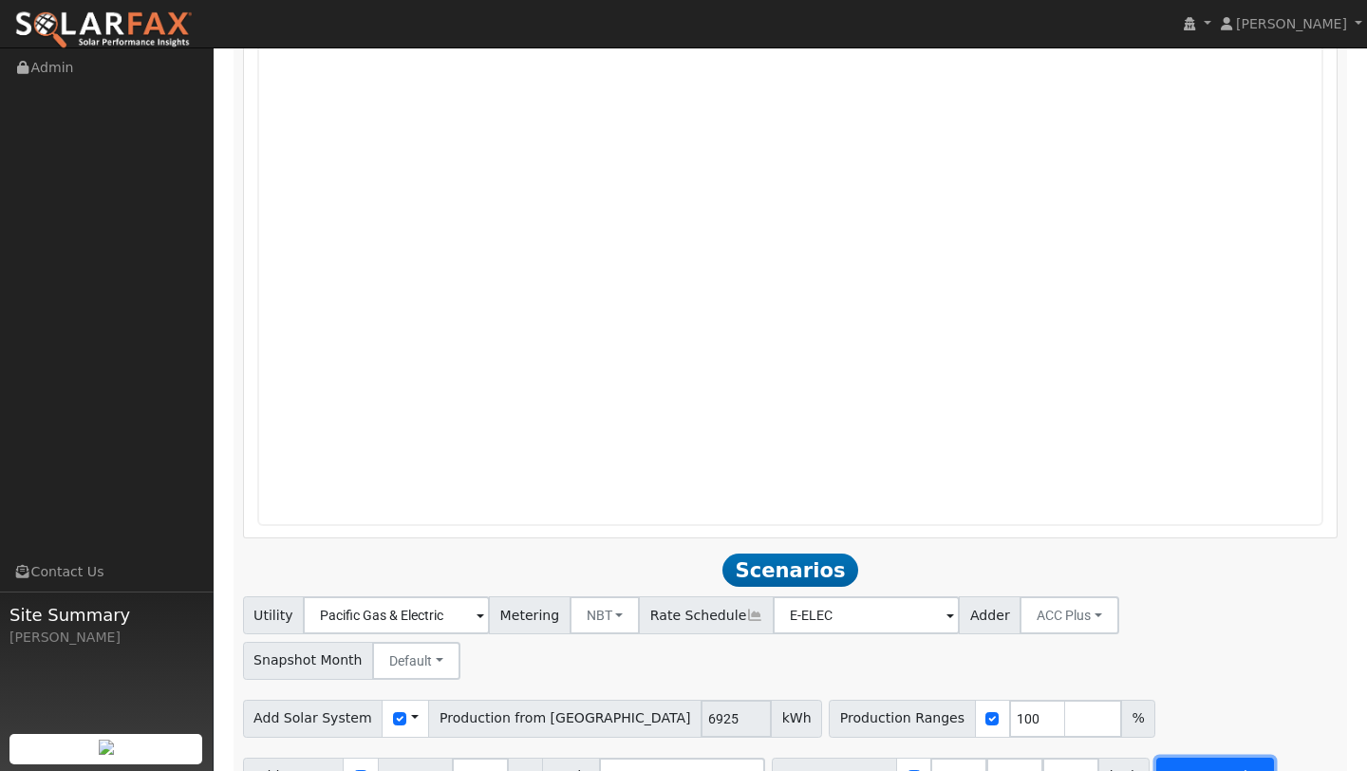
click at [1224, 757] on button "Run Scenarios" at bounding box center [1214, 776] width 117 height 38
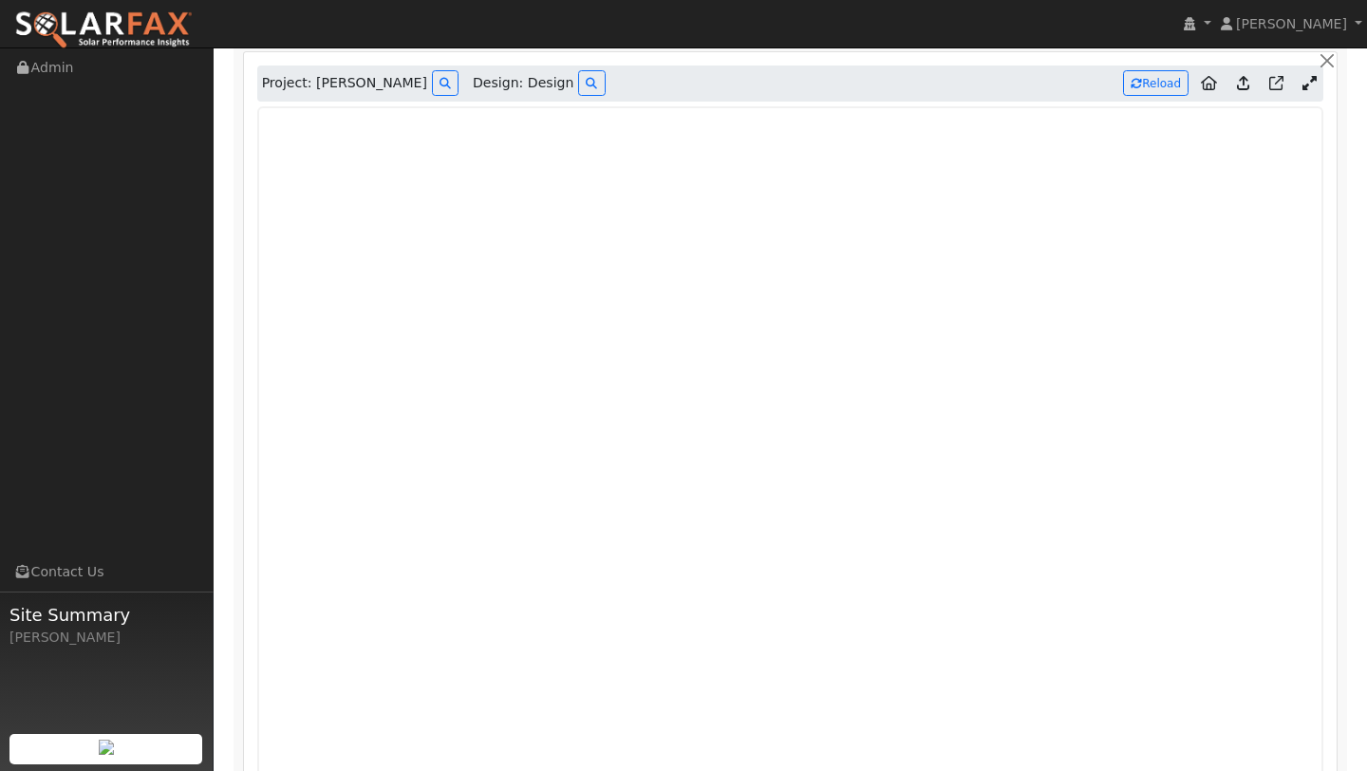
scroll to position [1054, 0]
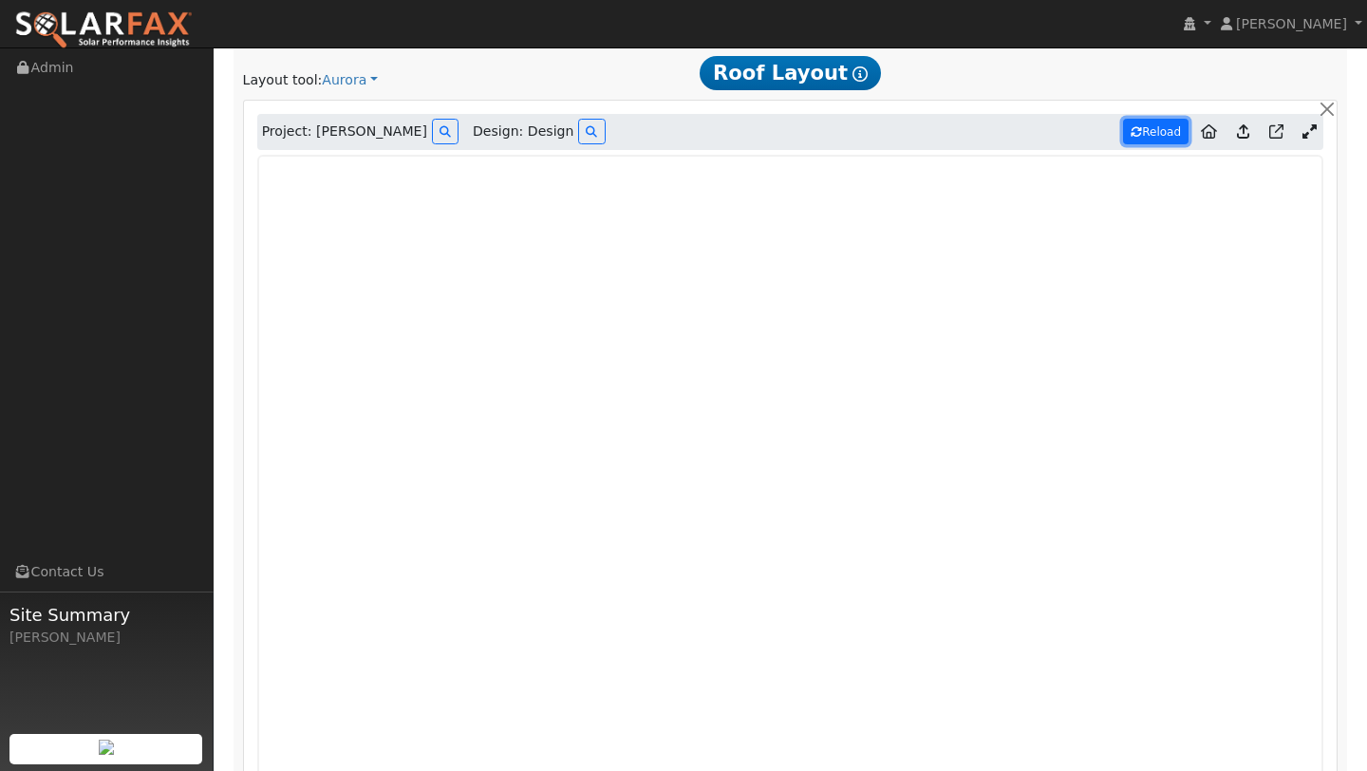
click at [1160, 127] on button "Reload" at bounding box center [1155, 132] width 65 height 26
type input "7855"
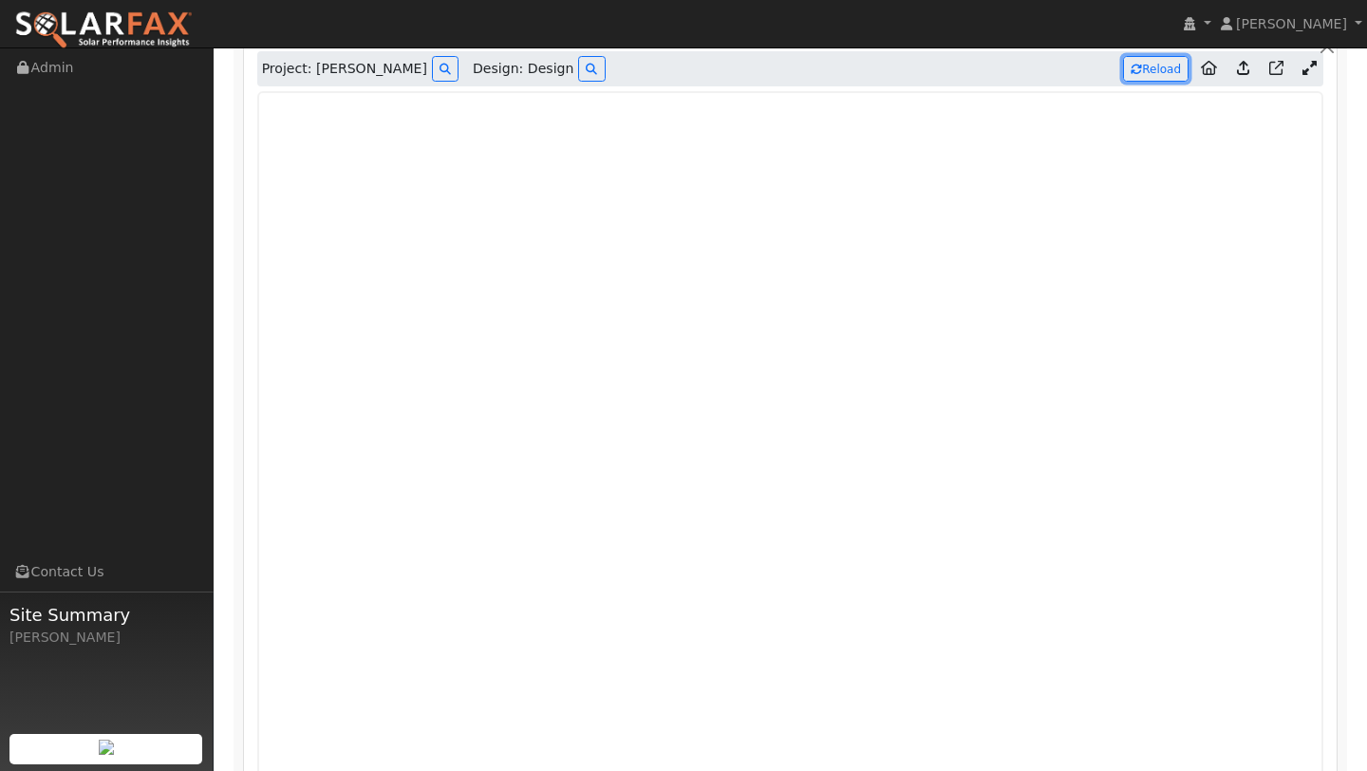
scroll to position [990, 0]
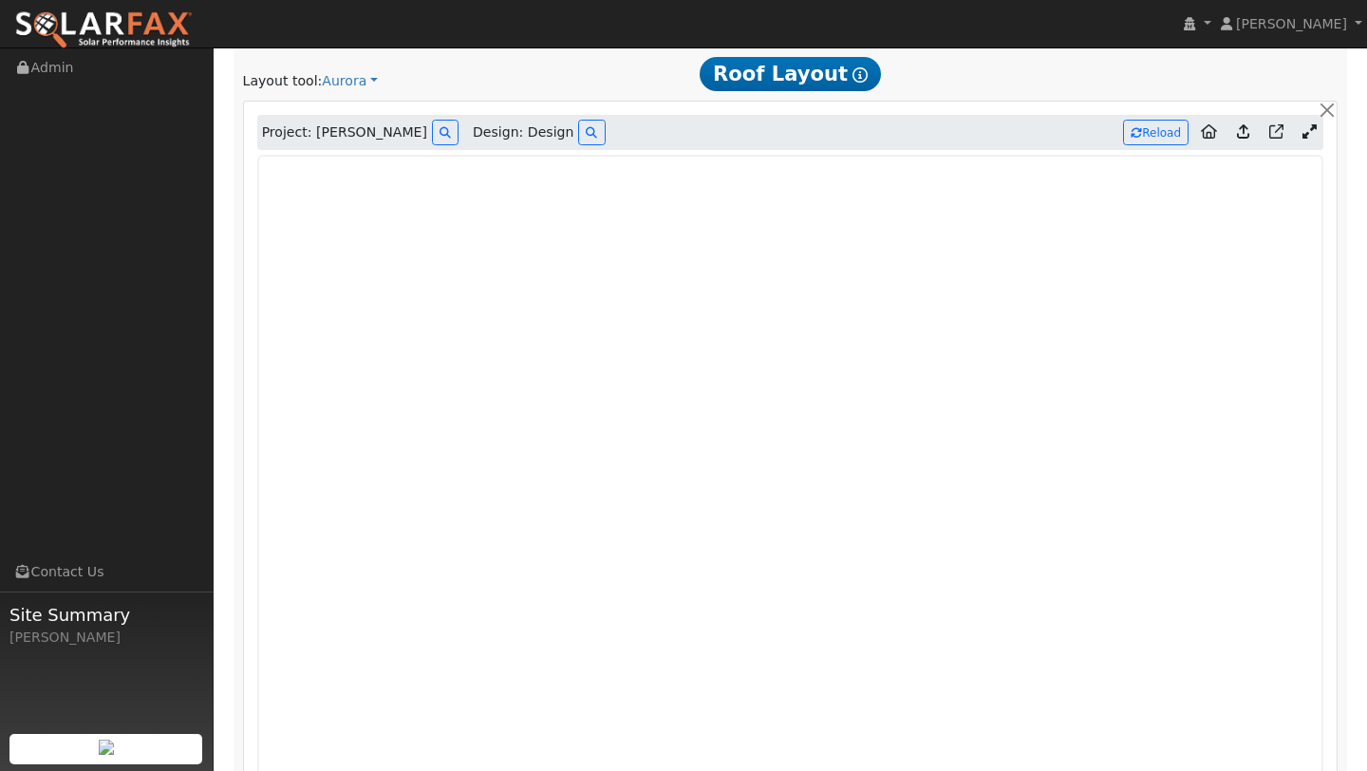
click at [1004, 141] on div "Project: Leland Hesterman Design: Design Reload" at bounding box center [790, 133] width 1067 height 36
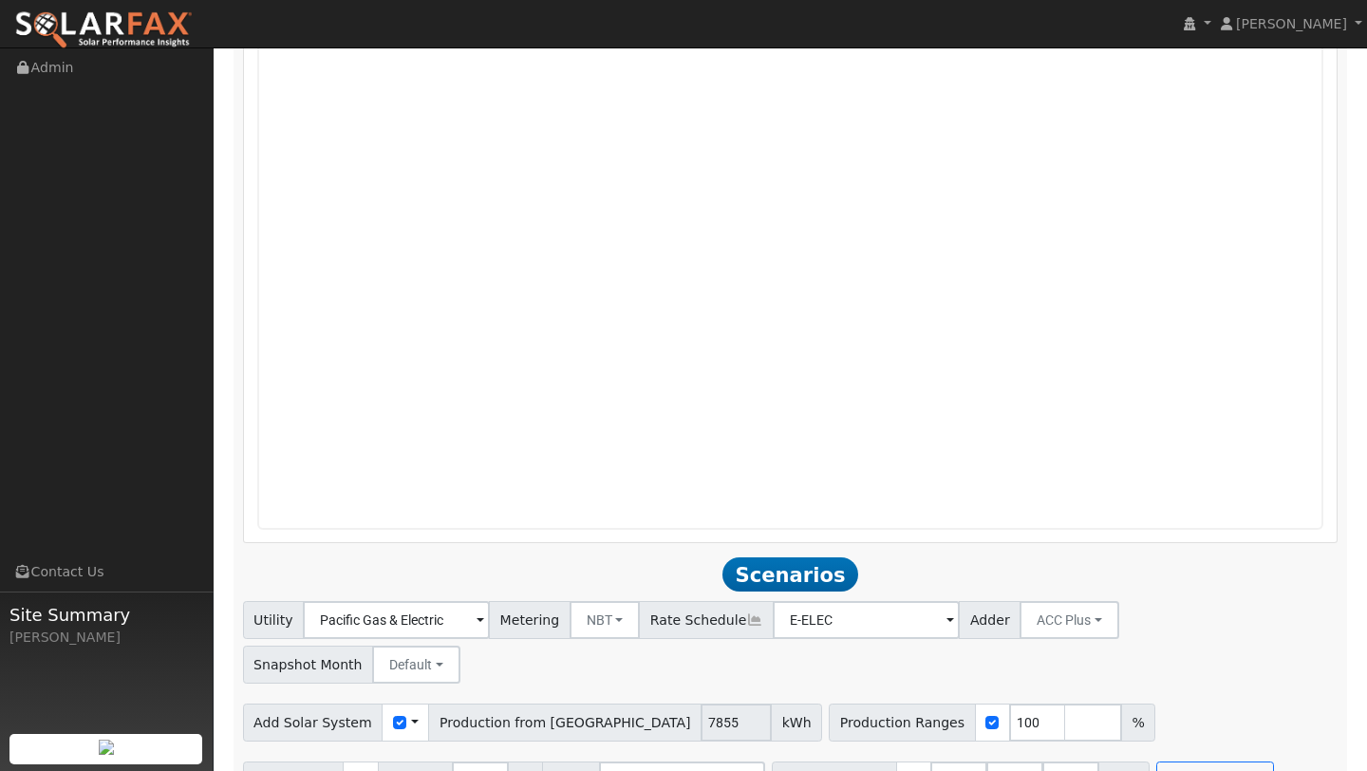
scroll to position [1334, 0]
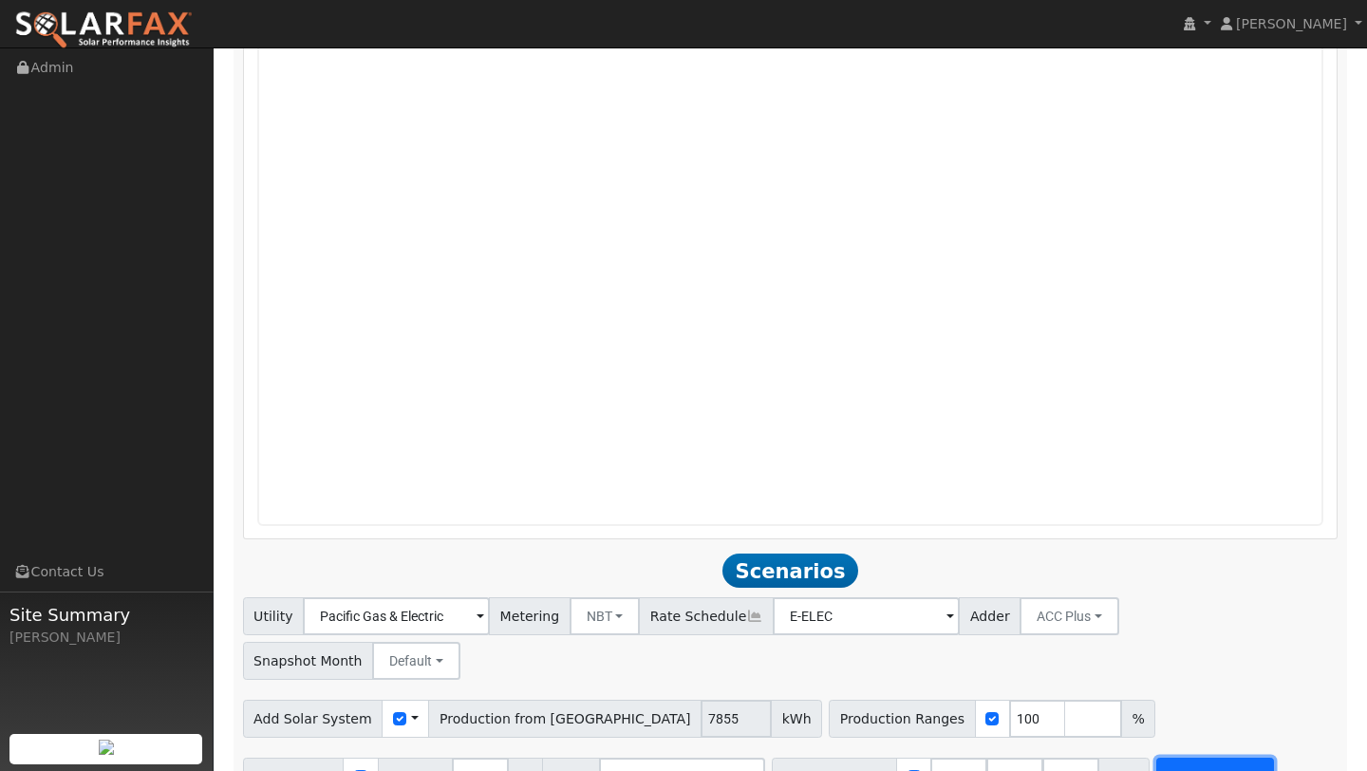
click at [1192, 757] on button "Run Scenarios" at bounding box center [1214, 776] width 117 height 38
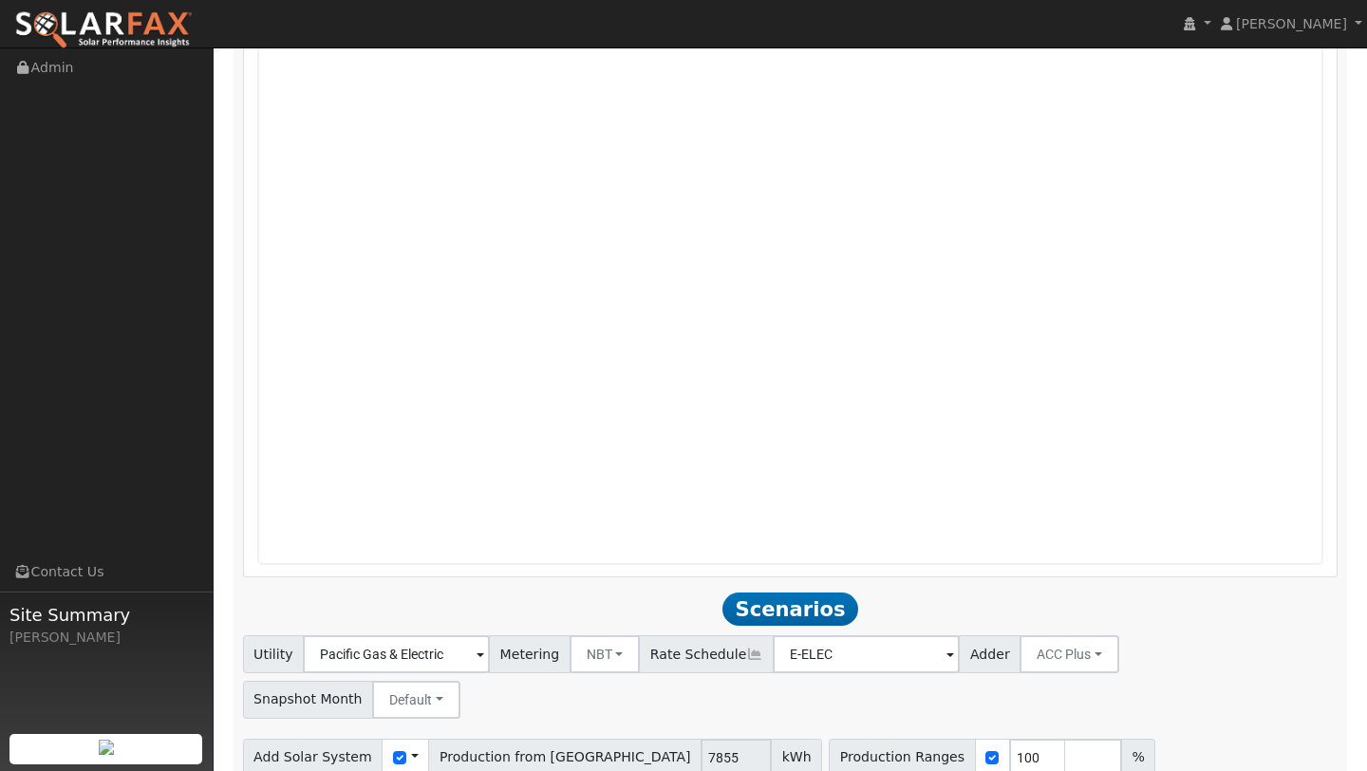
scroll to position [1397, 0]
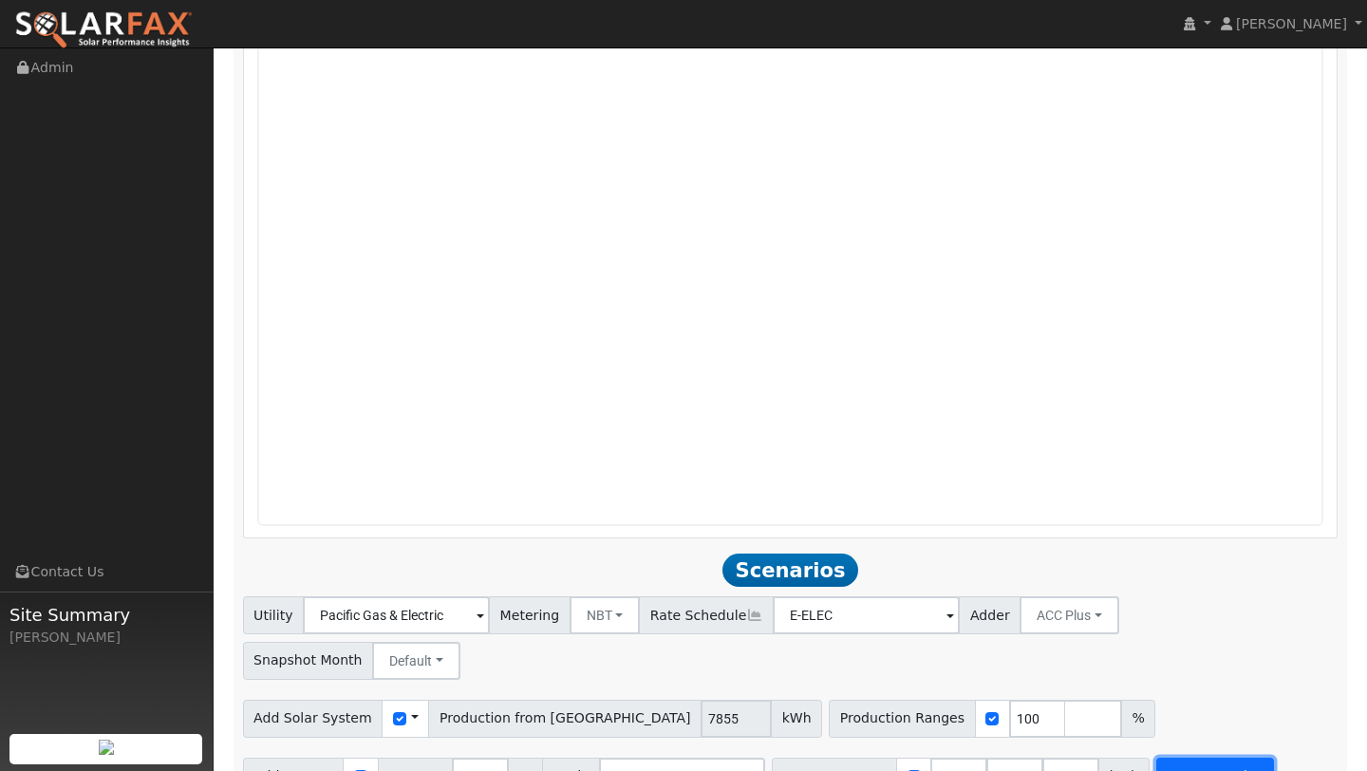
click at [1212, 757] on button "Run Scenarios" at bounding box center [1214, 776] width 117 height 38
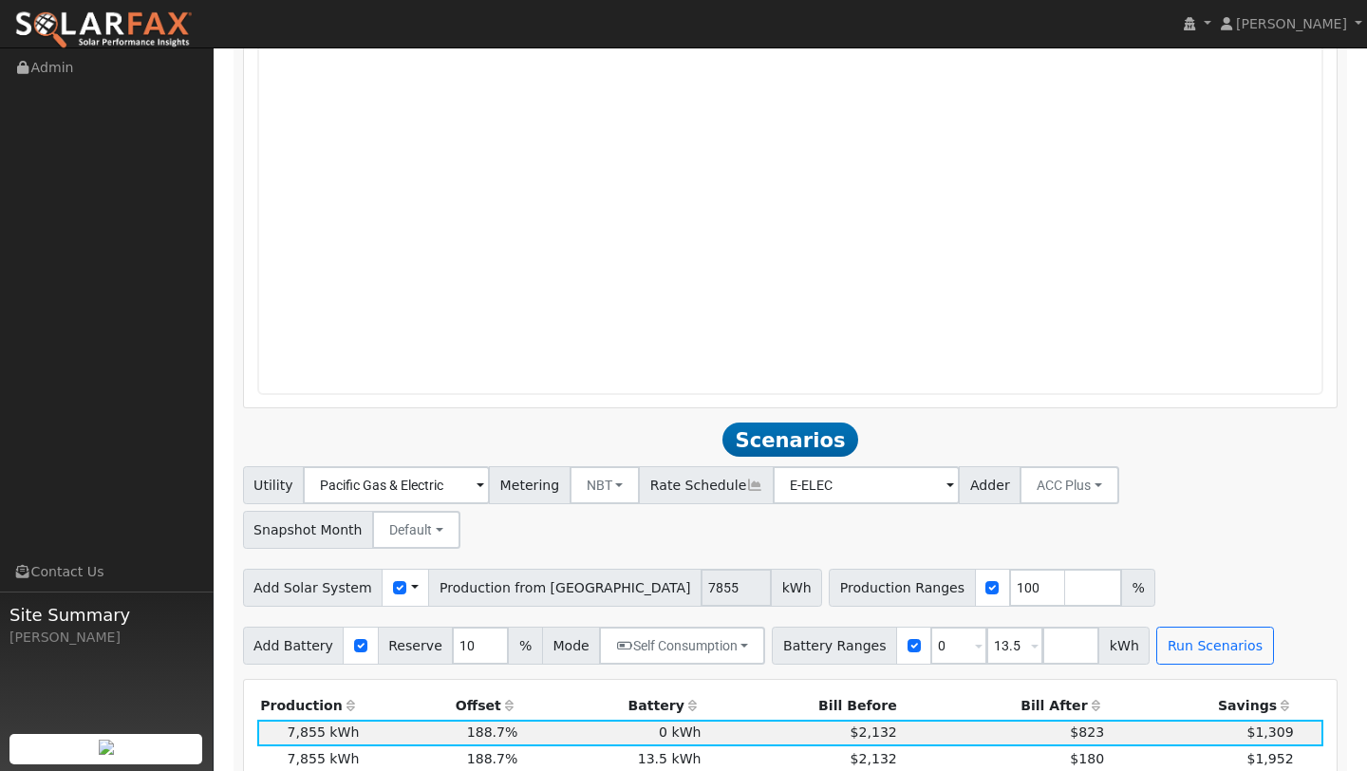
scroll to position [1458, 0]
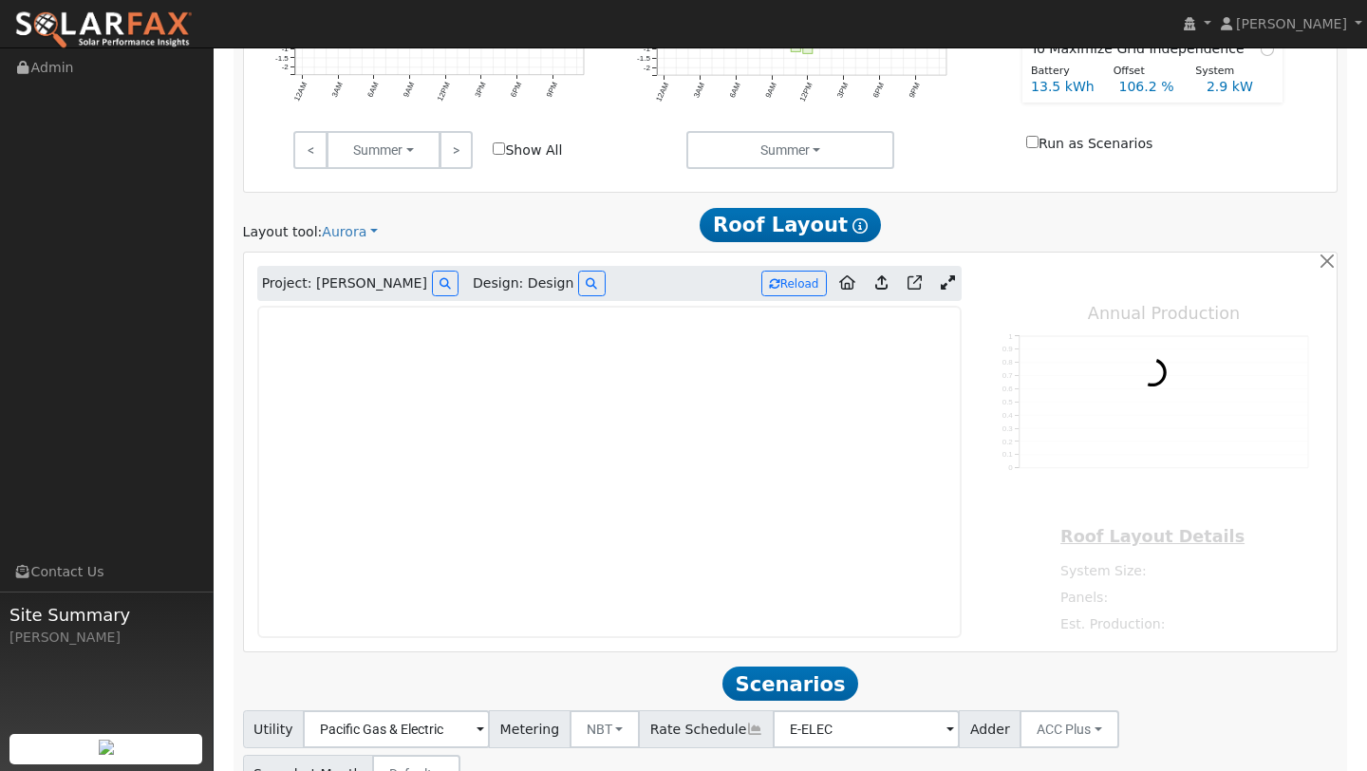
scroll to position [834, 0]
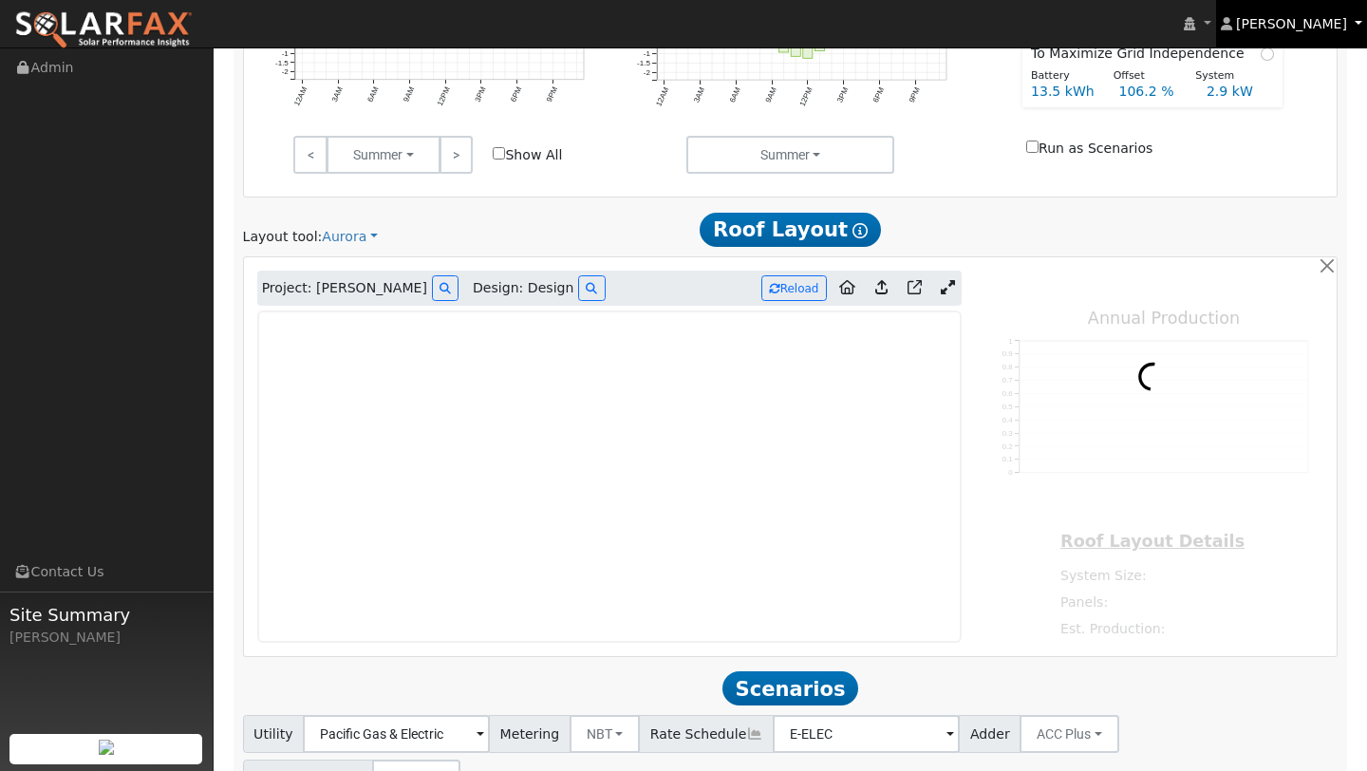
type input "7855"
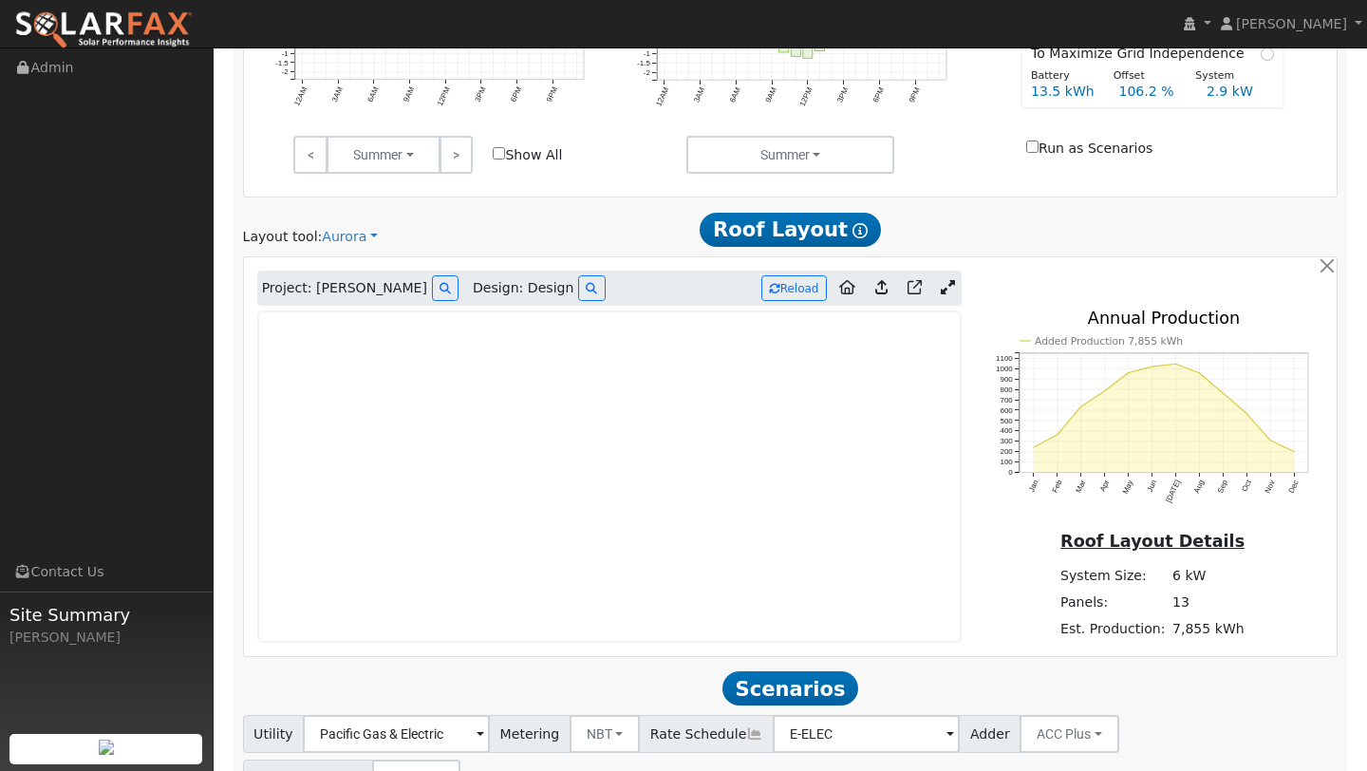
scroll to position [952, 0]
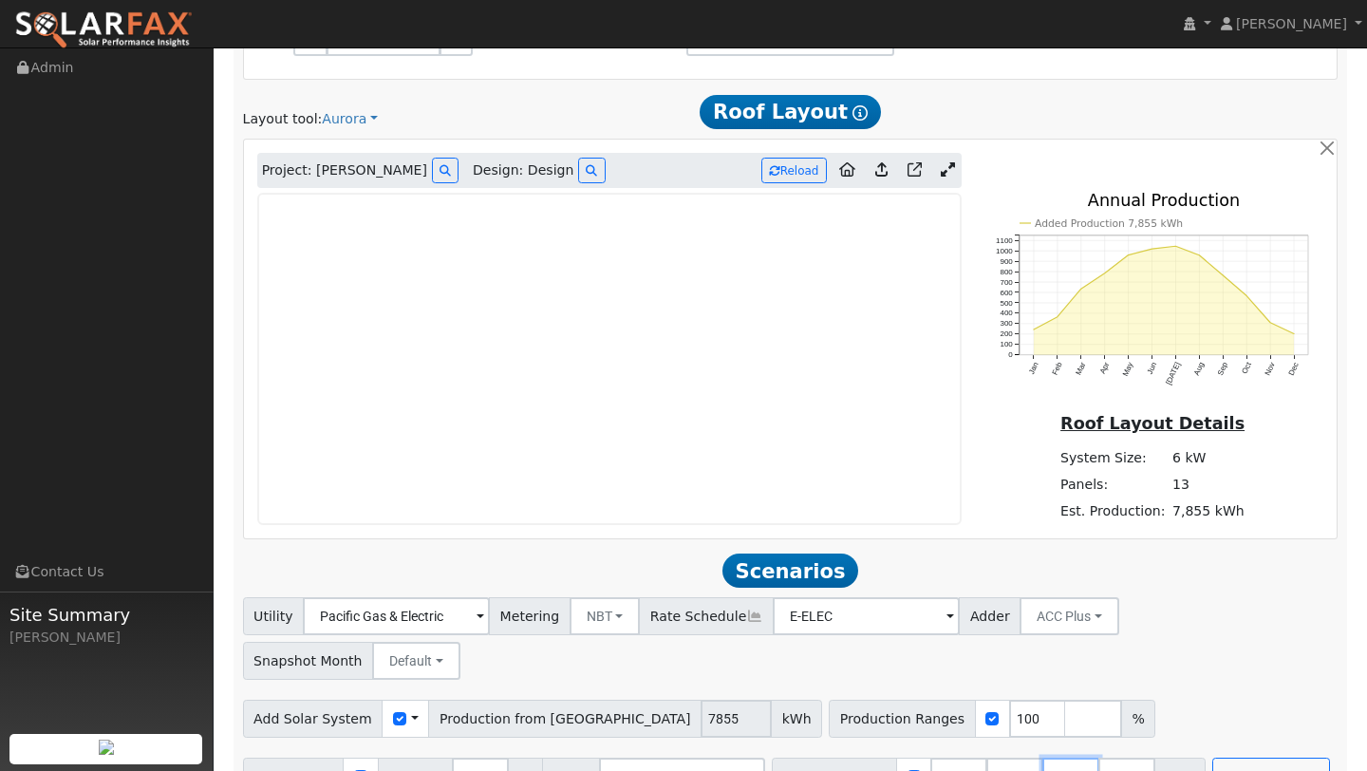
drag, startPoint x: 1063, startPoint y: 730, endPoint x: 878, endPoint y: 727, distance: 185.1
click at [878, 757] on div "Battery Ranges 13.5 Overrides Reserve % Mode None None Self Consumption Peak Sa…" at bounding box center [989, 776] width 434 height 38
drag, startPoint x: 997, startPoint y: 732, endPoint x: 891, endPoint y: 732, distance: 105.4
click at [891, 757] on div "Battery Ranges 13.5 Overrides Reserve % Mode None None Self Consumption Peak Sa…" at bounding box center [961, 776] width 378 height 38
type input "0"
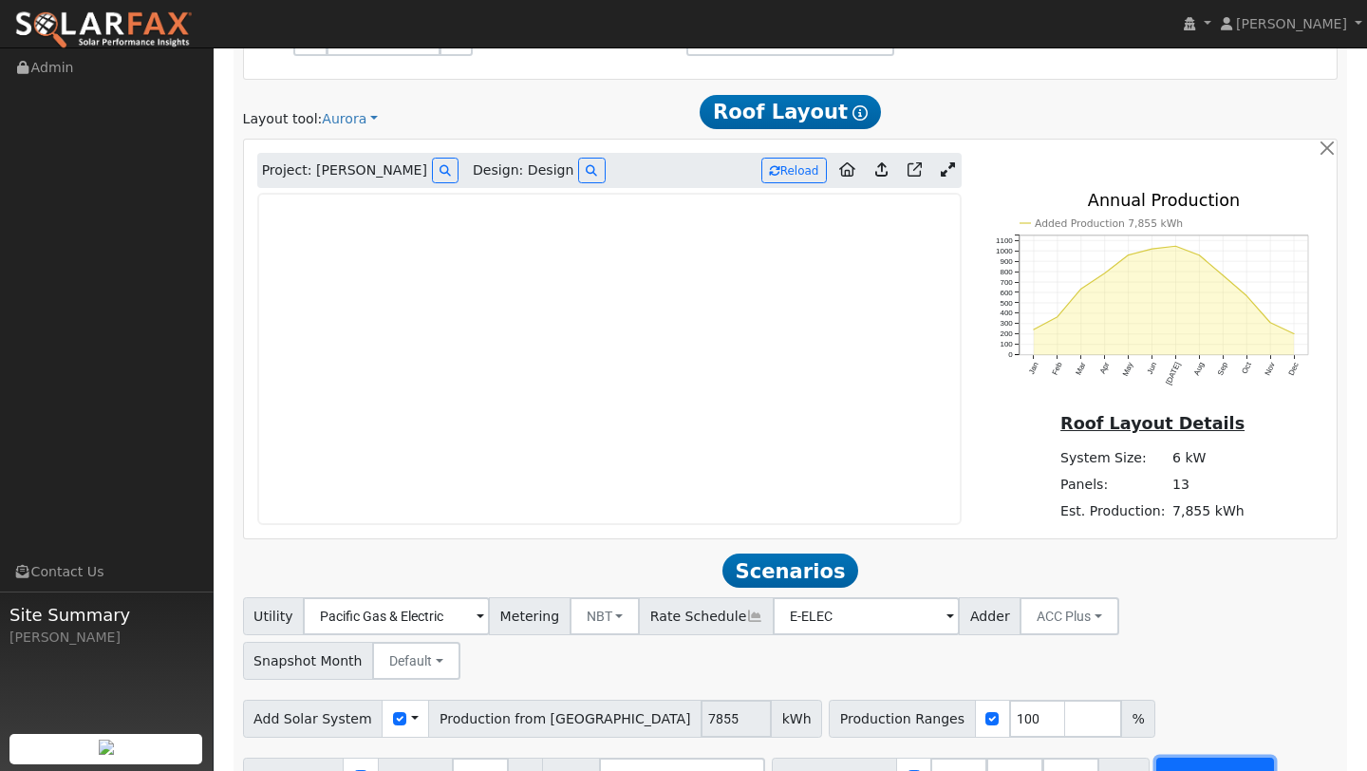
type input "0"
type input "13.5"
click at [1184, 757] on button "Run Scenarios" at bounding box center [1214, 776] width 117 height 38
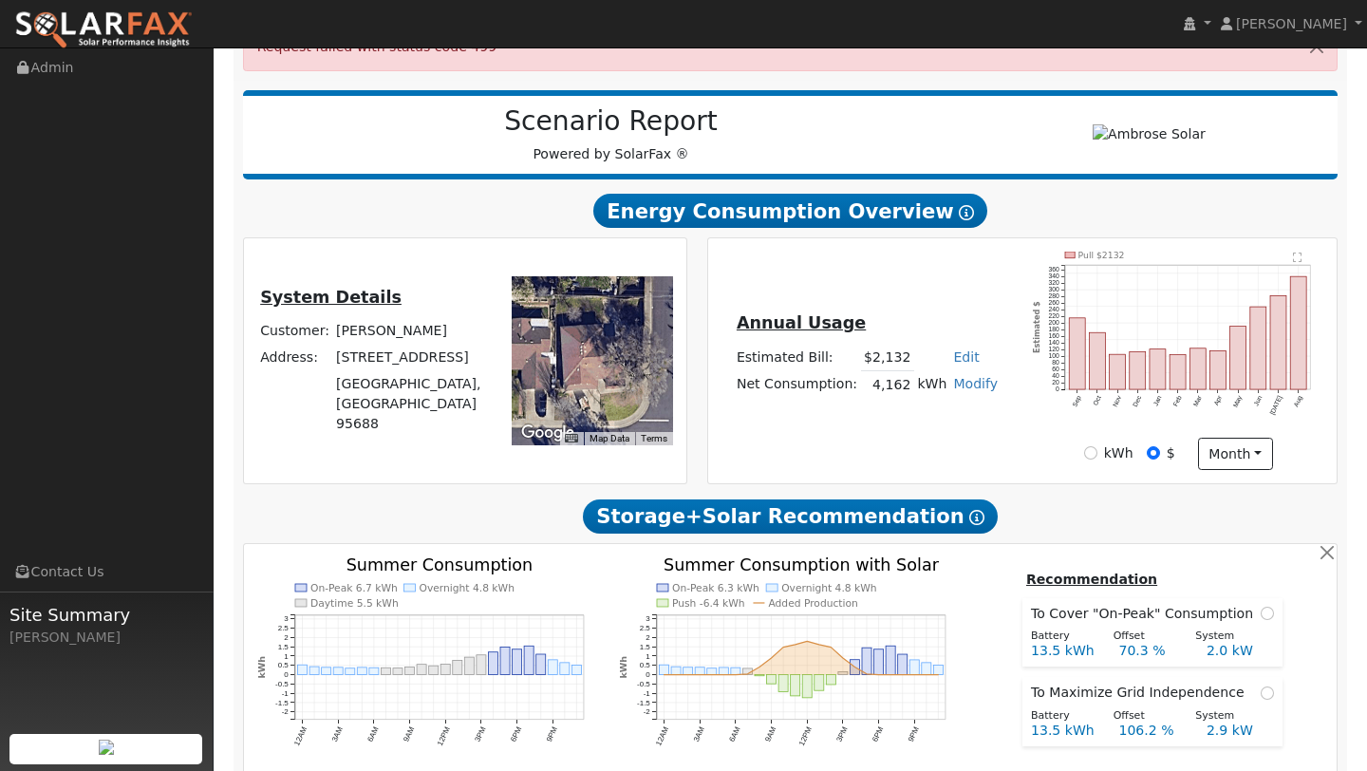
scroll to position [253, 0]
